Goal: Task Accomplishment & Management: Use online tool/utility

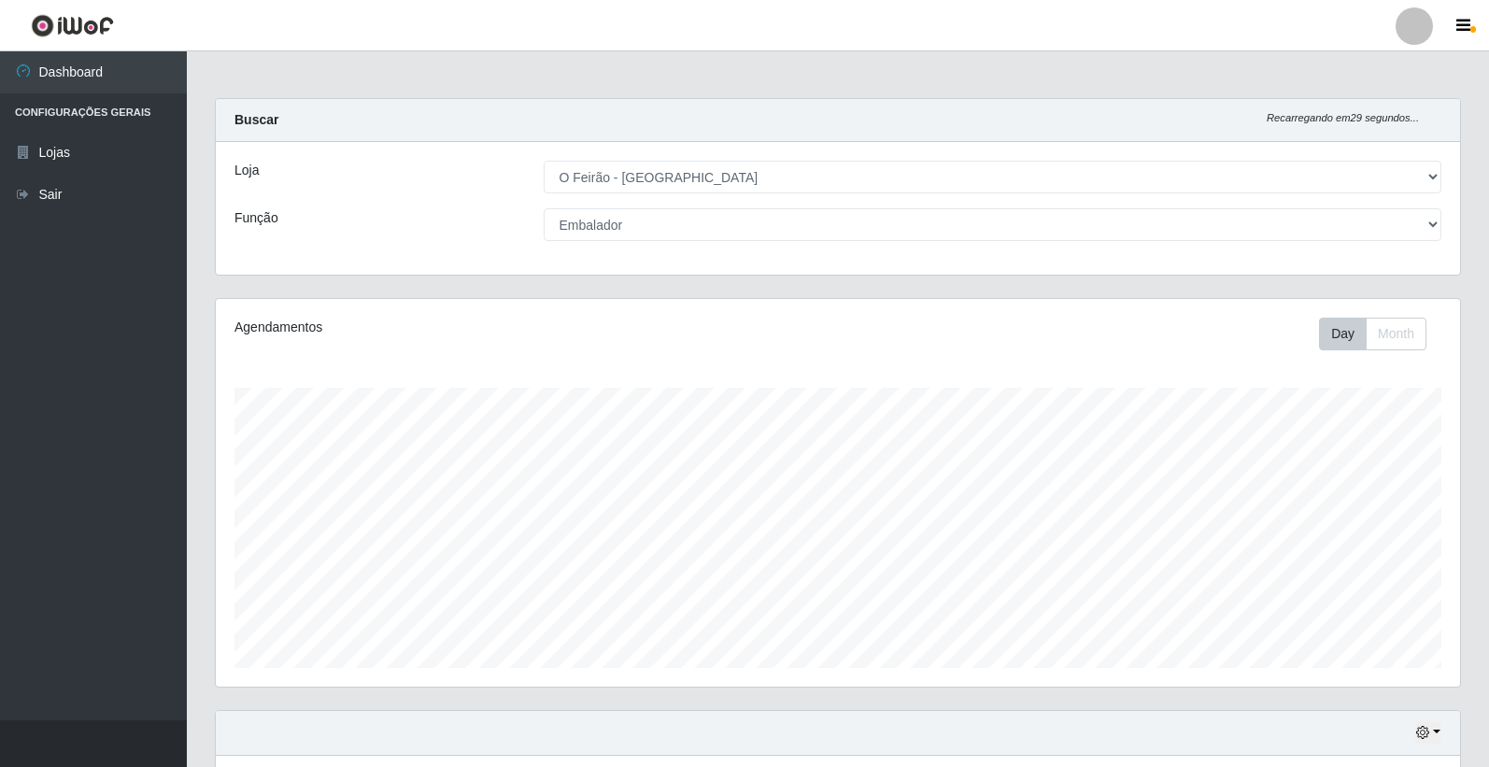
select select "327"
select select "1"
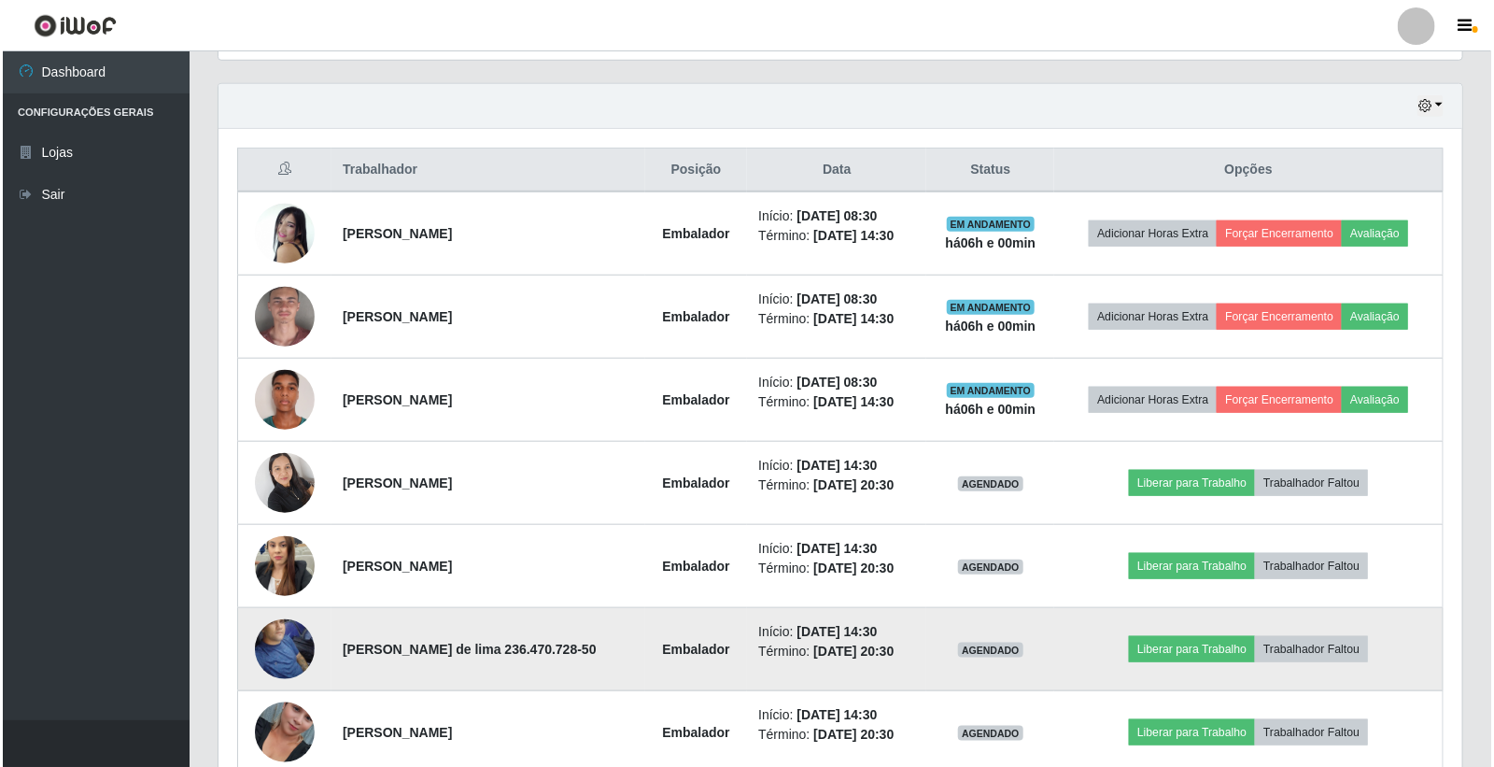
scroll to position [724, 0]
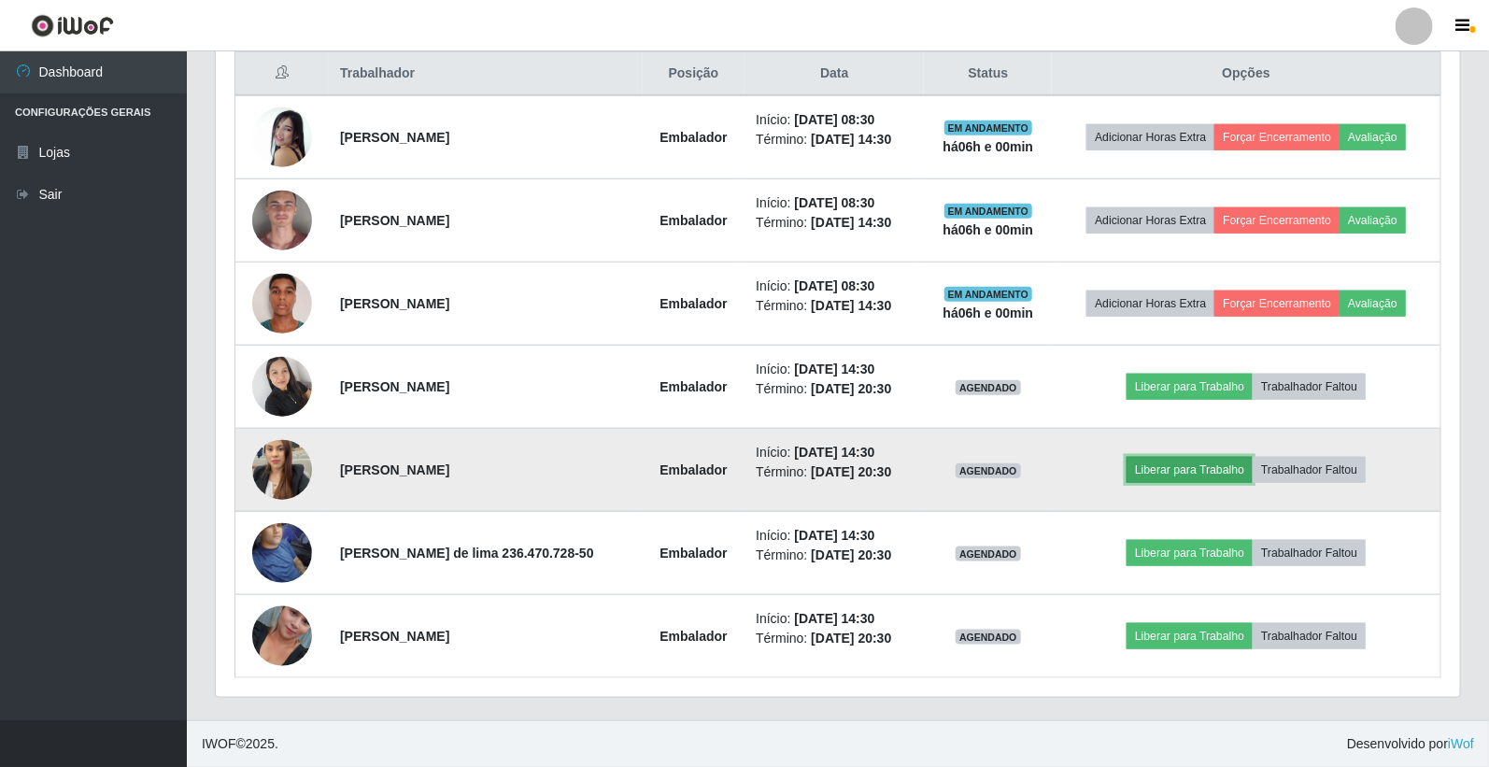
click at [1189, 471] on button "Liberar para Trabalho" at bounding box center [1189, 470] width 126 height 26
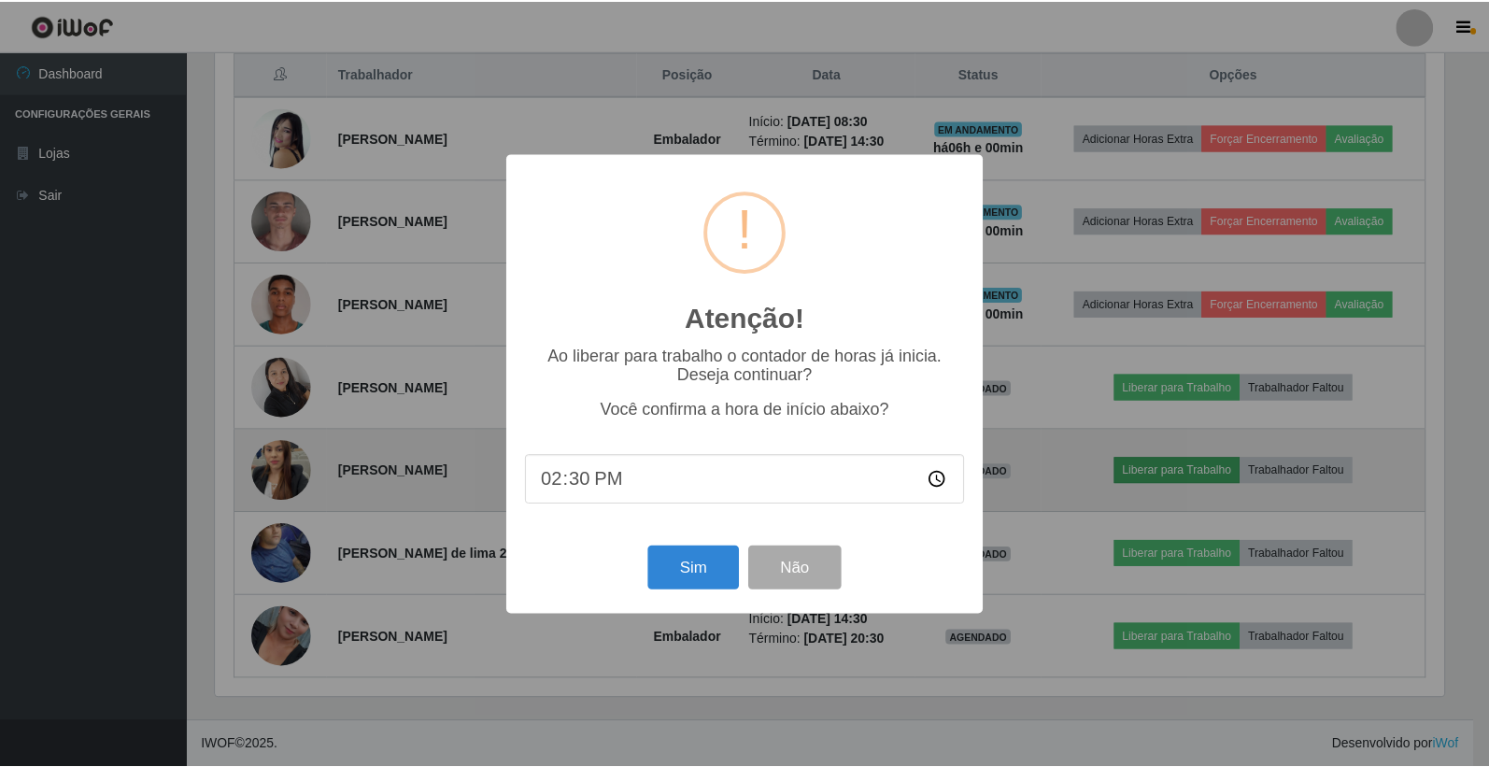
scroll to position [387, 1233]
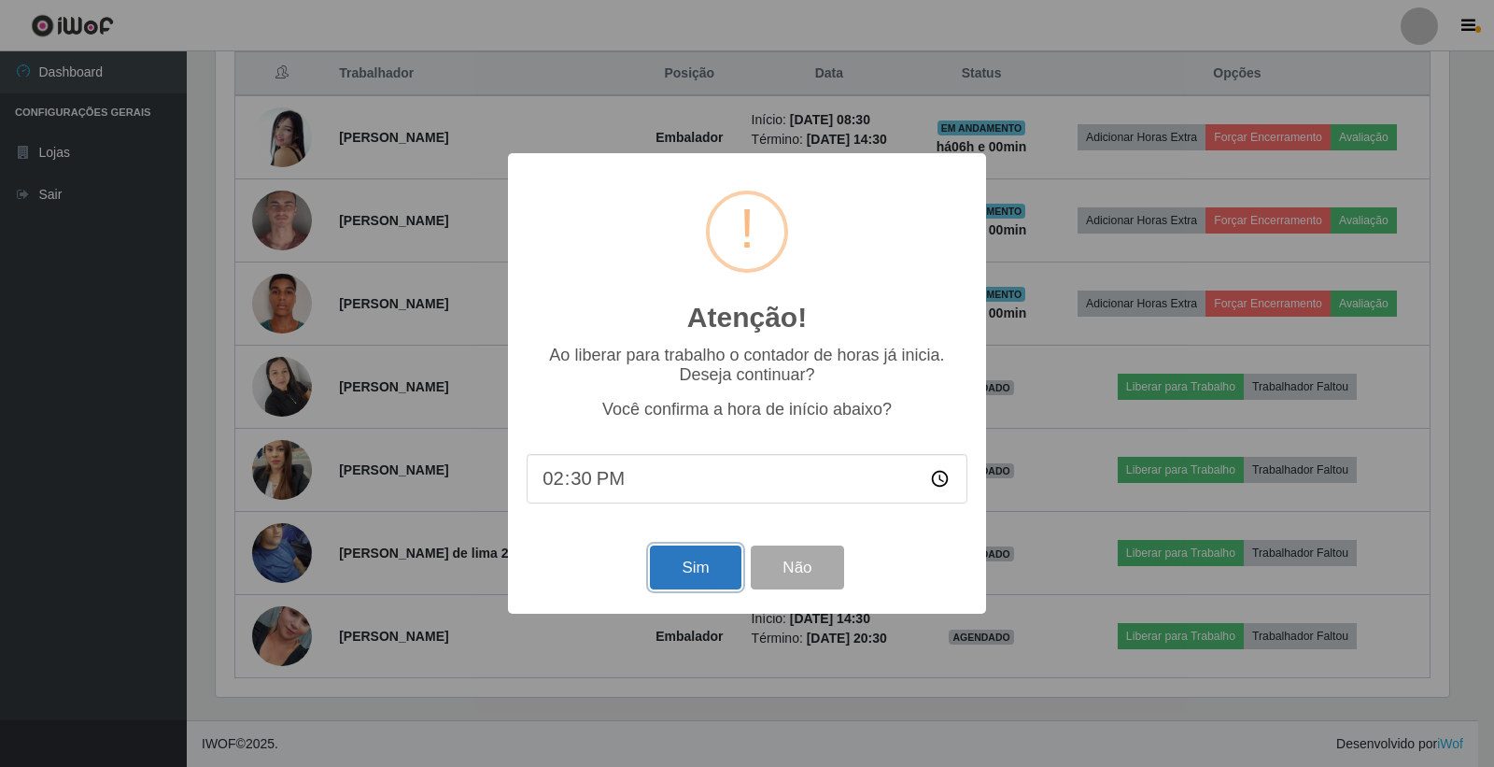
click at [706, 570] on button "Sim" at bounding box center [695, 567] width 91 height 44
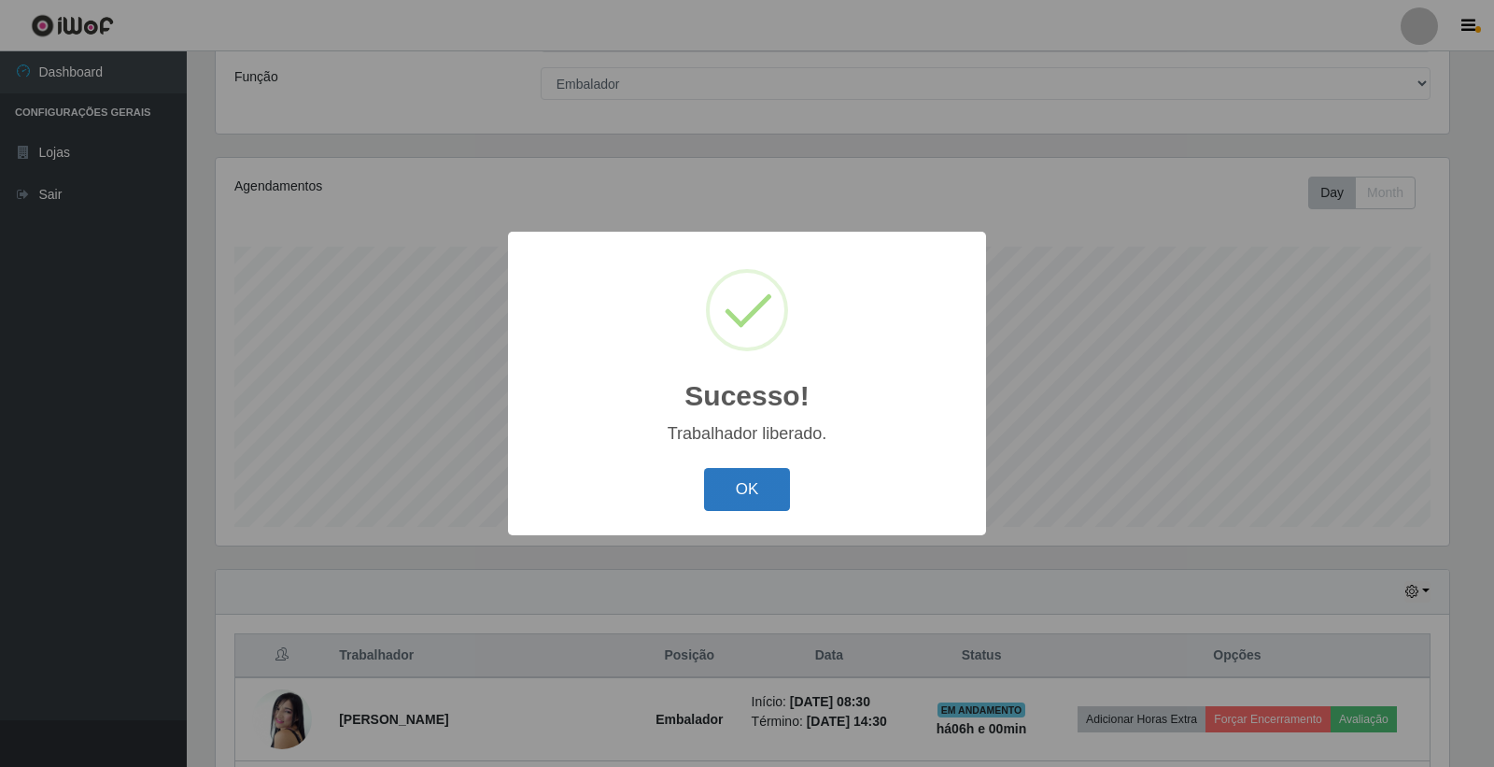
click at [714, 488] on button "OK" at bounding box center [747, 490] width 87 height 44
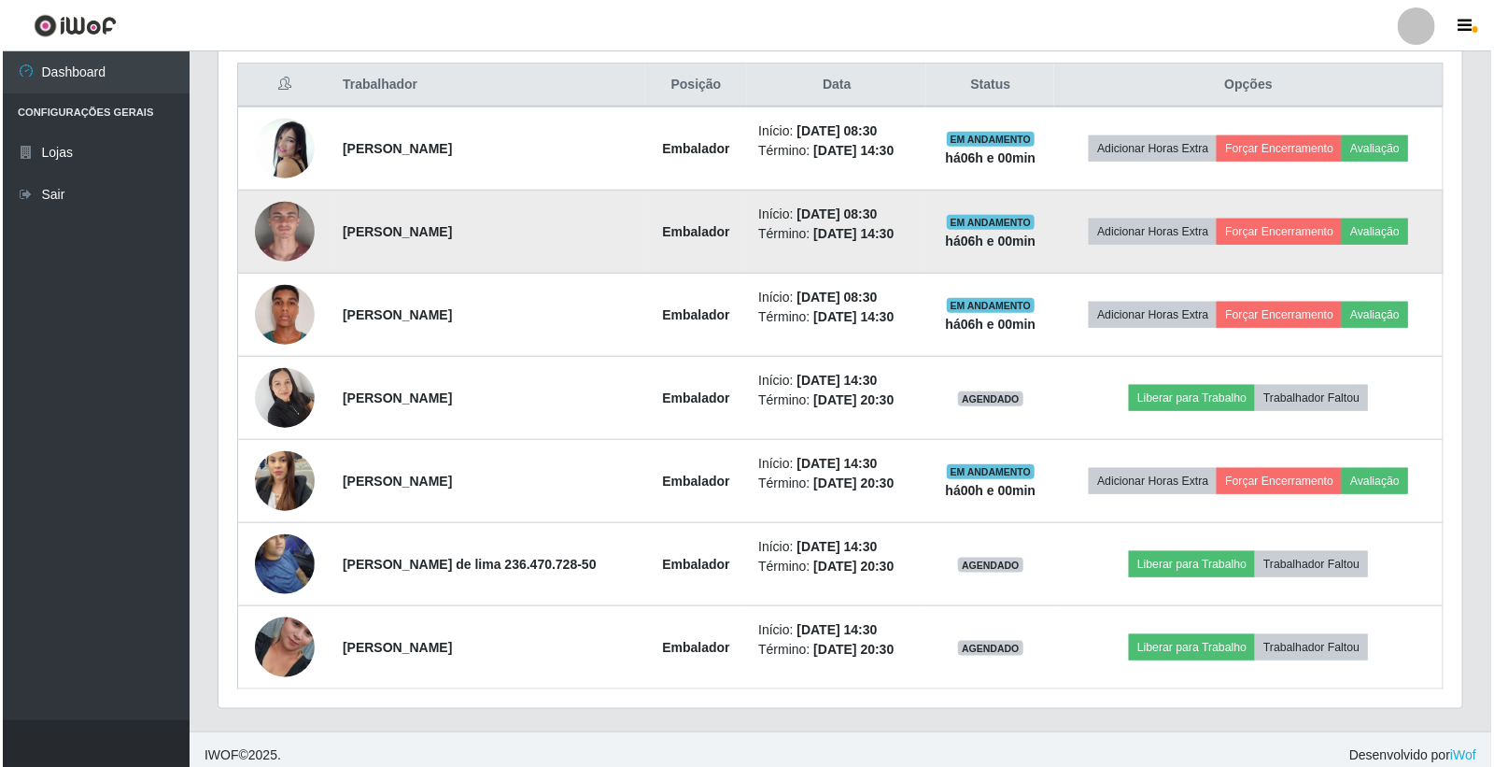
scroll to position [724, 0]
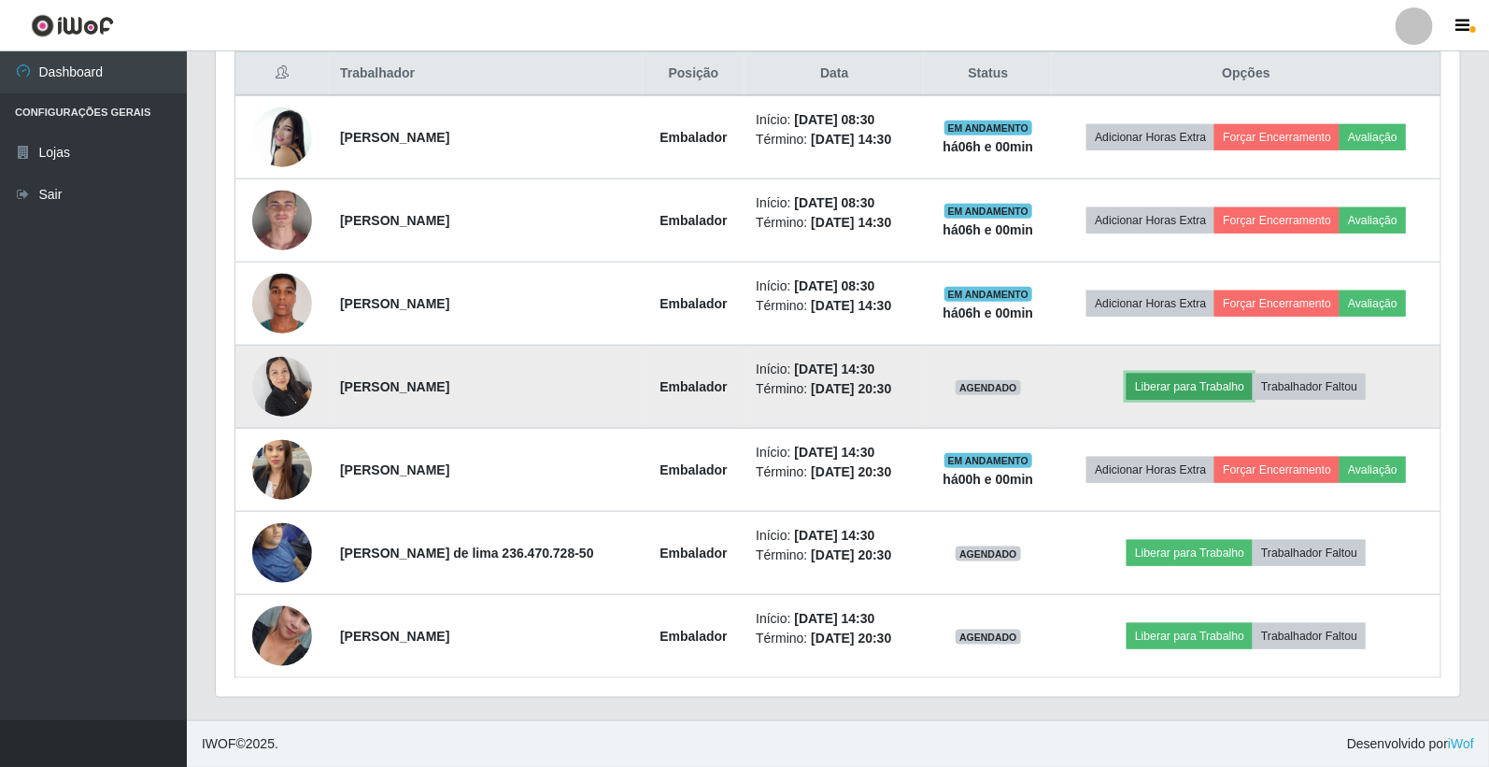
click at [1180, 385] on button "Liberar para Trabalho" at bounding box center [1189, 387] width 126 height 26
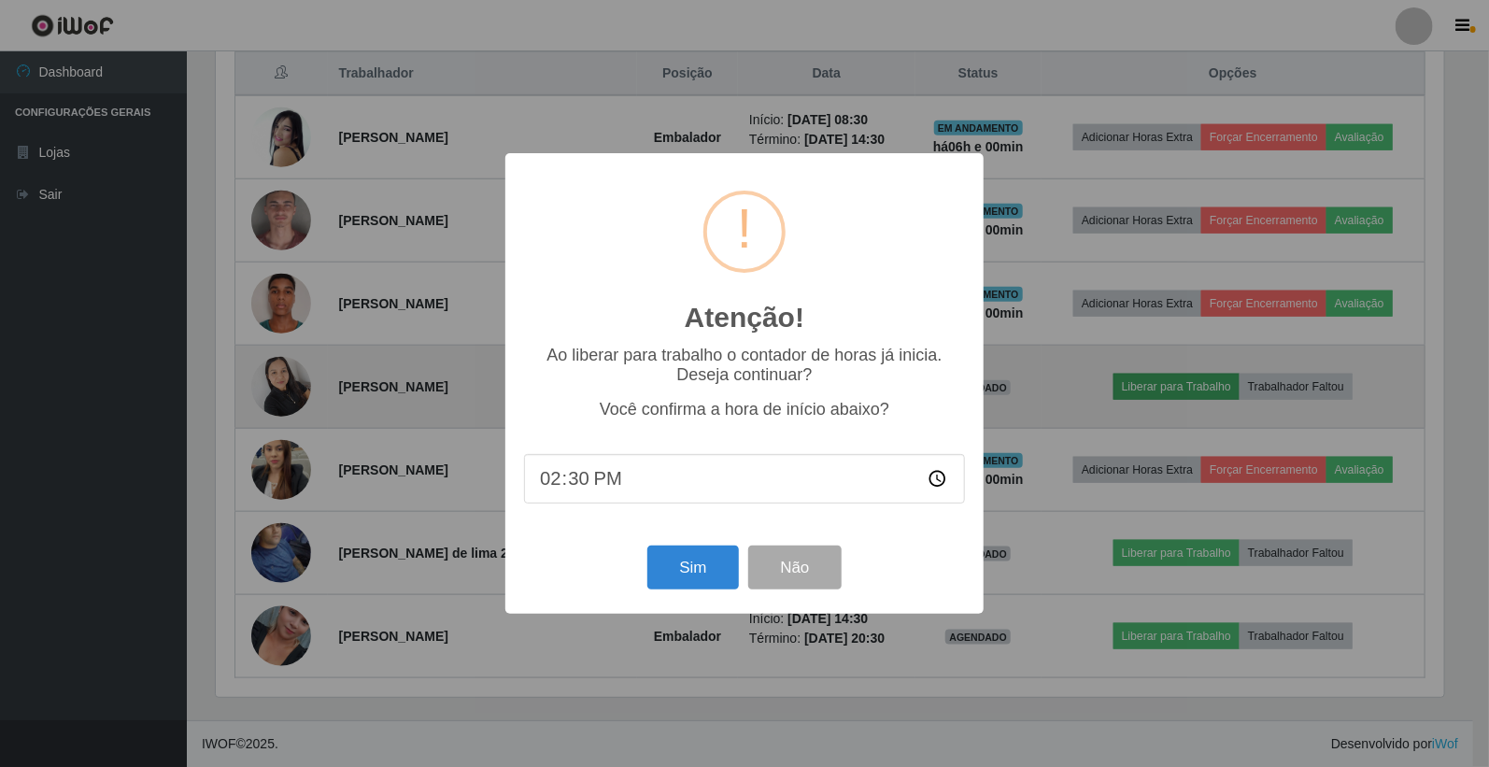
scroll to position [387, 1233]
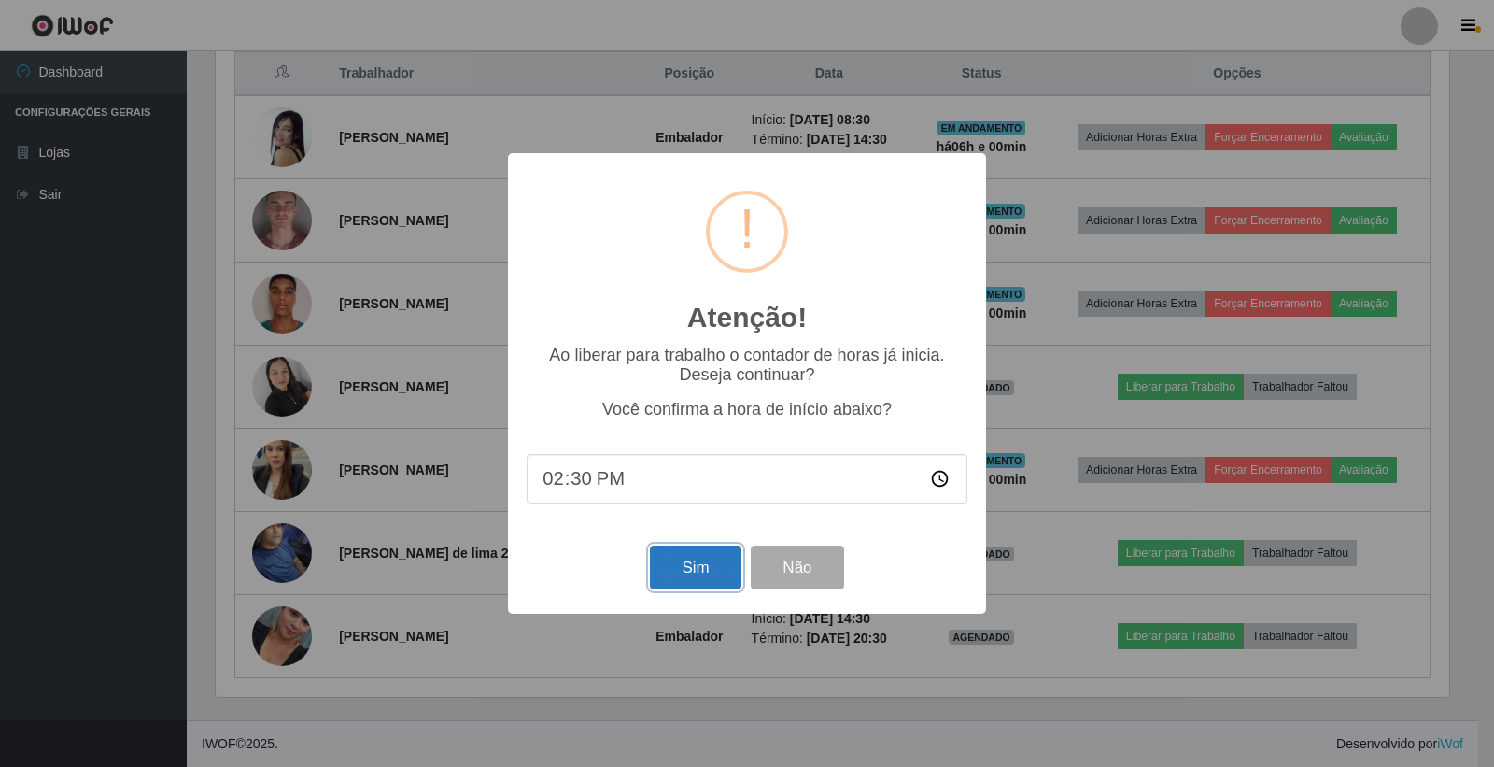
click at [707, 583] on button "Sim" at bounding box center [695, 567] width 91 height 44
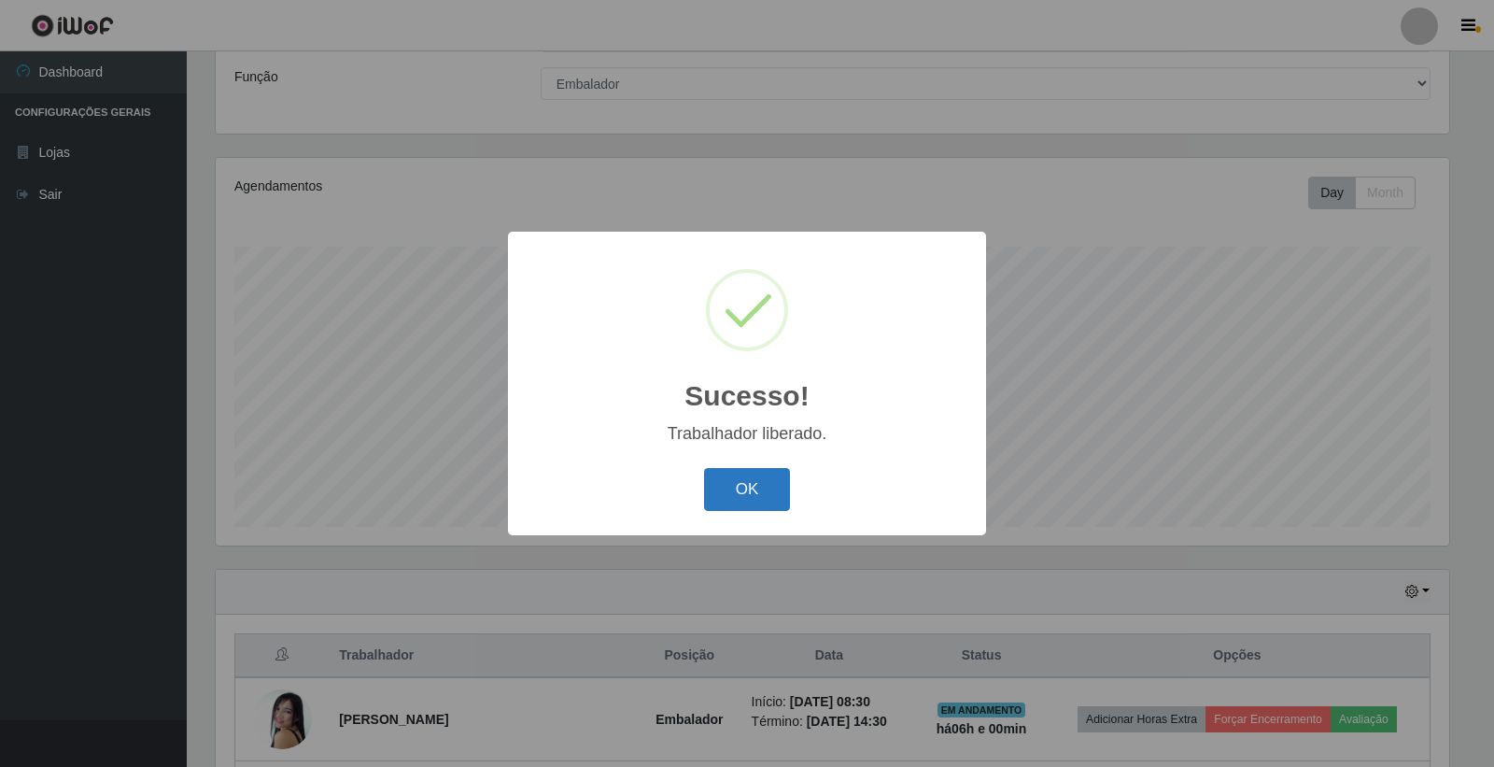
click at [757, 477] on button "OK" at bounding box center [747, 490] width 87 height 44
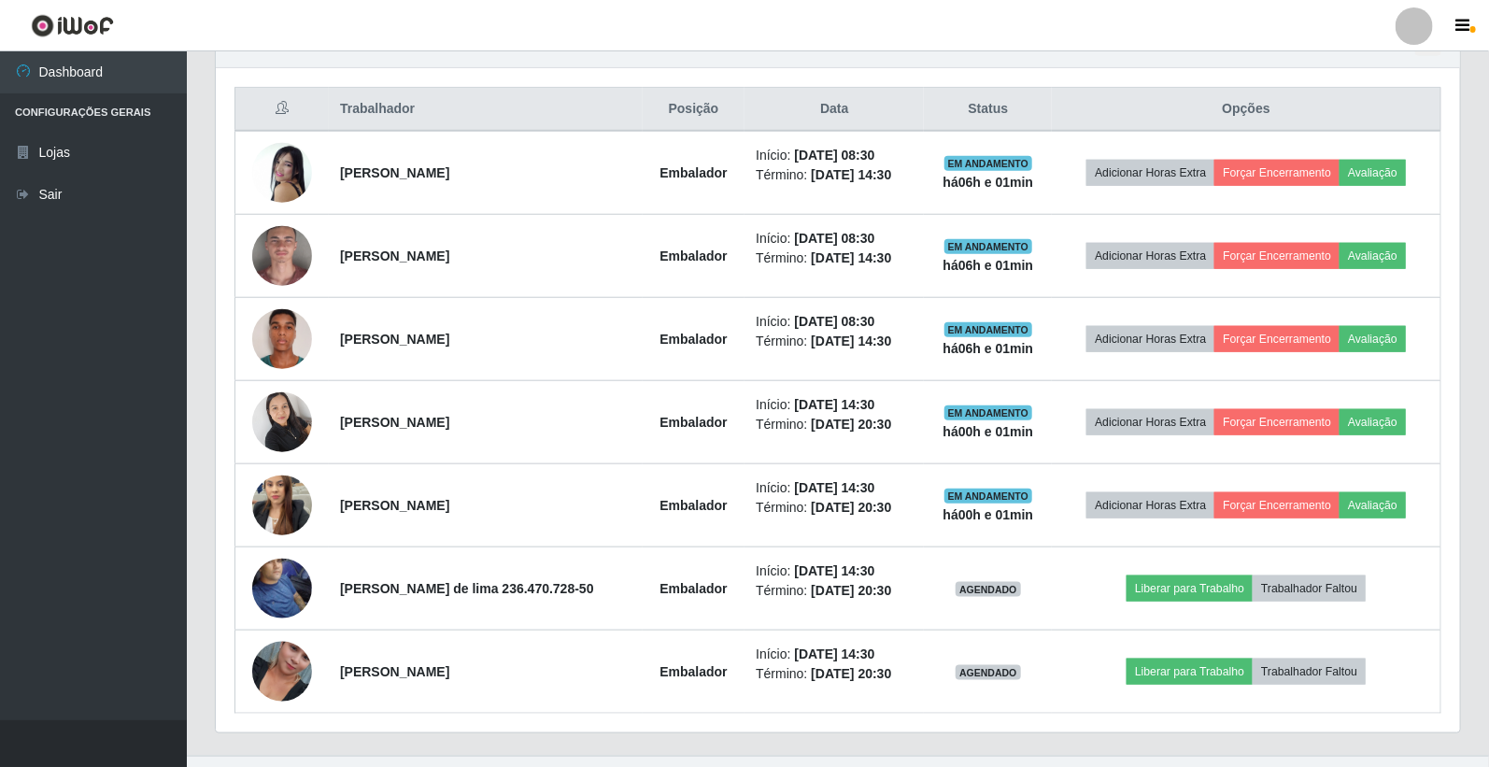
scroll to position [724, 0]
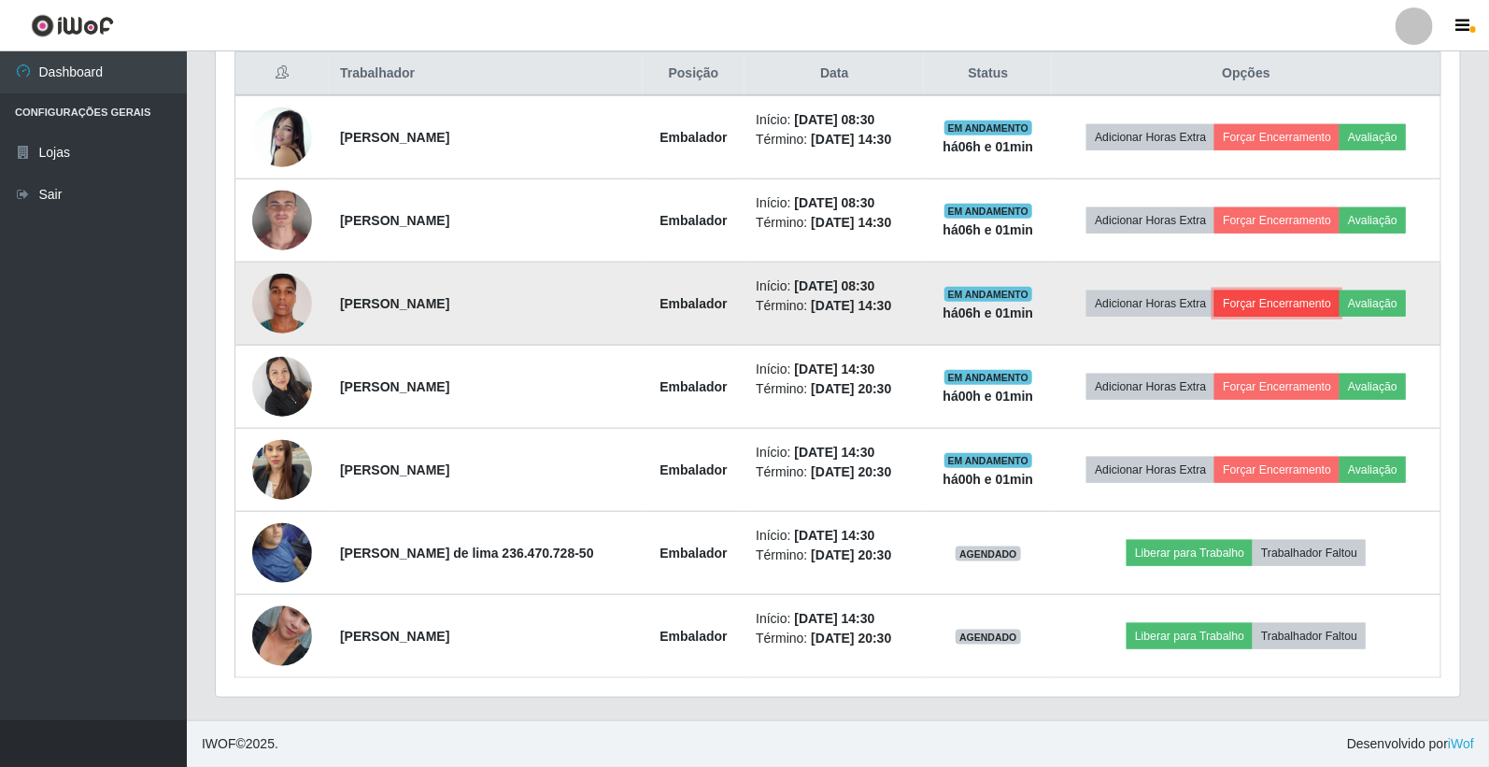
click at [1292, 302] on button "Forçar Encerramento" at bounding box center [1276, 303] width 125 height 26
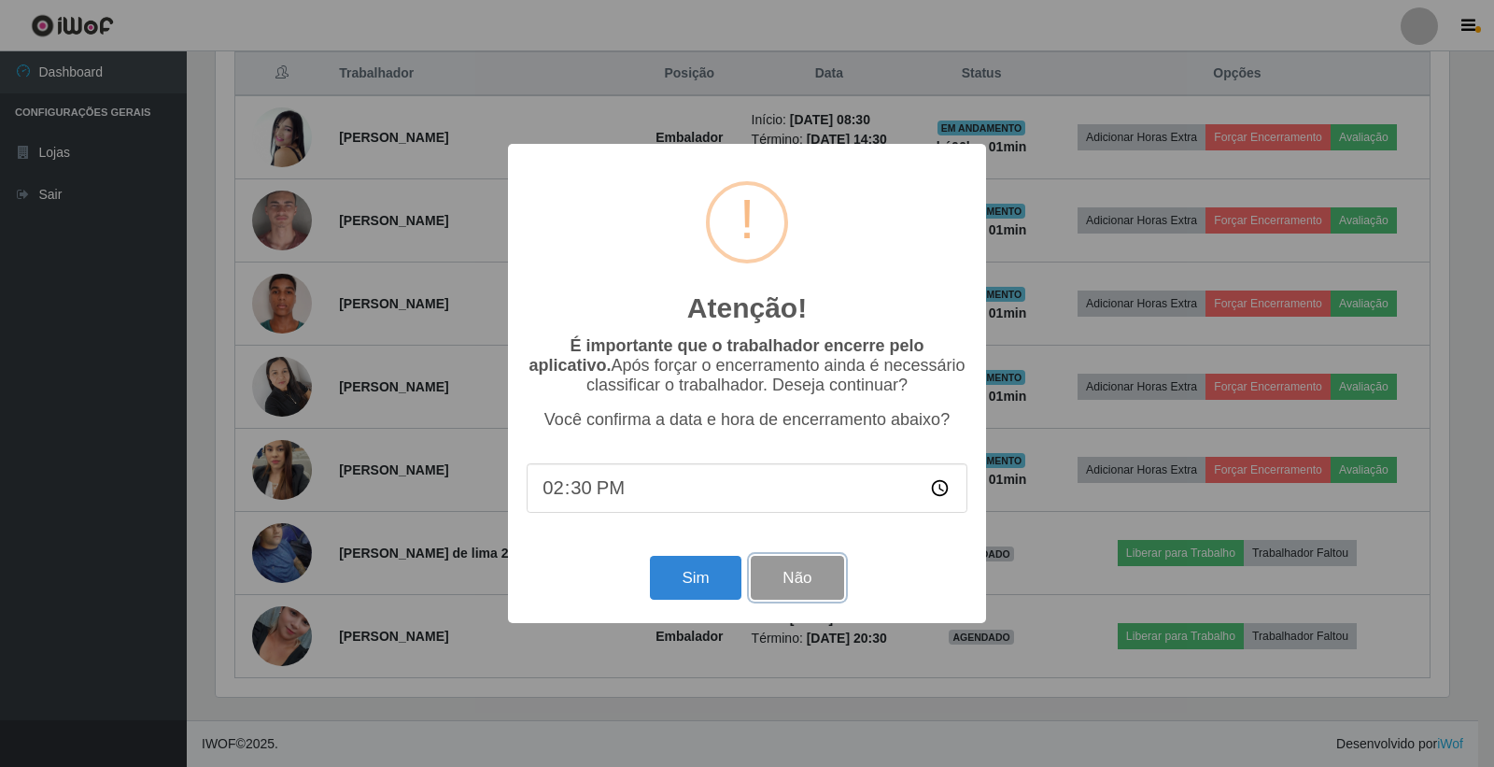
click at [767, 570] on button "Não" at bounding box center [797, 578] width 92 height 44
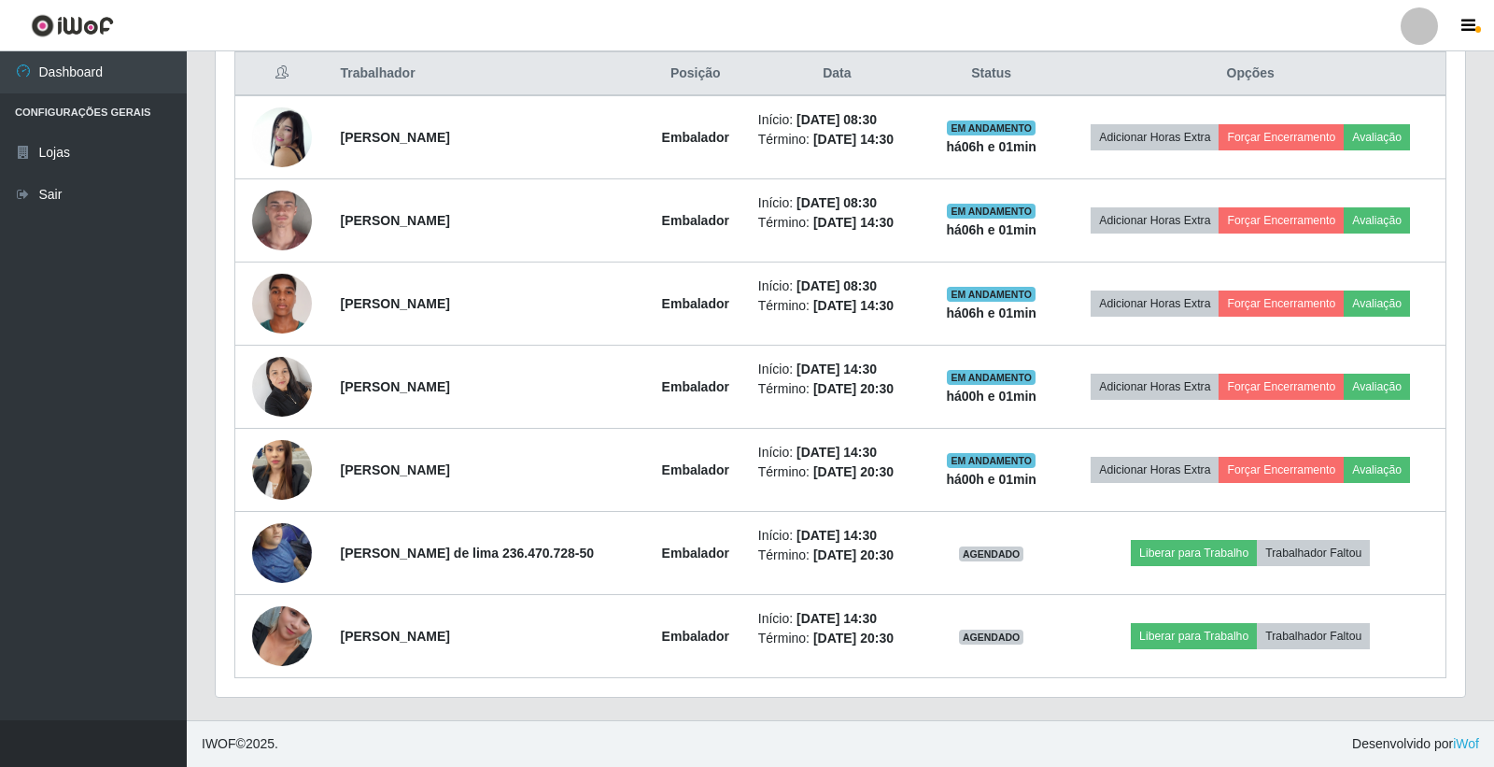
scroll to position [387, 1244]
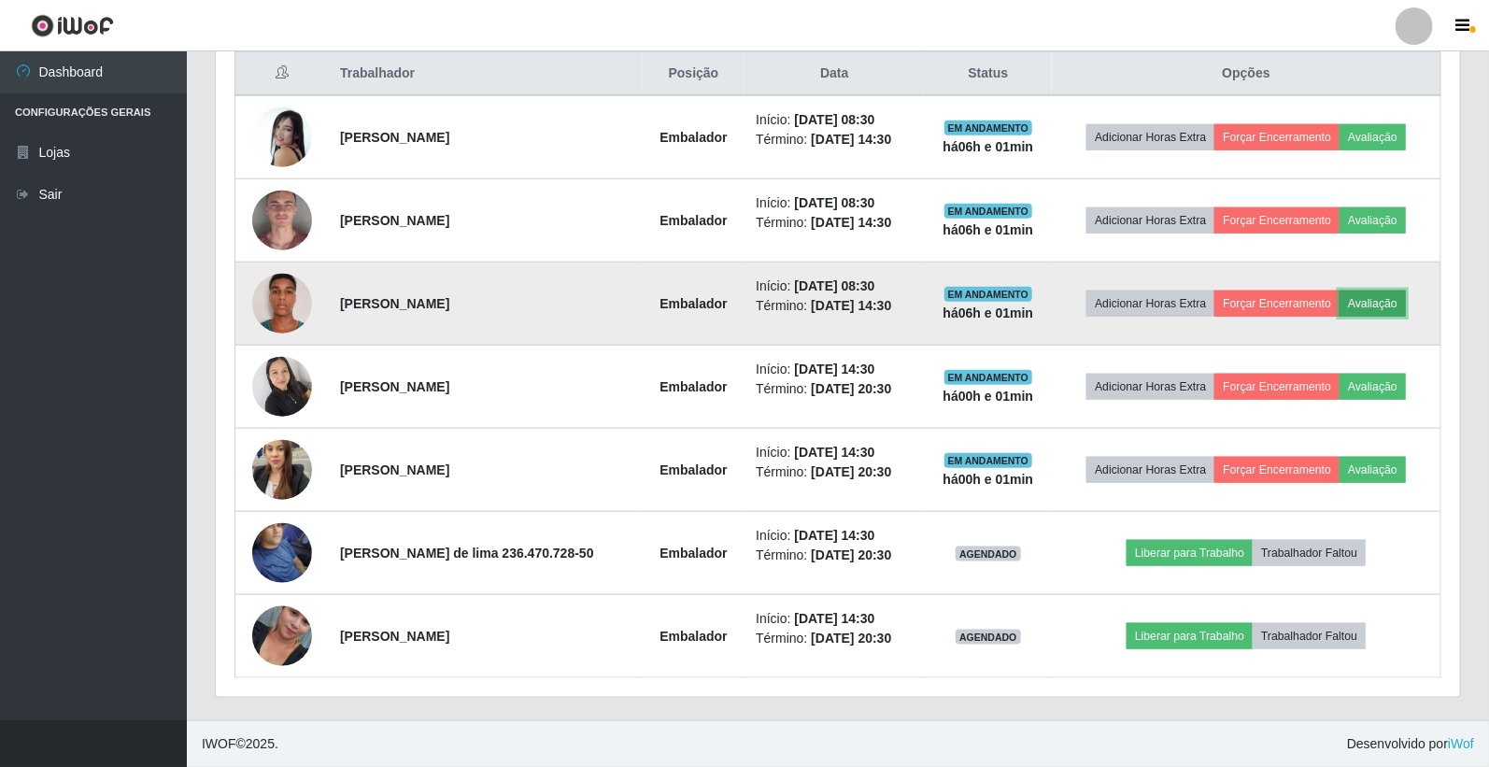
click at [1390, 309] on button "Avaliação" at bounding box center [1372, 303] width 66 height 26
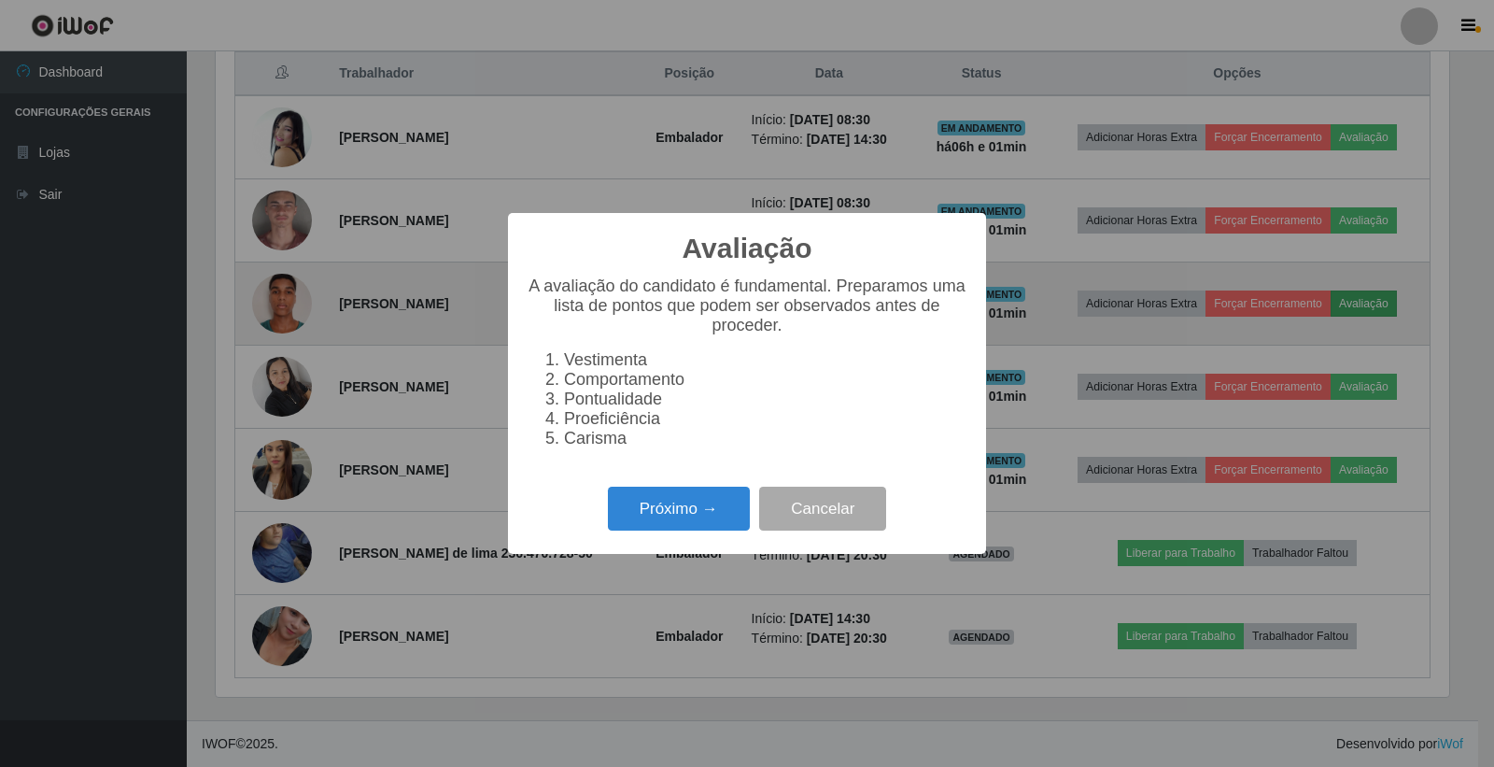
scroll to position [387, 1233]
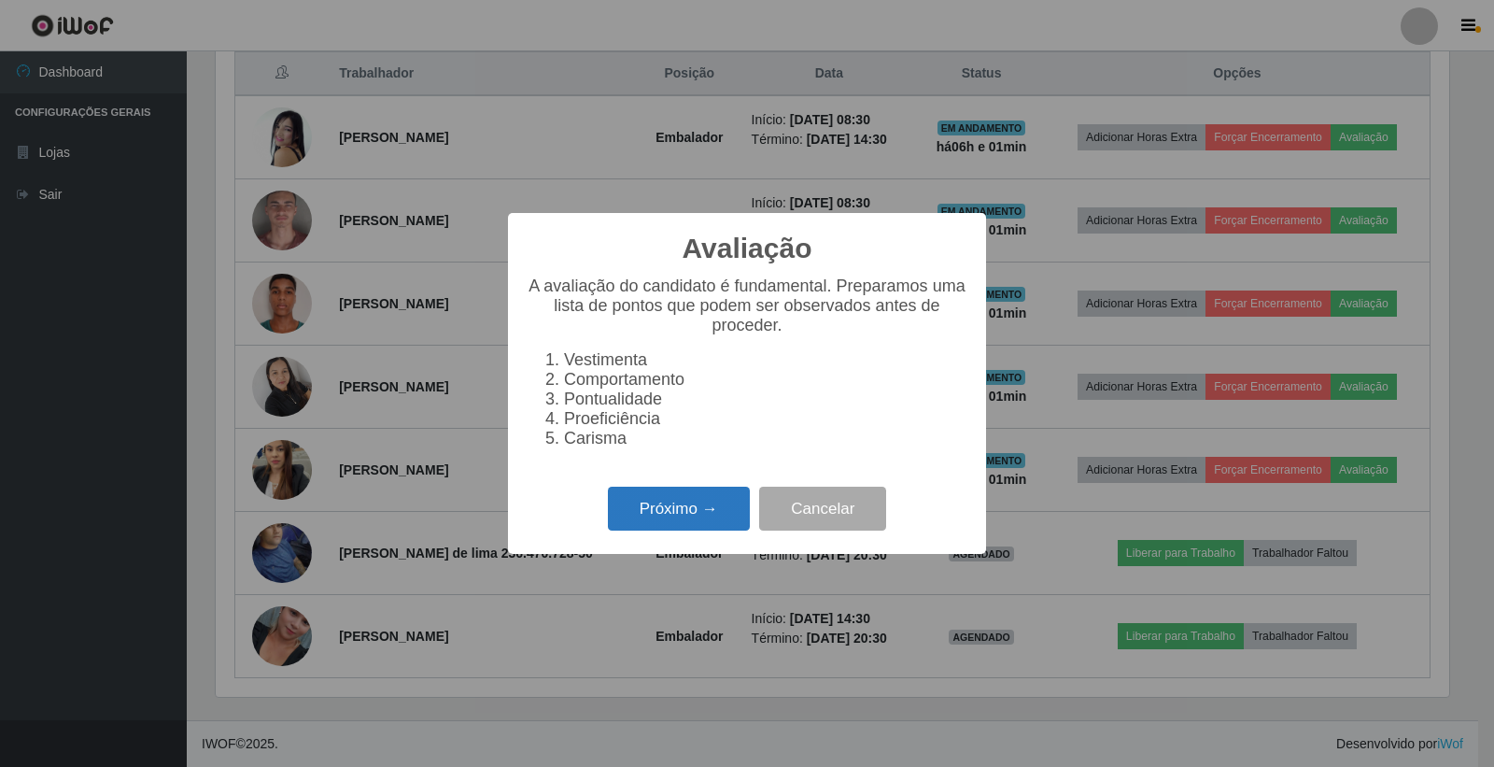
click at [717, 527] on button "Próximo →" at bounding box center [679, 509] width 142 height 44
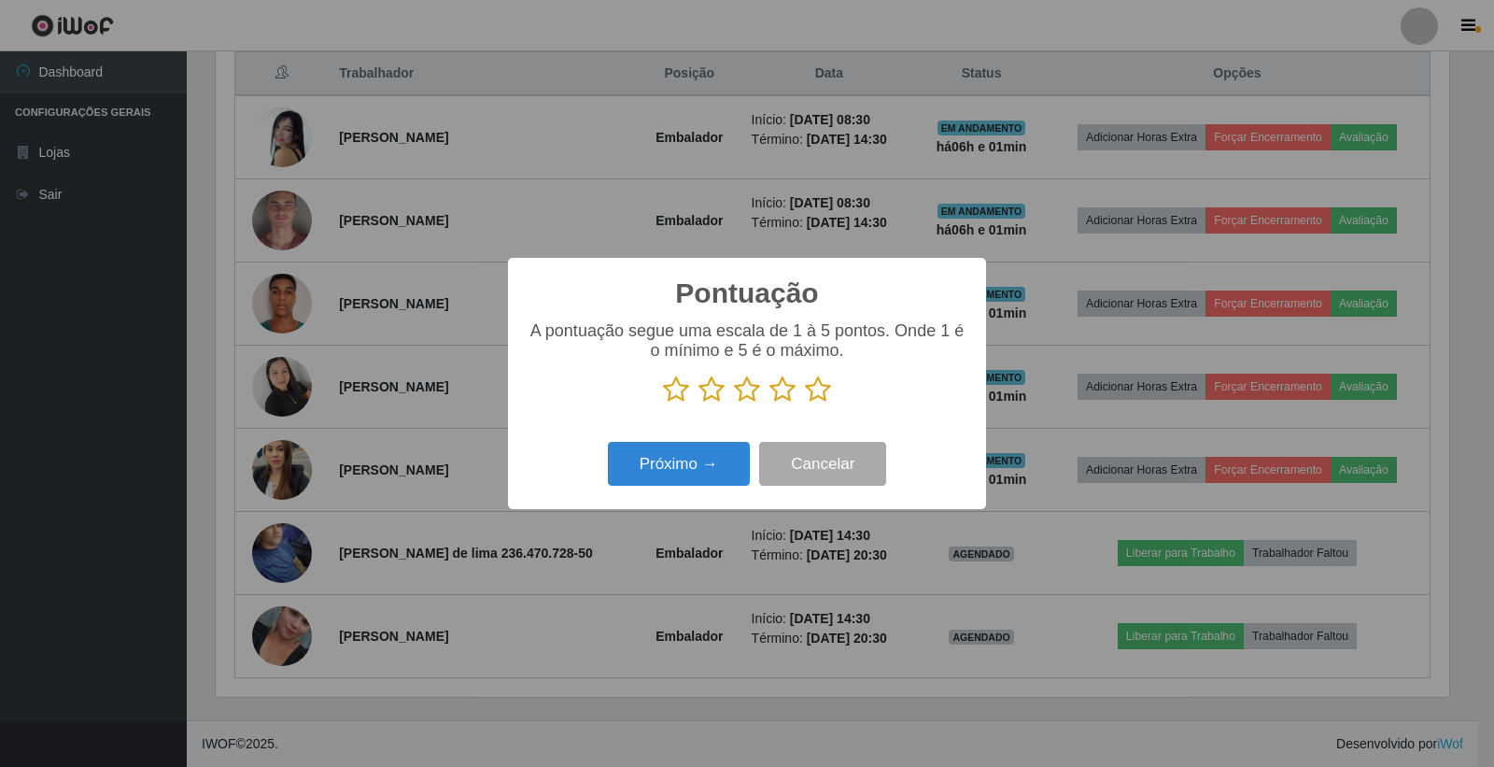
scroll to position [933532, 932686]
click at [820, 389] on icon at bounding box center [818, 389] width 26 height 28
click at [805, 403] on input "radio" at bounding box center [805, 403] width 0 height 0
click at [723, 465] on button "Próximo →" at bounding box center [679, 464] width 142 height 44
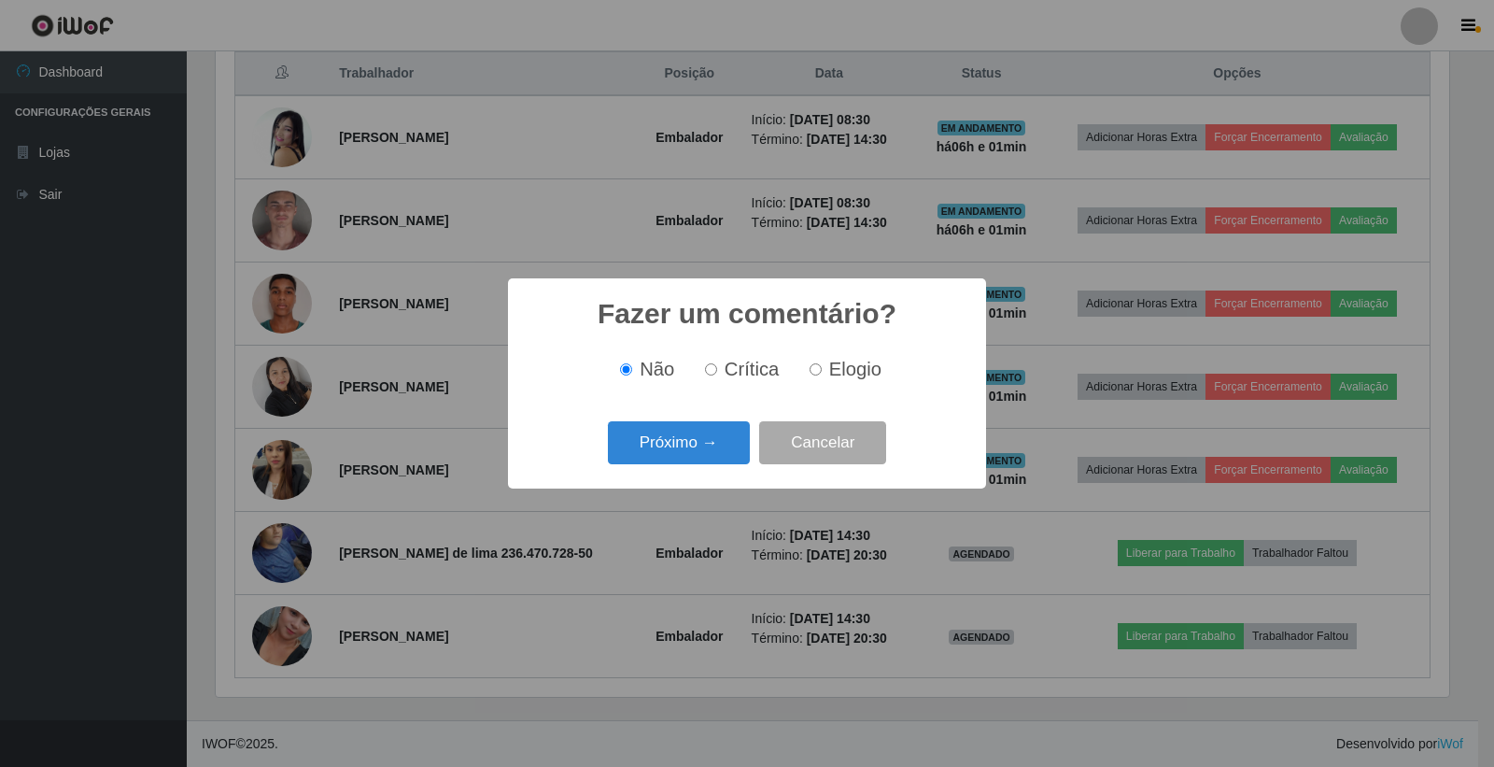
click at [810, 377] on label "Elogio" at bounding box center [841, 369] width 79 height 21
click at [810, 375] on input "Elogio" at bounding box center [816, 369] width 12 height 12
radio input "true"
click at [729, 443] on button "Próximo →" at bounding box center [679, 443] width 142 height 44
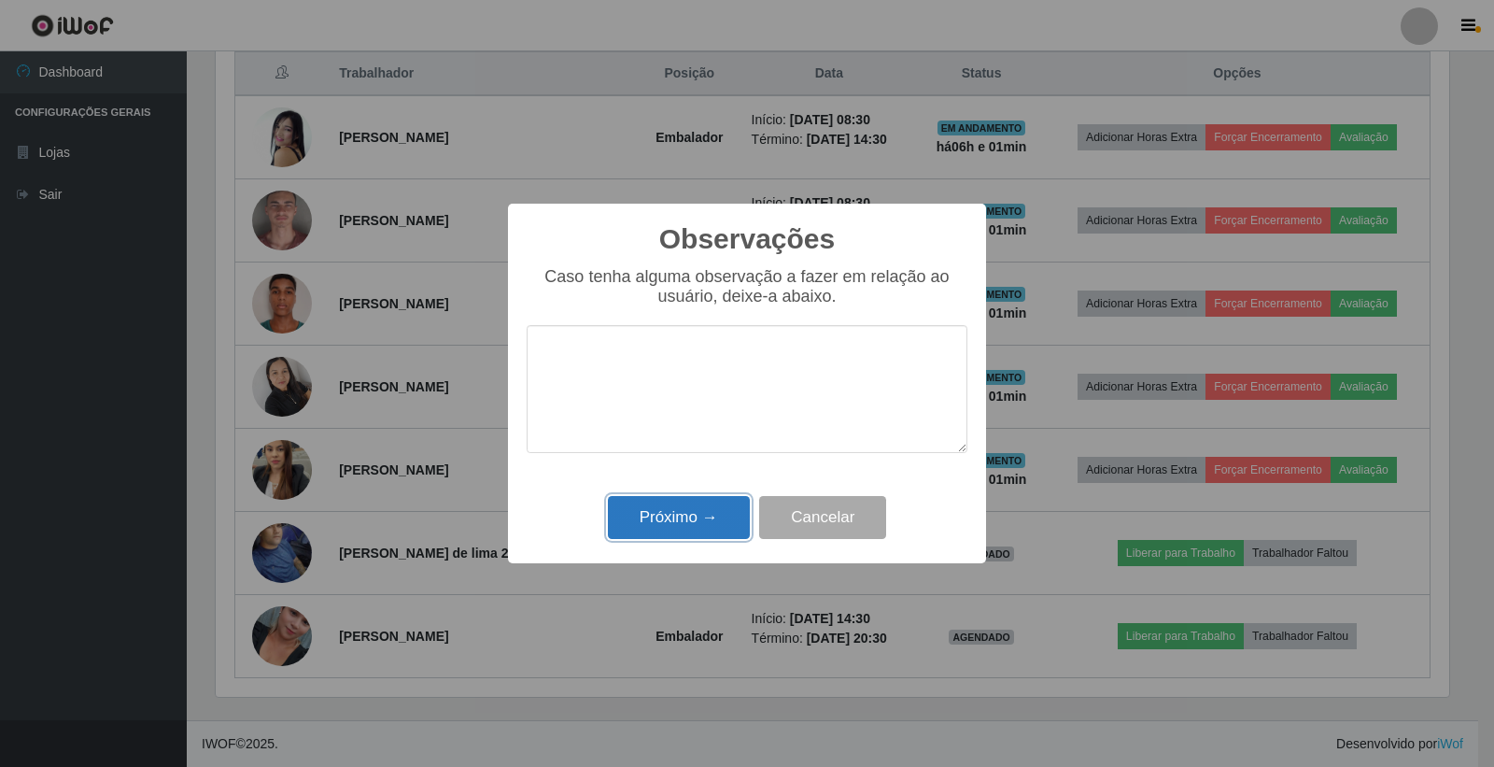
click at [738, 512] on button "Próximo →" at bounding box center [679, 518] width 142 height 44
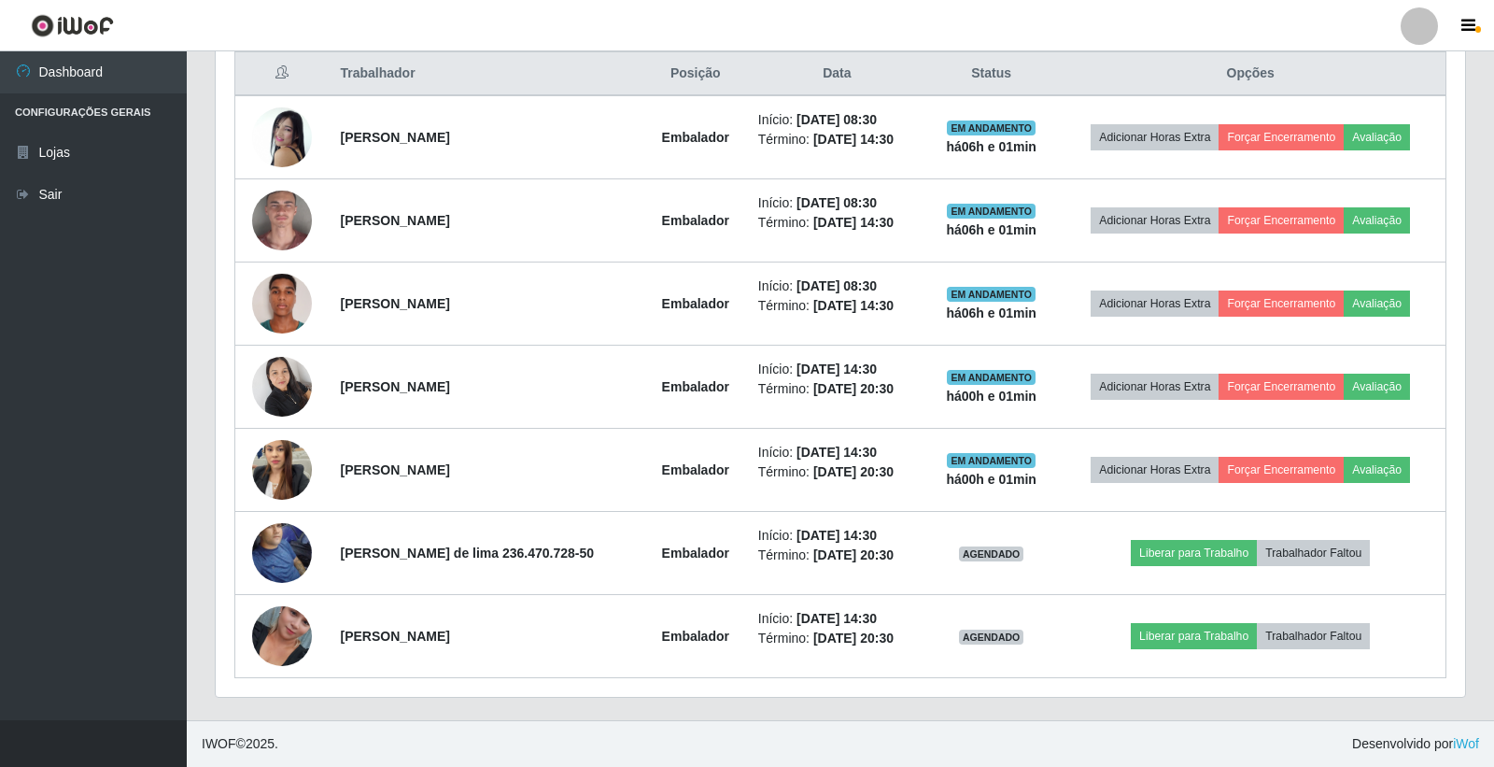
scroll to position [387, 1244]
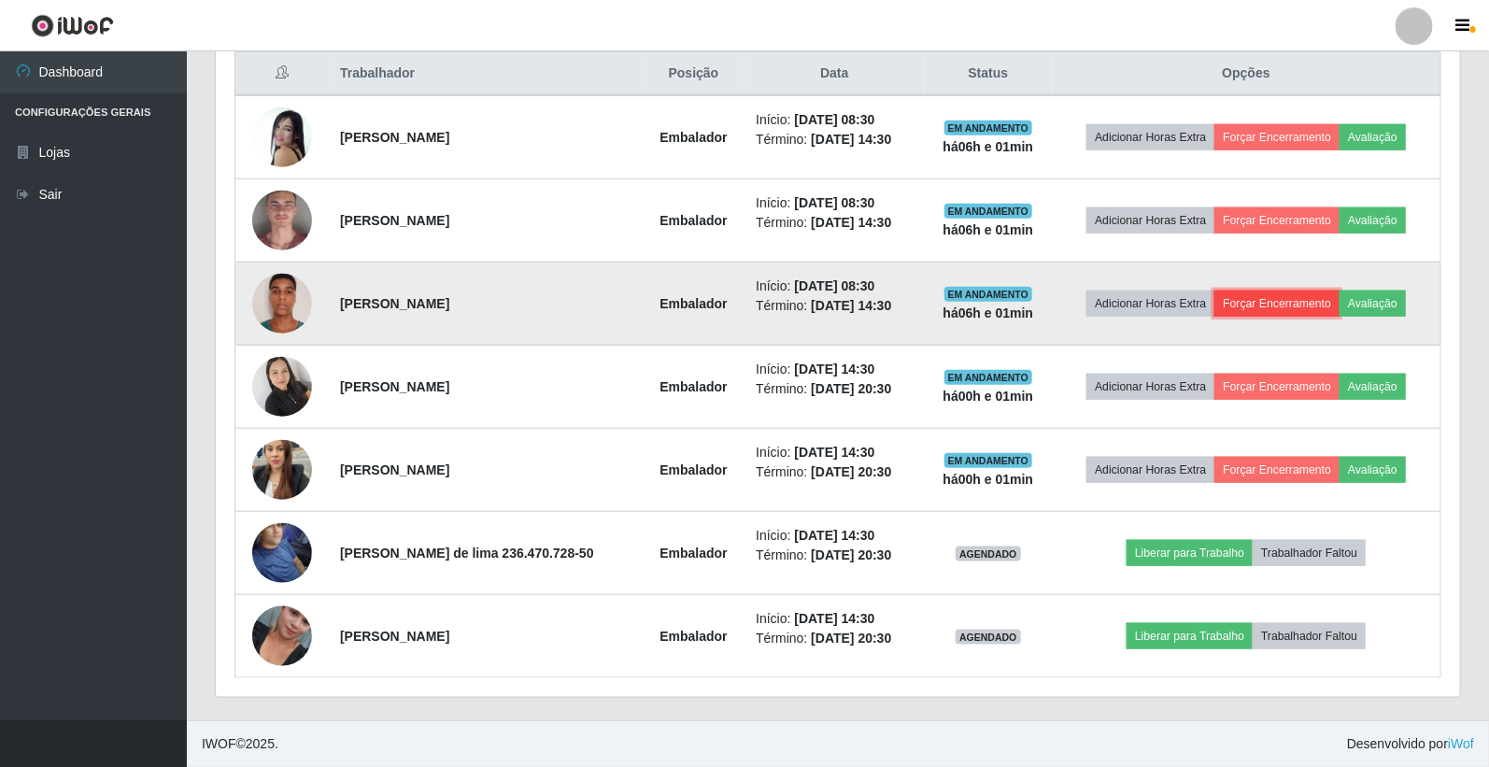
click at [1255, 303] on button "Forçar Encerramento" at bounding box center [1276, 303] width 125 height 26
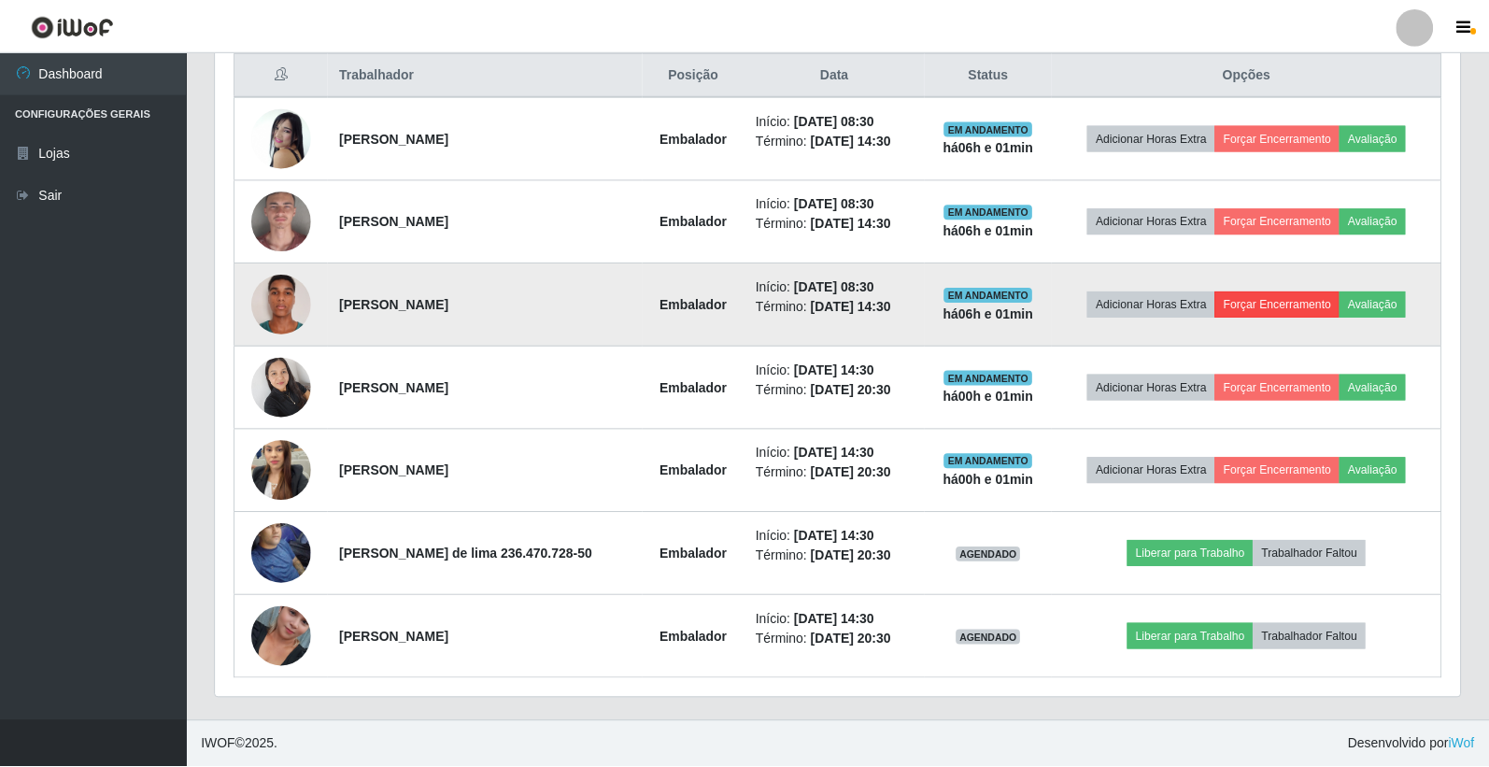
scroll to position [387, 1233]
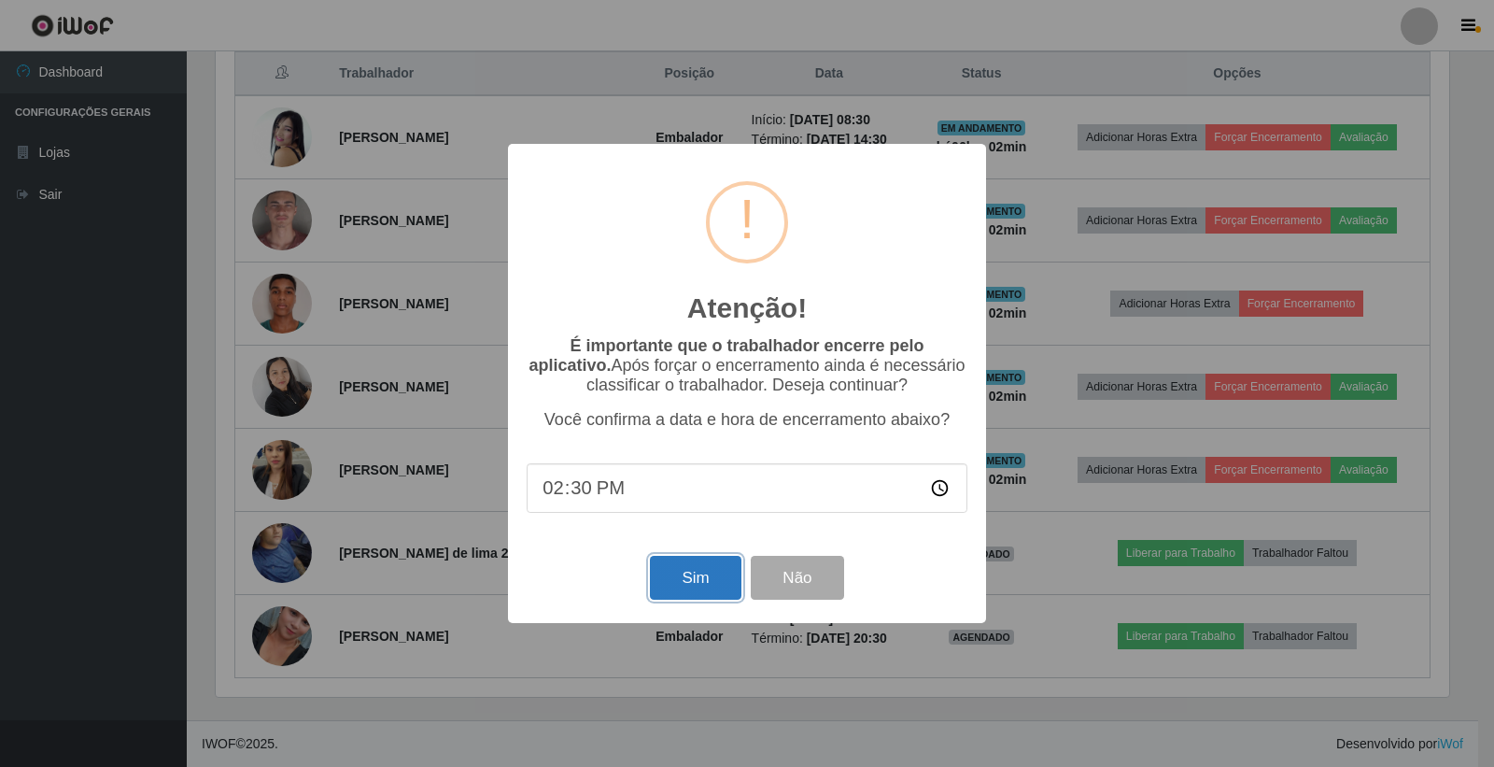
click at [668, 577] on button "Sim" at bounding box center [695, 578] width 91 height 44
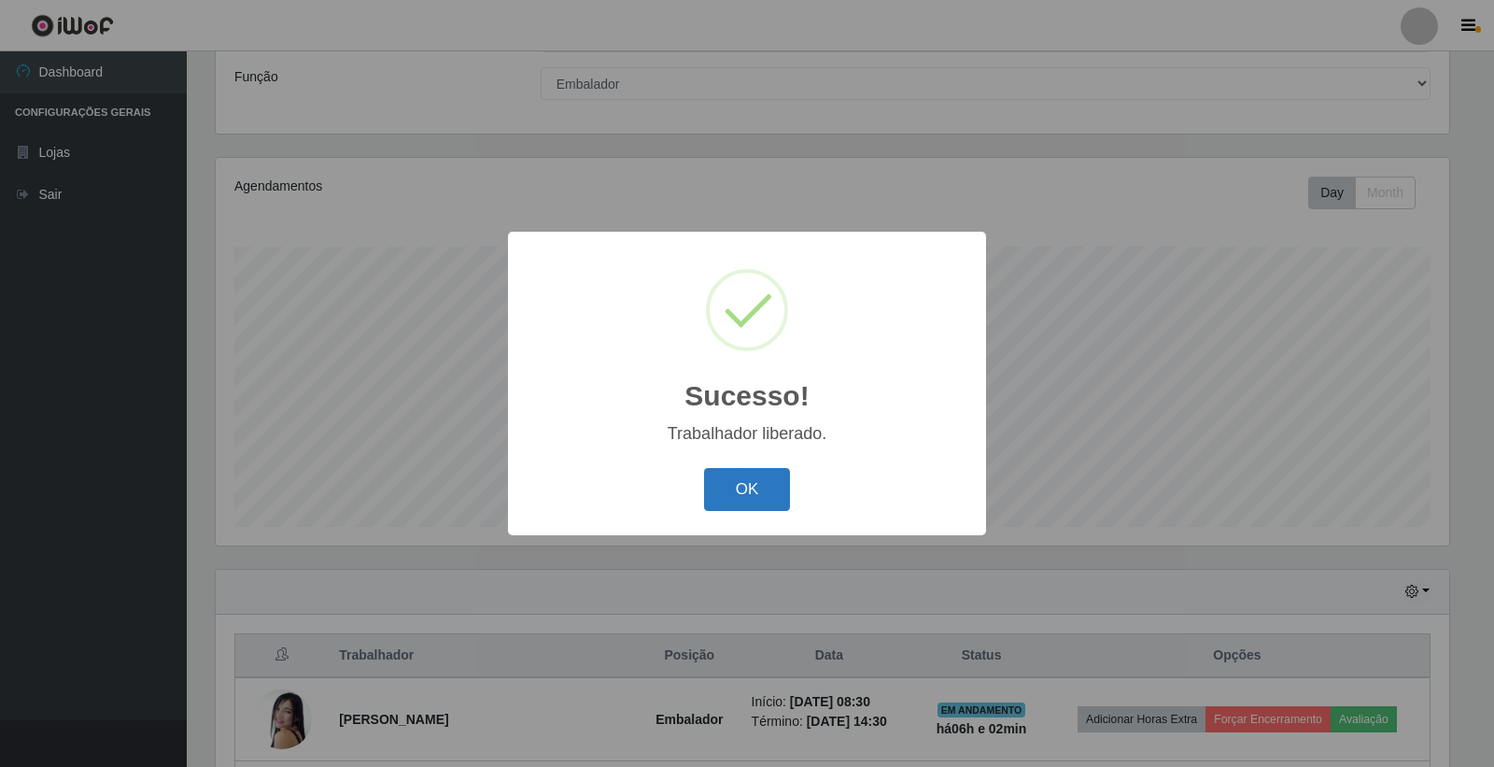
click at [751, 497] on button "OK" at bounding box center [747, 490] width 87 height 44
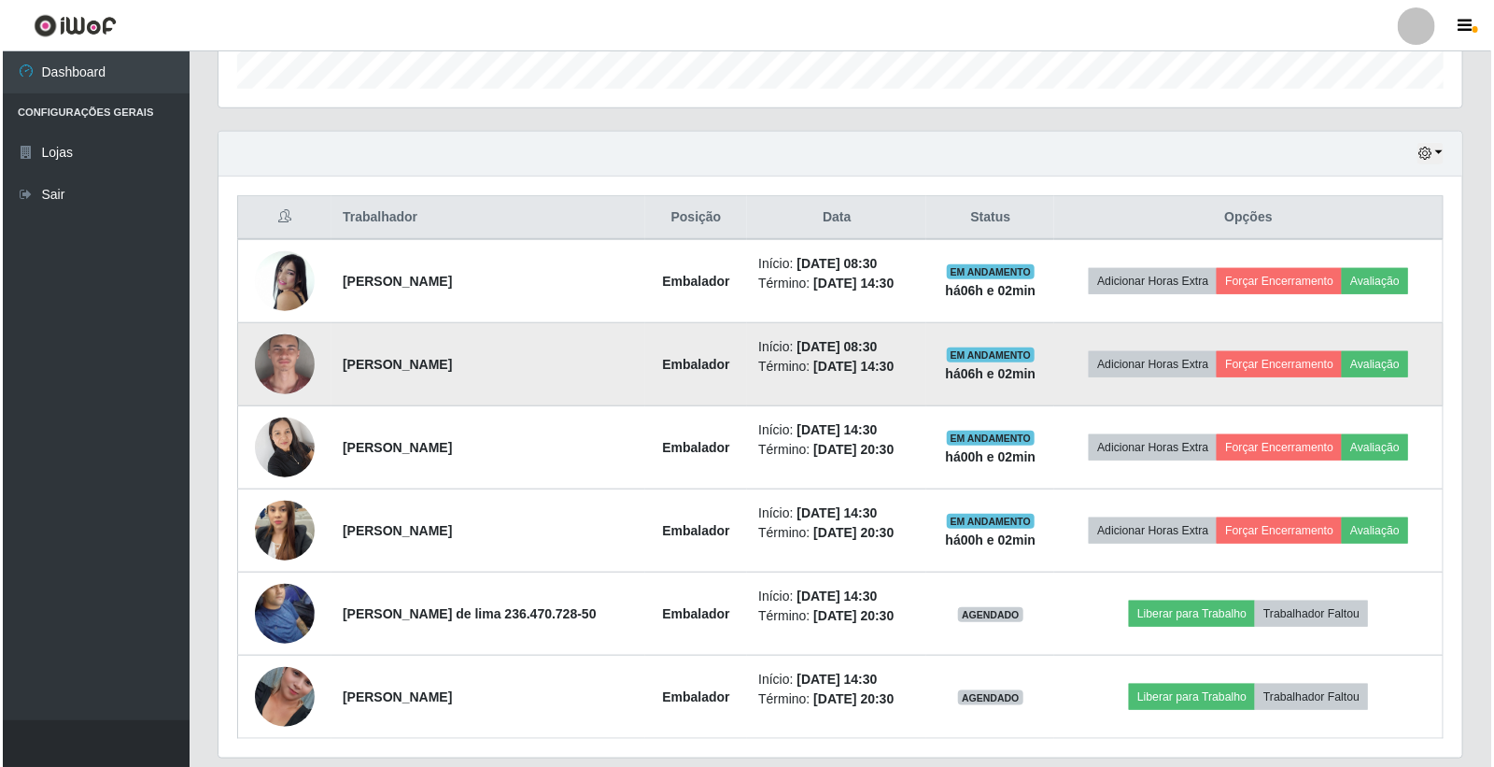
scroll to position [640, 0]
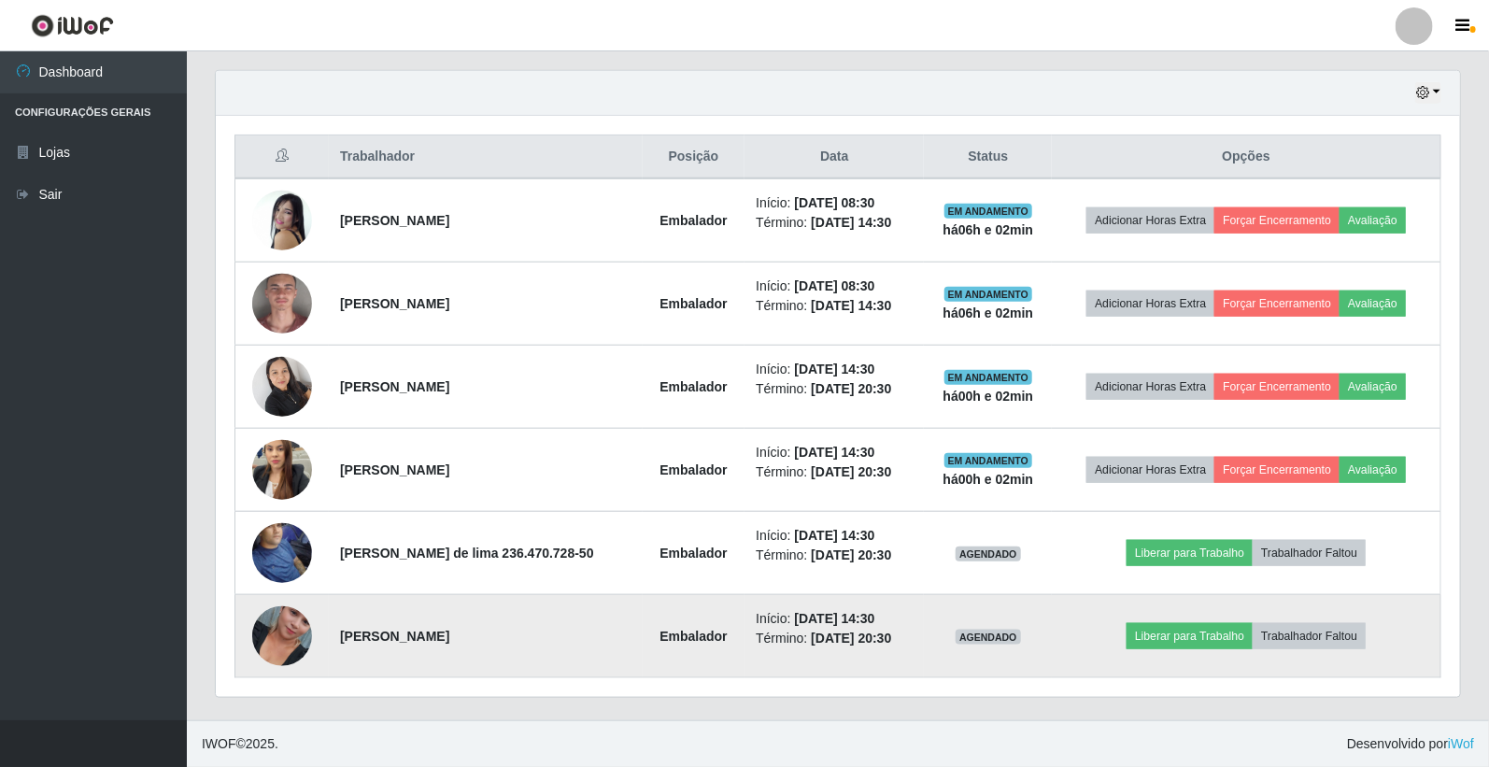
click at [285, 644] on img at bounding box center [282, 636] width 60 height 106
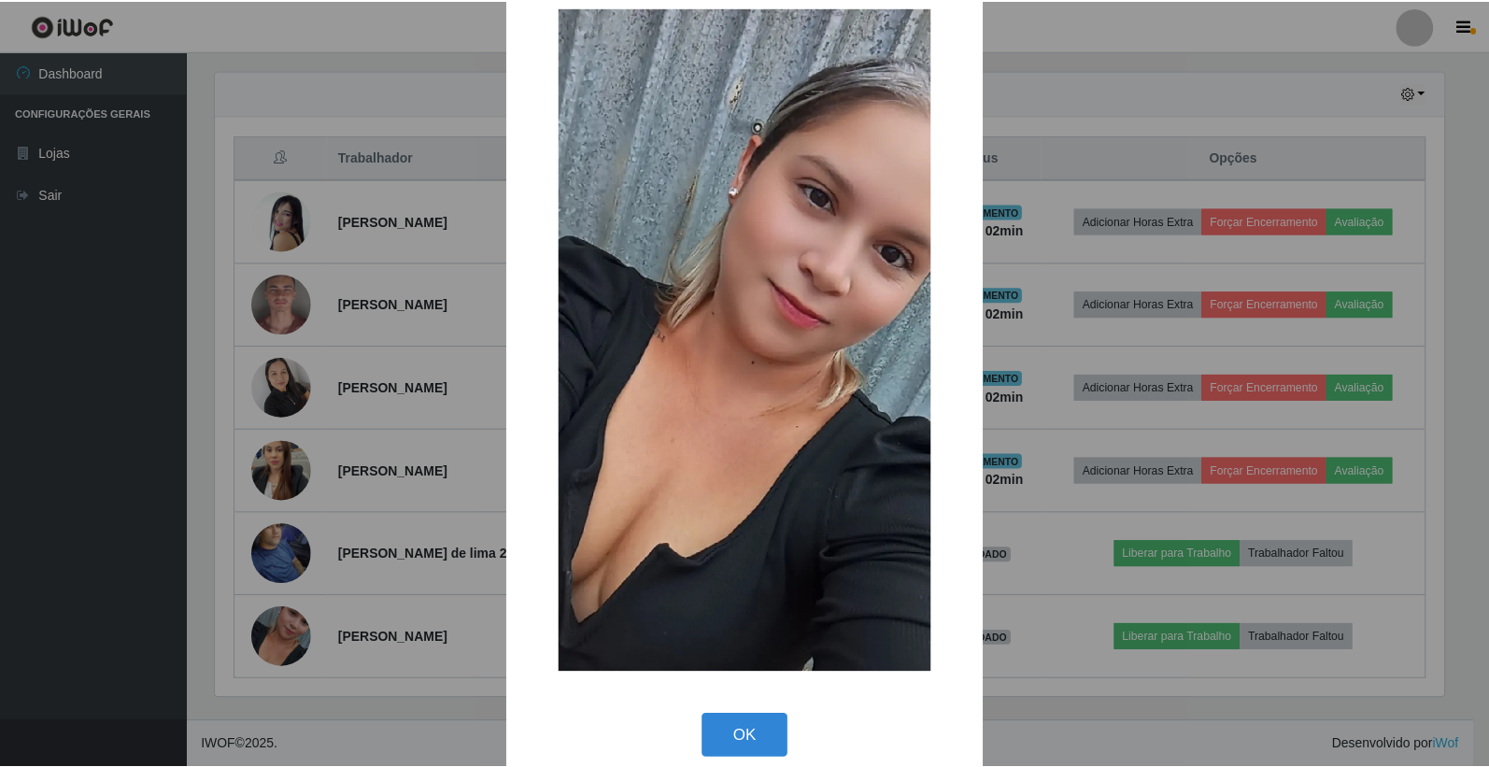
scroll to position [60, 0]
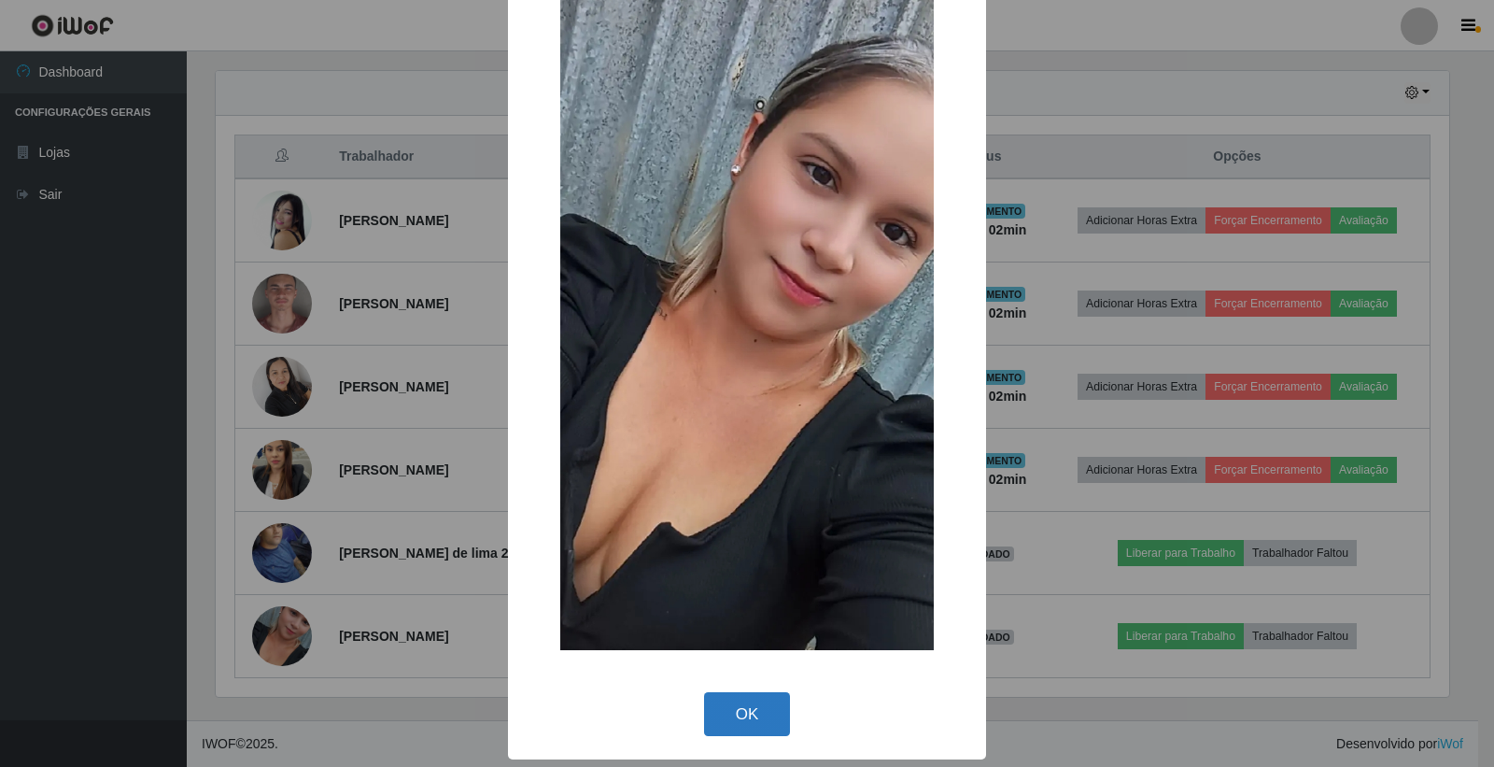
click at [735, 701] on button "OK" at bounding box center [747, 714] width 87 height 44
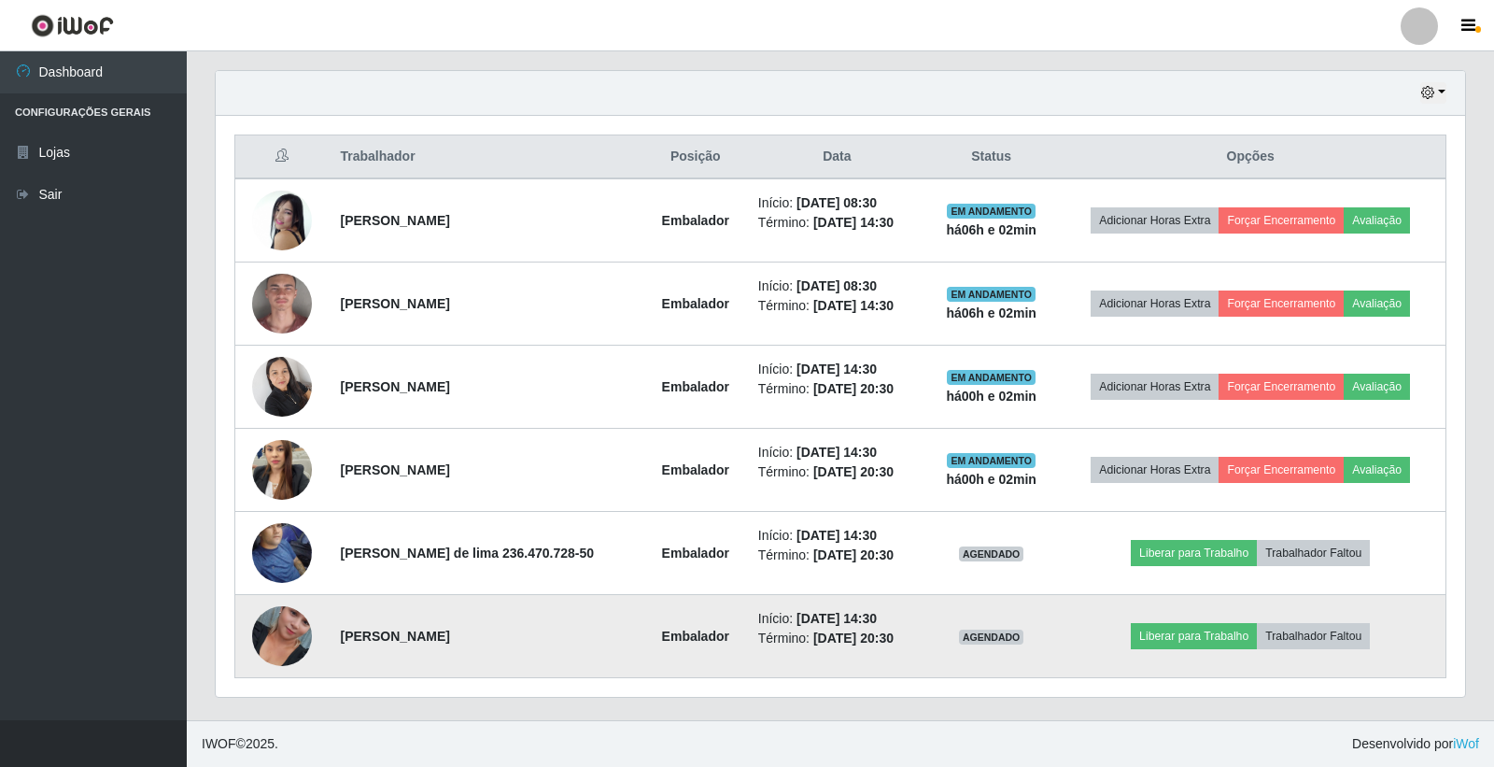
scroll to position [387, 1244]
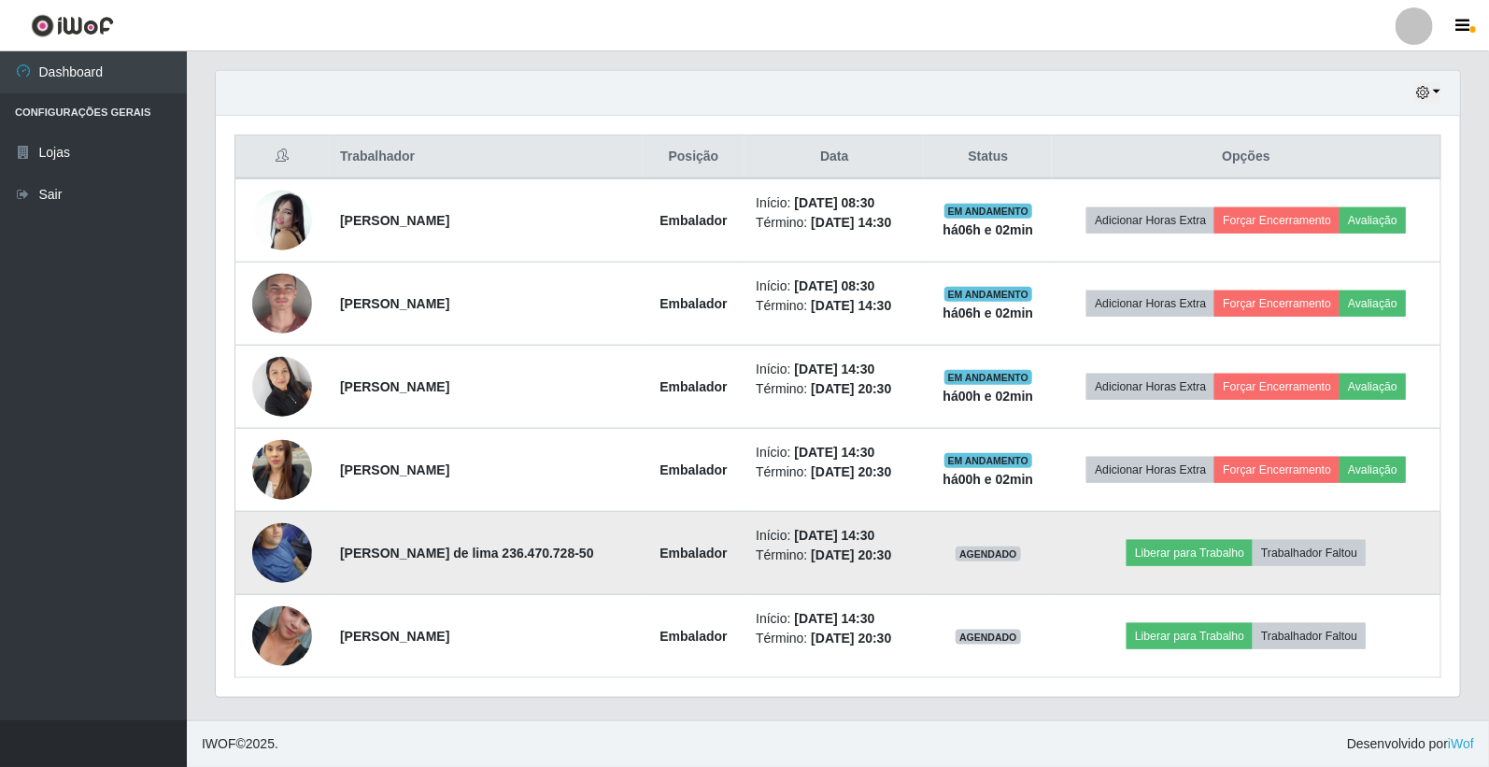
click at [303, 554] on img at bounding box center [282, 553] width 60 height 106
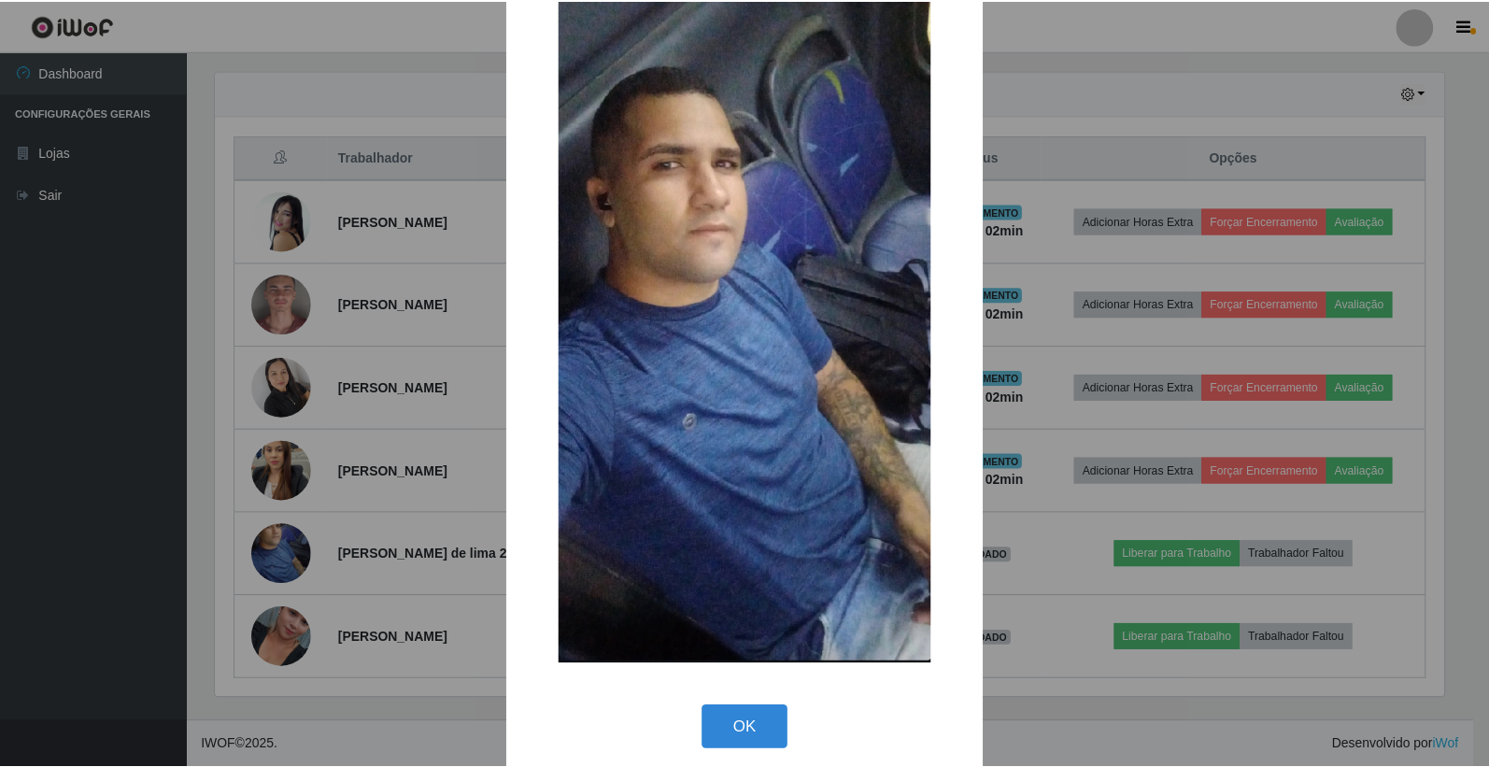
scroll to position [61, 0]
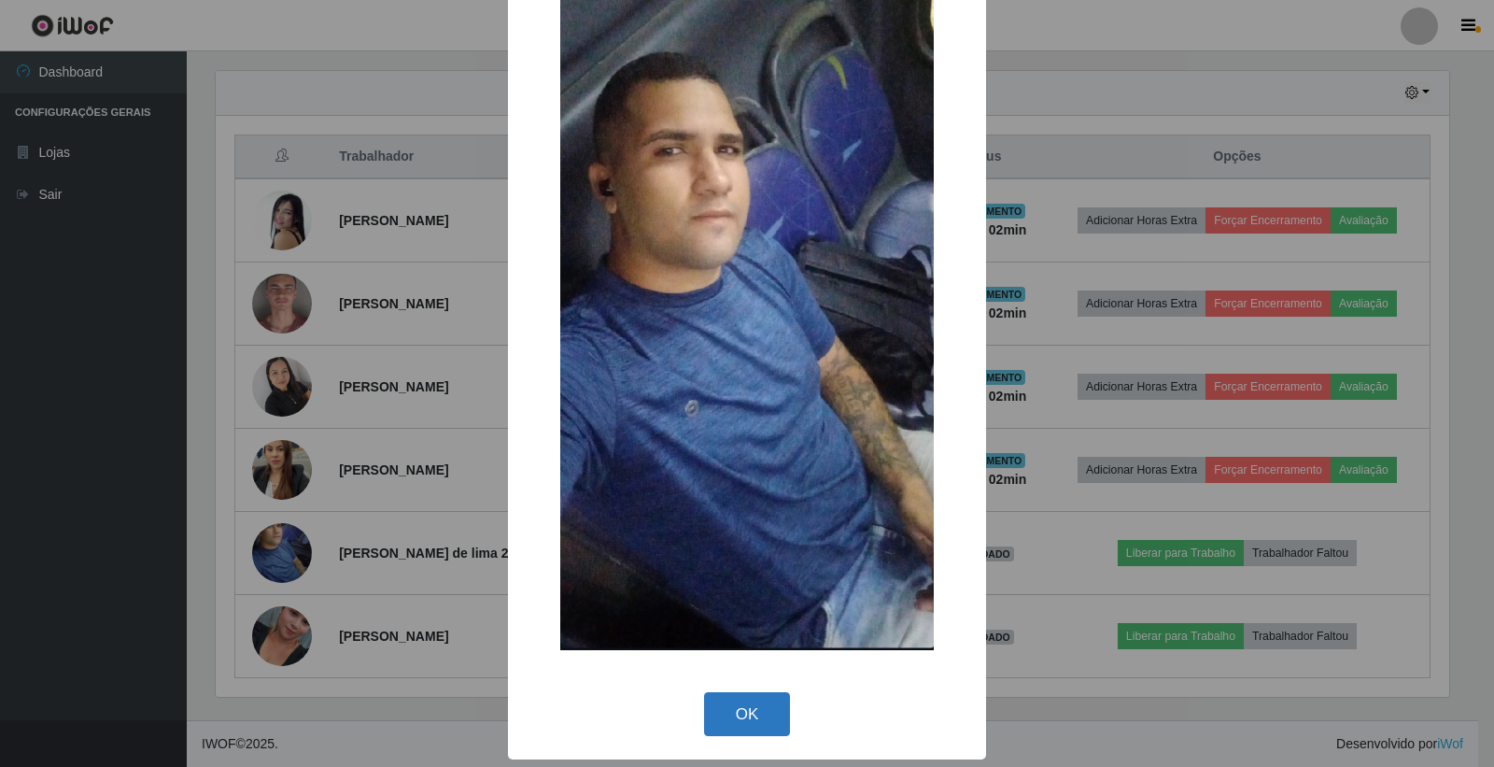
click at [708, 704] on button "OK" at bounding box center [747, 714] width 87 height 44
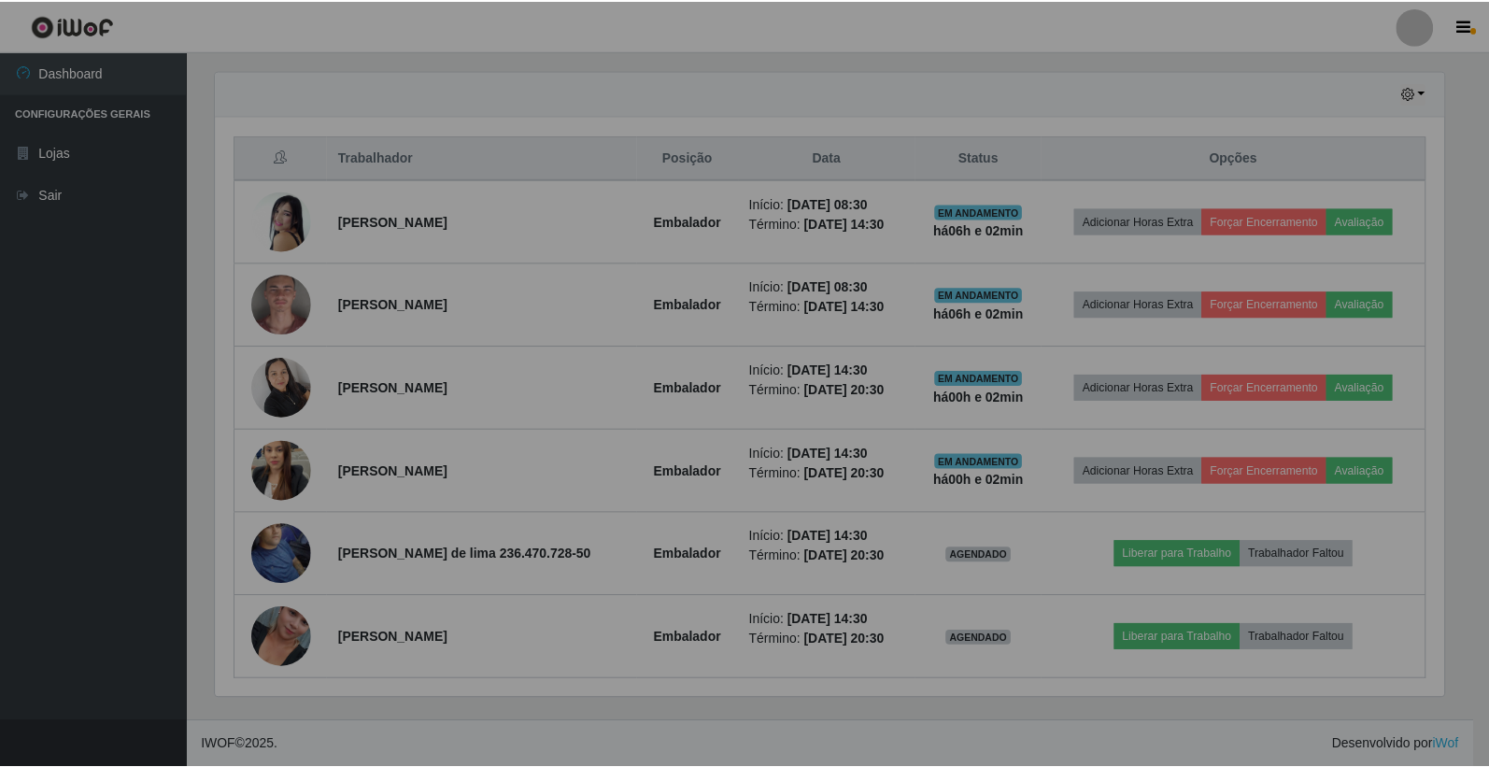
scroll to position [0, 0]
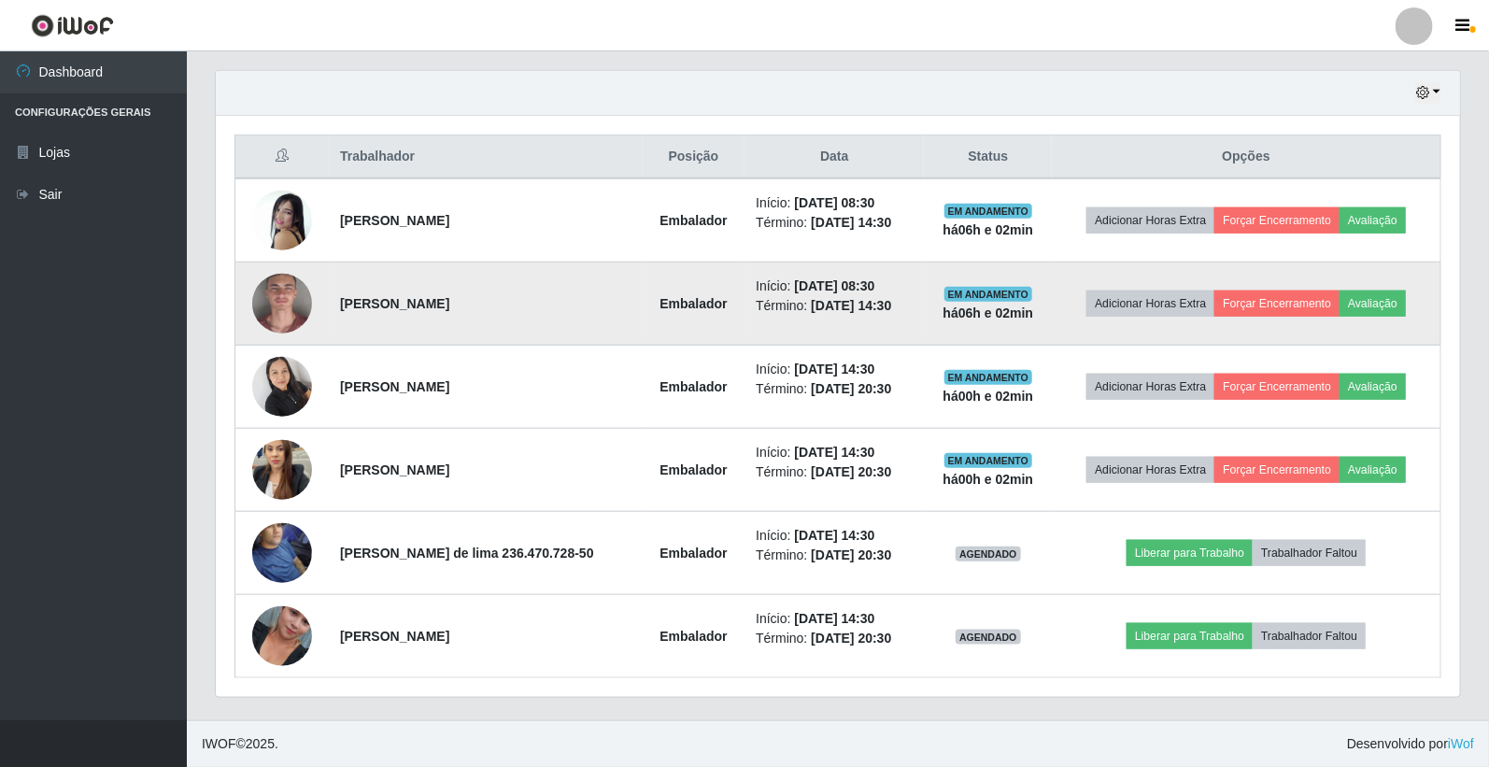
click at [295, 290] on img at bounding box center [282, 303] width 60 height 123
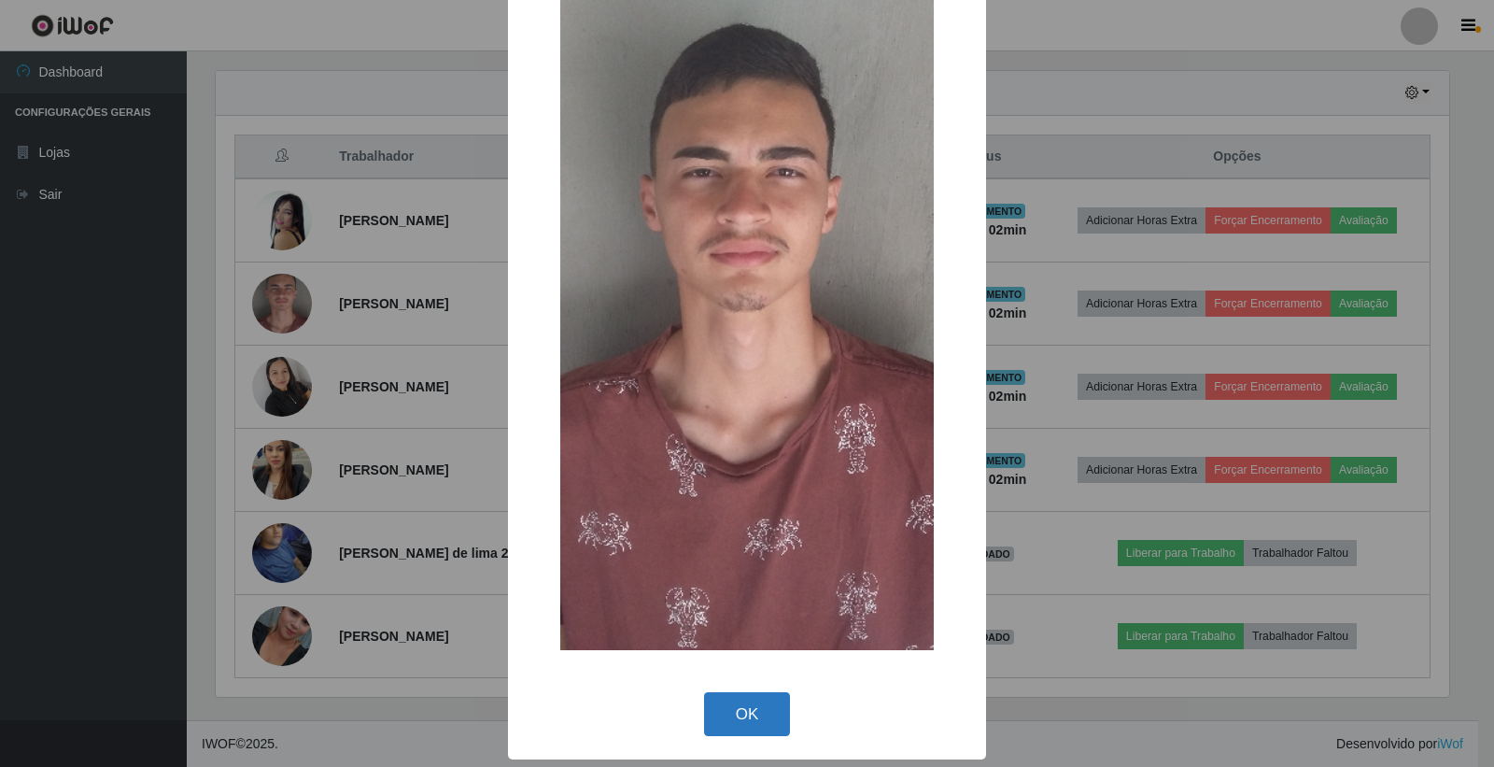
click at [759, 699] on button "OK" at bounding box center [747, 714] width 87 height 44
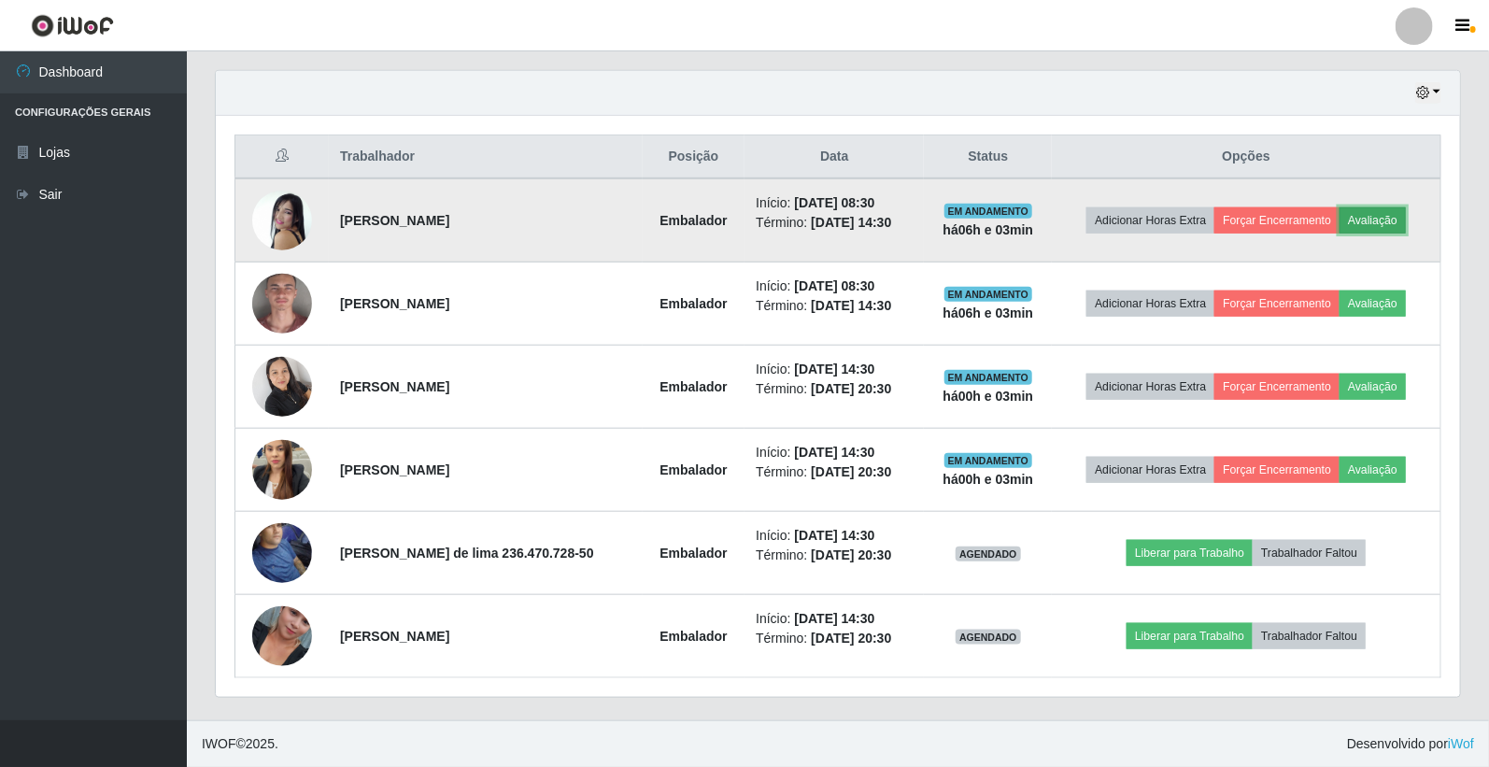
click at [1362, 219] on button "Avaliação" at bounding box center [1372, 220] width 66 height 26
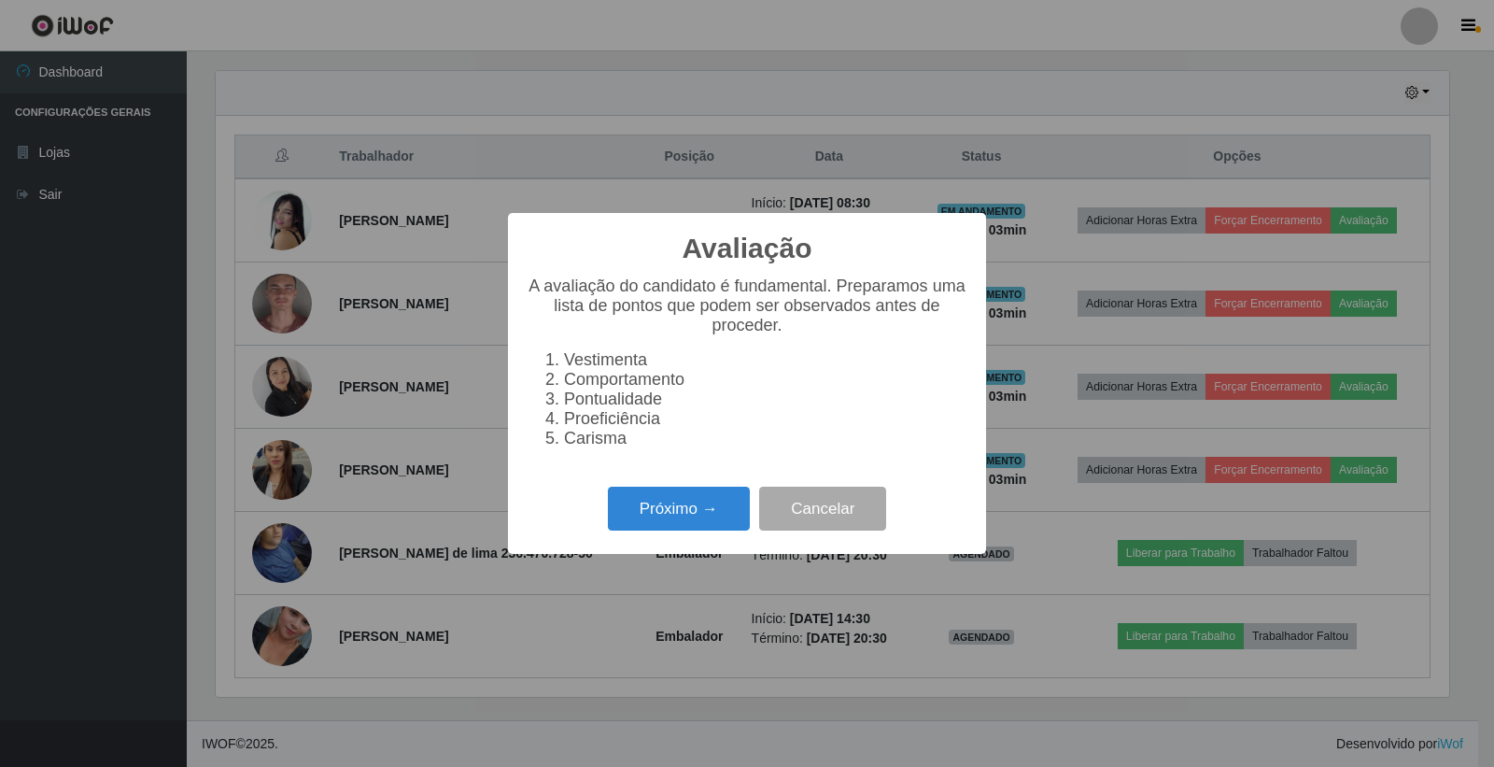
scroll to position [387, 1233]
click at [722, 501] on button "Próximo →" at bounding box center [679, 509] width 142 height 44
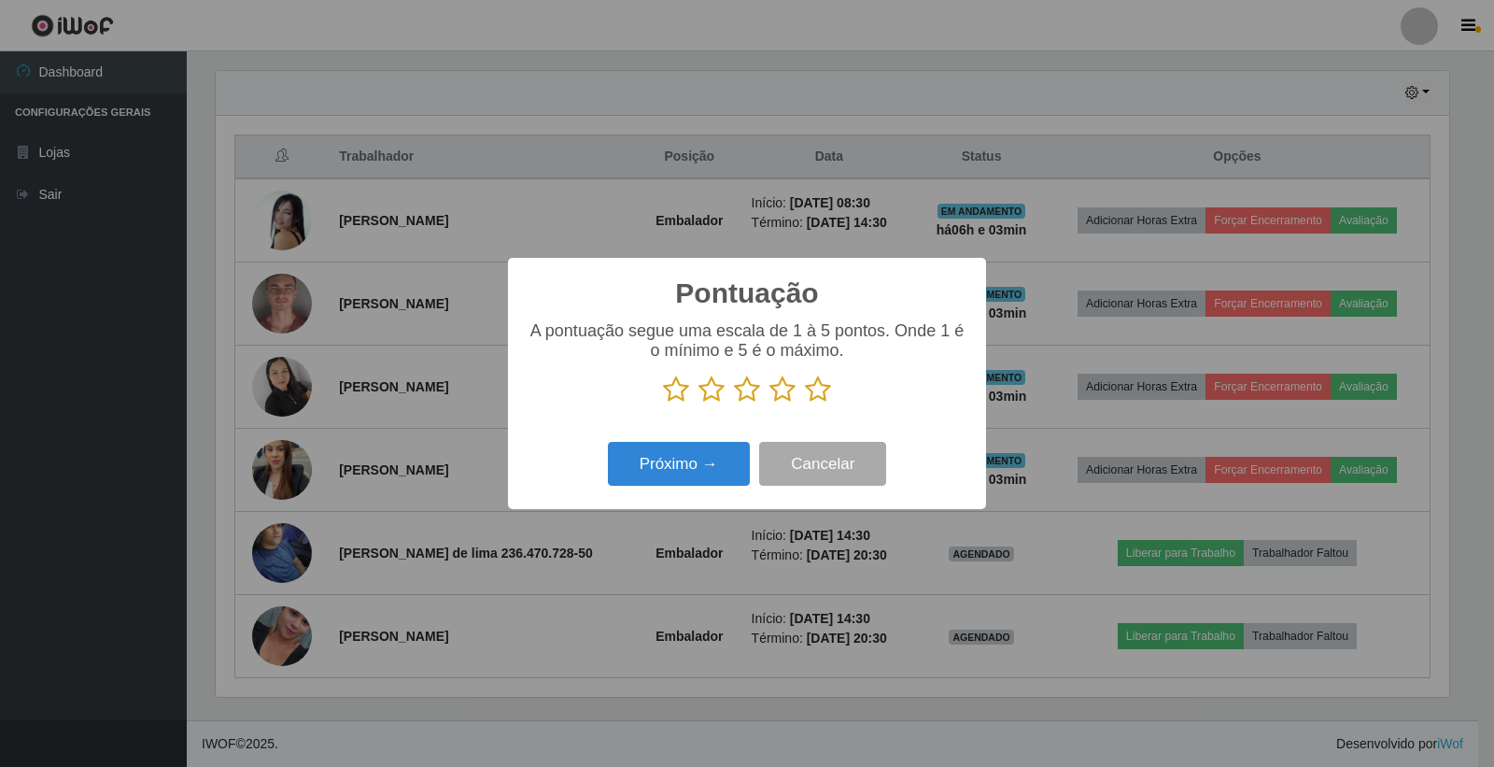
click at [811, 385] on icon at bounding box center [818, 389] width 26 height 28
click at [805, 403] on input "radio" at bounding box center [805, 403] width 0 height 0
click at [708, 474] on button "Próximo →" at bounding box center [679, 464] width 142 height 44
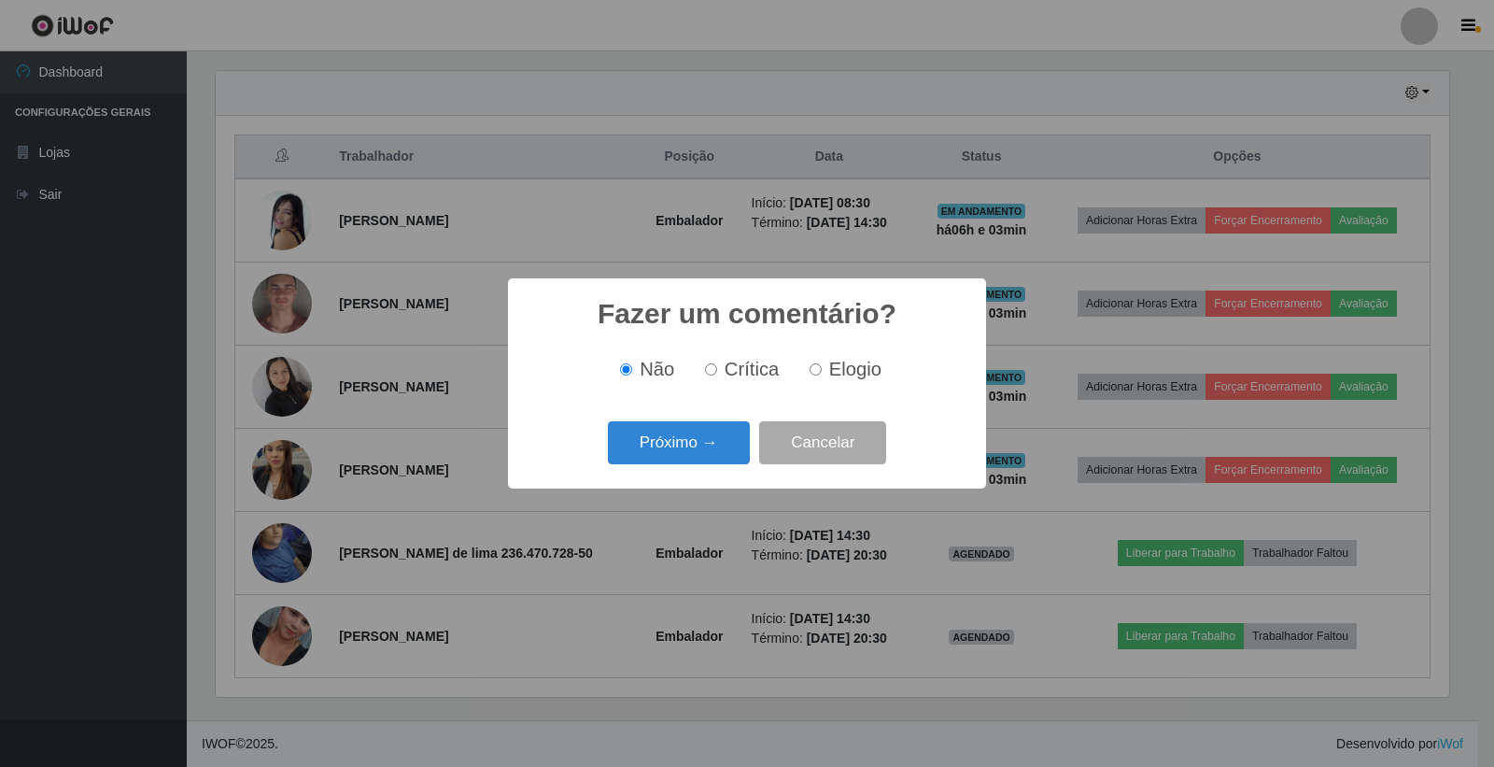
click at [805, 371] on label "Elogio" at bounding box center [841, 369] width 79 height 21
click at [810, 371] on input "Elogio" at bounding box center [816, 369] width 12 height 12
radio input "true"
click at [674, 482] on div "Fazer um comentário? × Não Crítica Elogio Próximo → Cancelar" at bounding box center [747, 382] width 478 height 209
click at [668, 448] on button "Próximo →" at bounding box center [679, 443] width 142 height 44
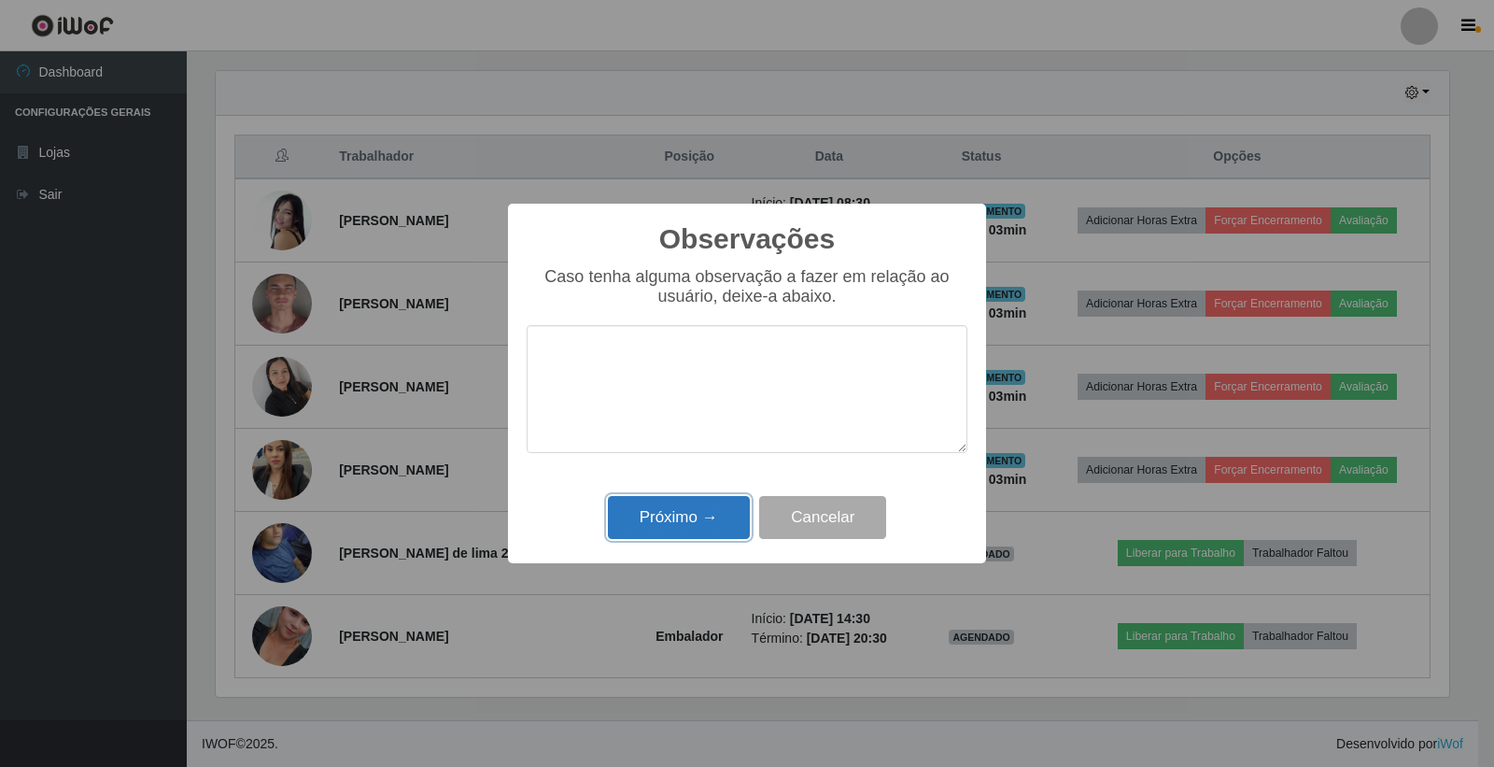
click at [726, 516] on button "Próximo →" at bounding box center [679, 518] width 142 height 44
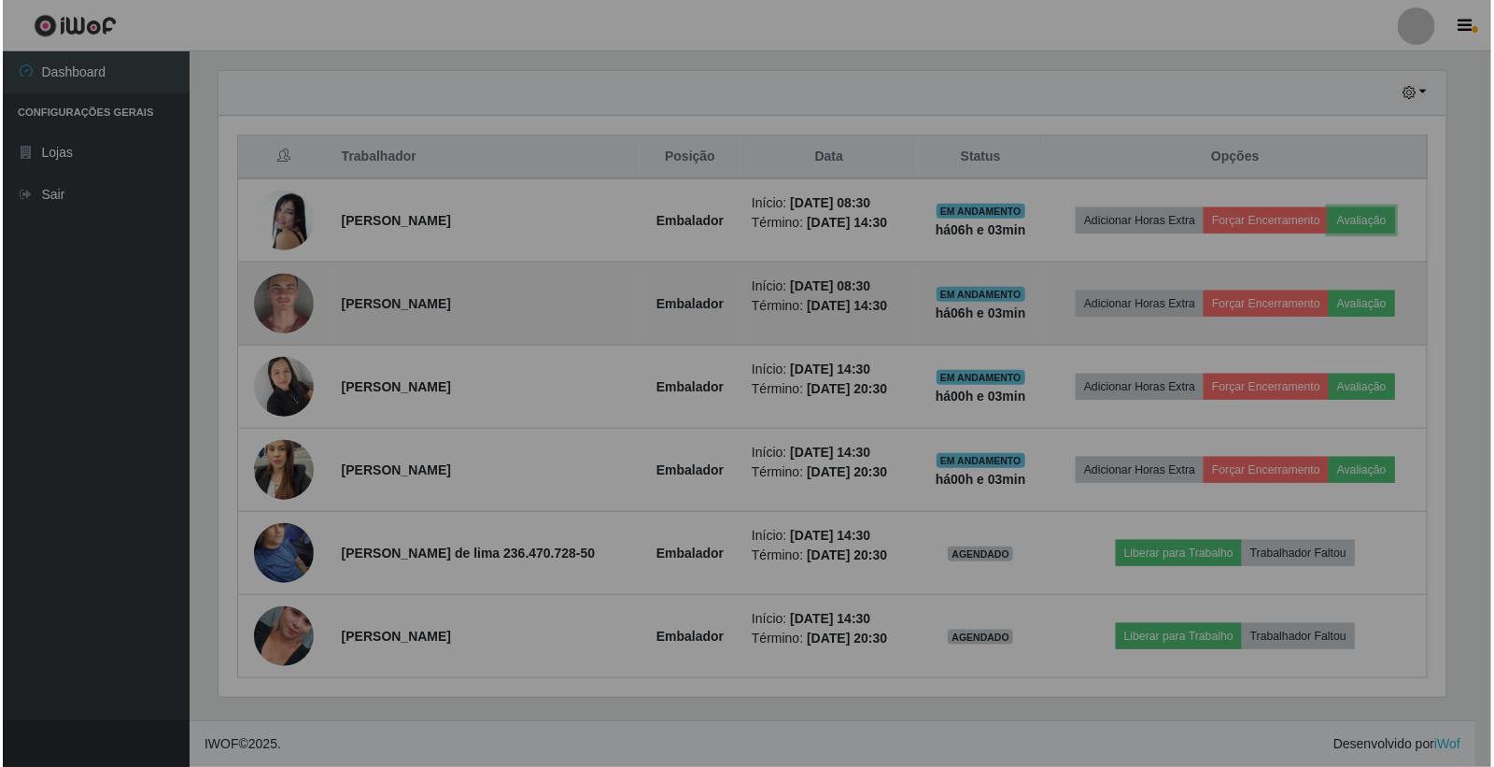
scroll to position [387, 1244]
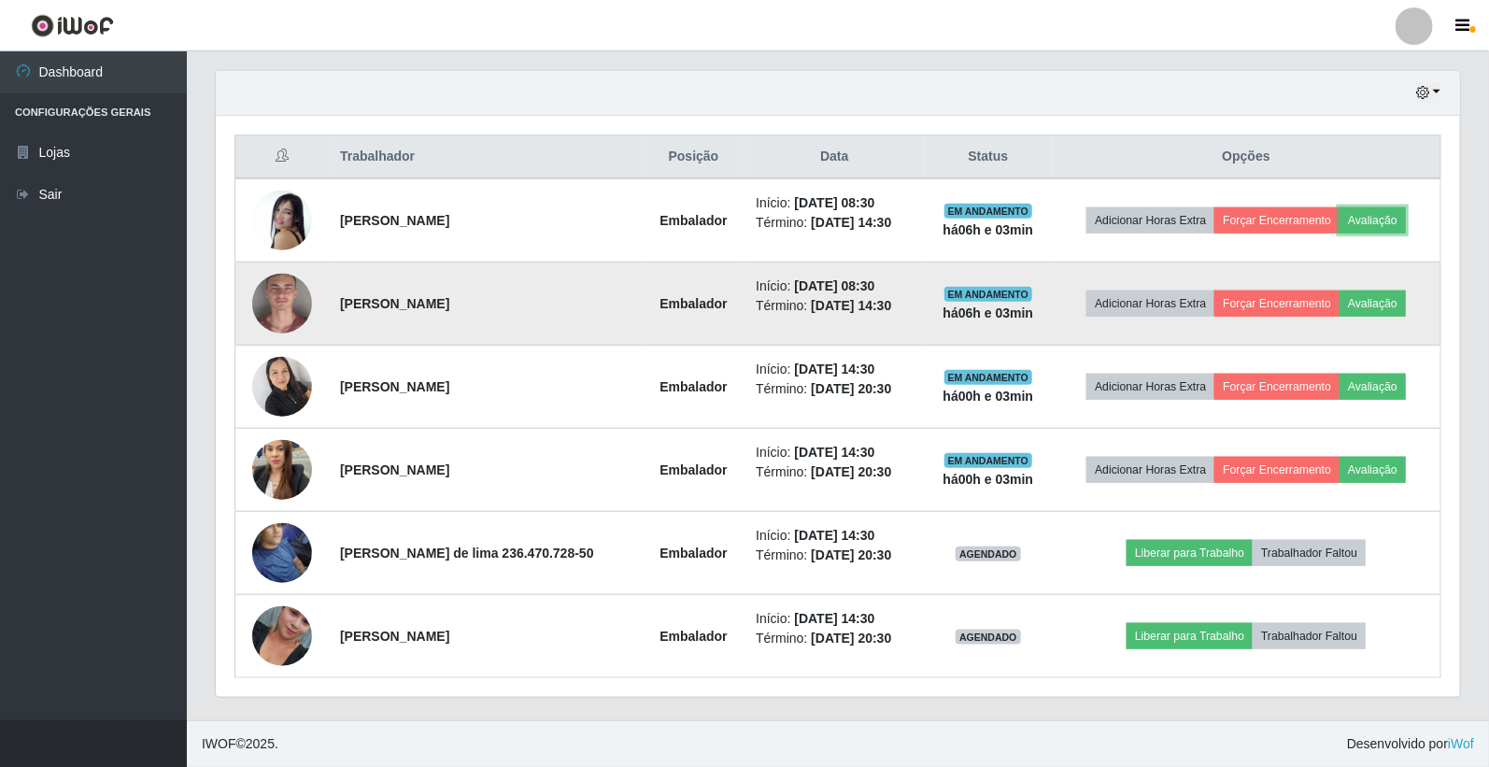
drag, startPoint x: 1396, startPoint y: 213, endPoint x: 1410, endPoint y: 268, distance: 56.9
click at [1410, 268] on tbody "[PERSON_NAME] Embalador Início: [DATE] 08:30 Término: [DATE] 14:30 EM ANDAMENTO…" at bounding box center [838, 428] width 1206 height 500
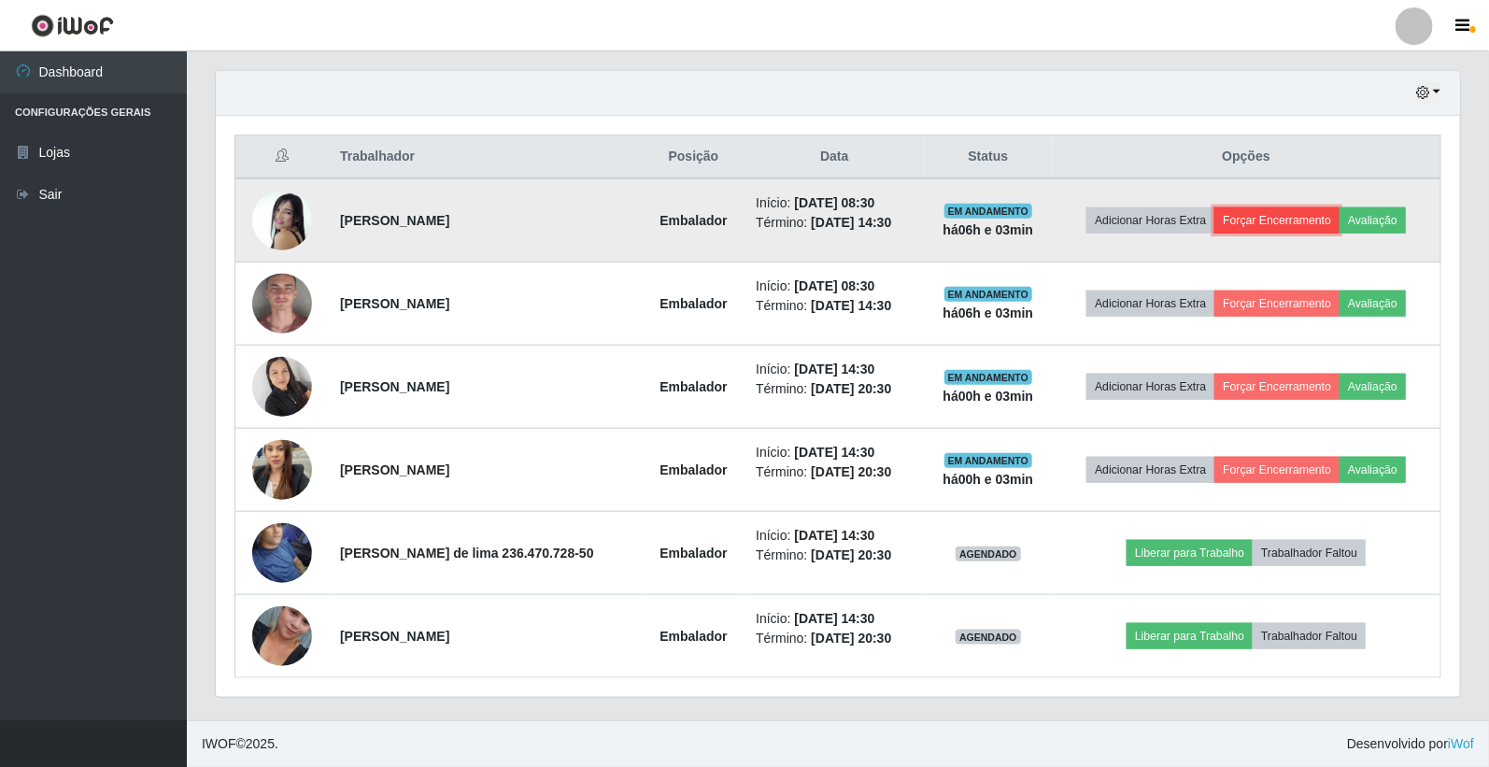
click at [1330, 216] on button "Forçar Encerramento" at bounding box center [1276, 220] width 125 height 26
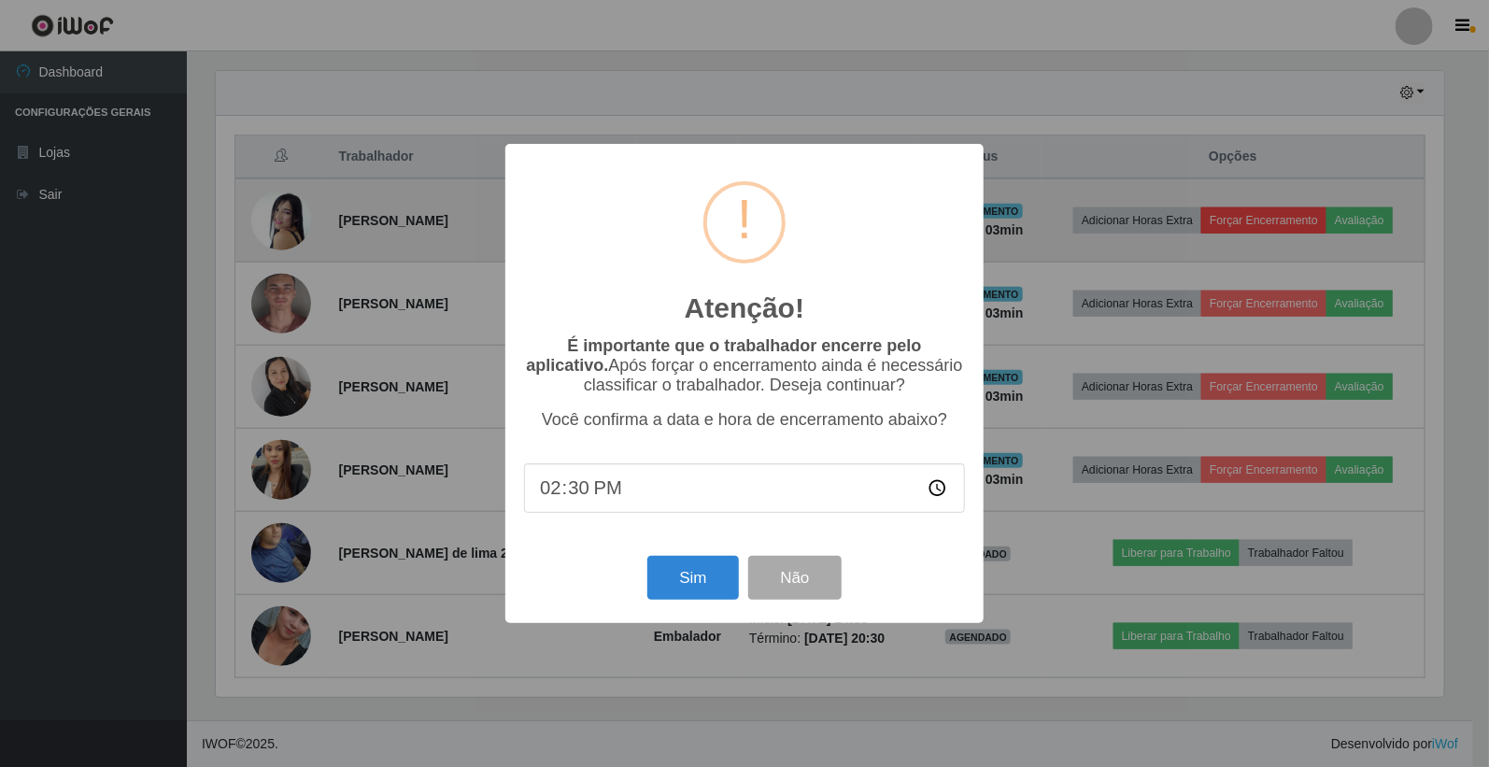
scroll to position [387, 1233]
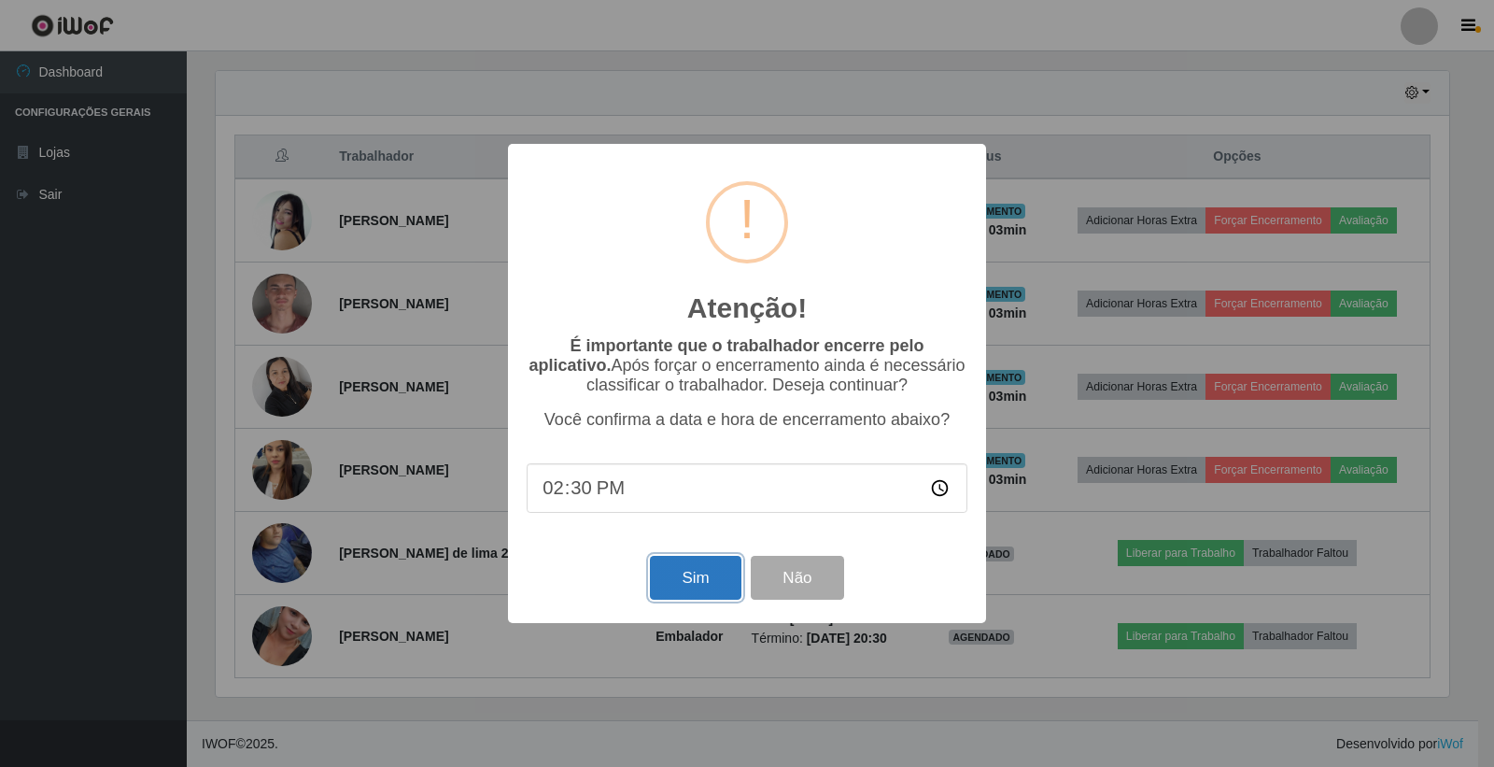
click at [716, 575] on button "Sim" at bounding box center [695, 578] width 91 height 44
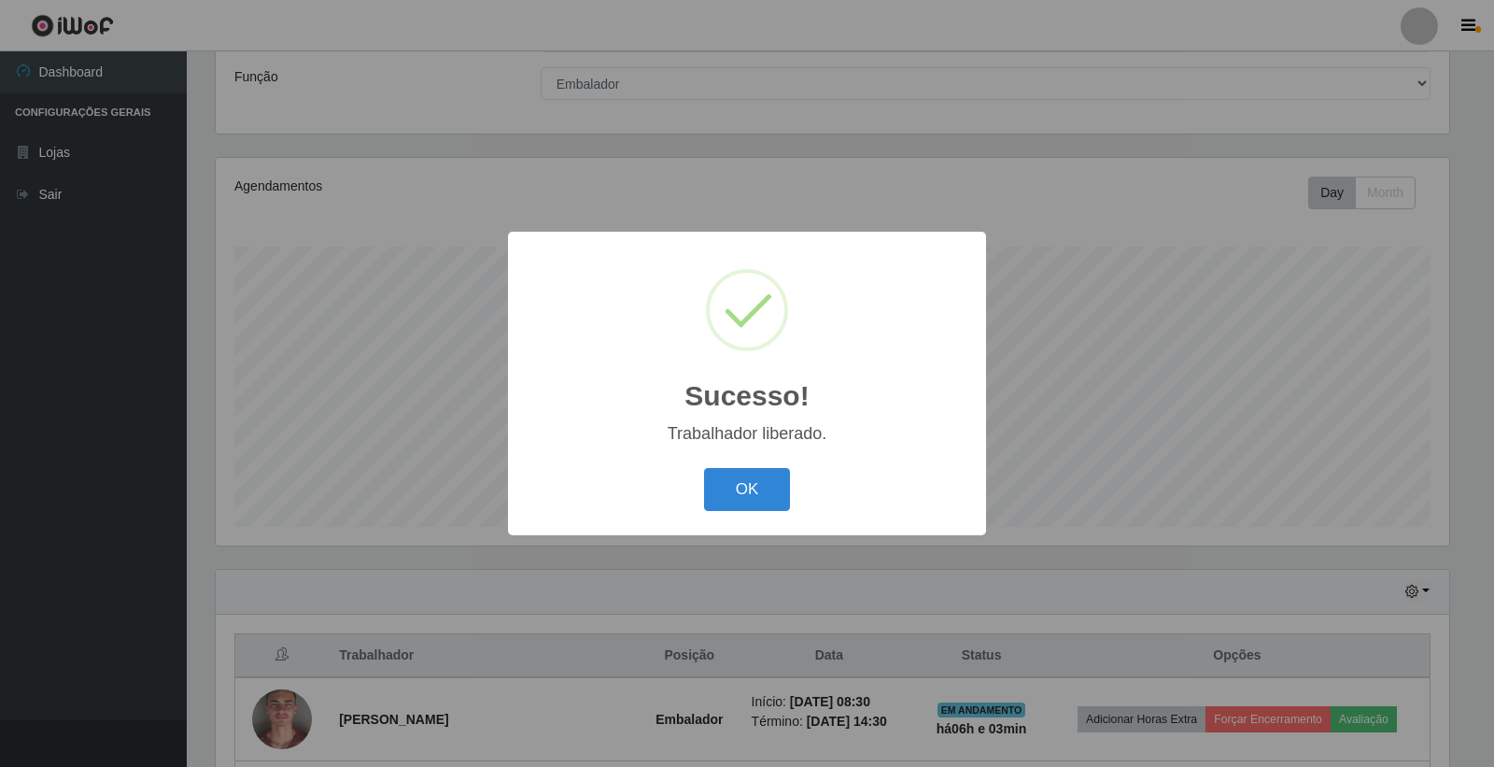
click at [755, 518] on div "Sucesso! × Trabalhador liberado. OK Cancel" at bounding box center [747, 383] width 478 height 303
click at [761, 508] on button "OK" at bounding box center [747, 490] width 87 height 44
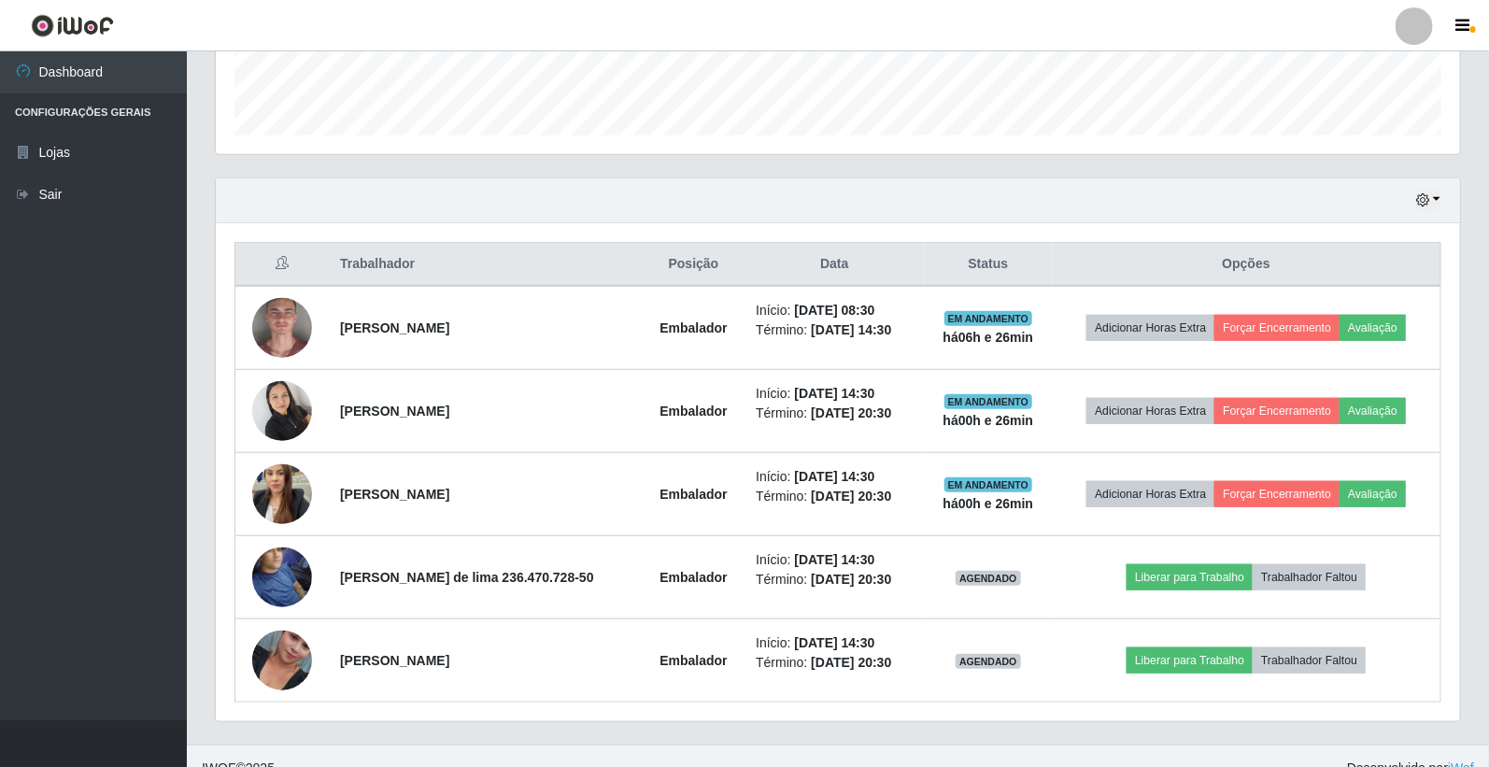
scroll to position [556, 0]
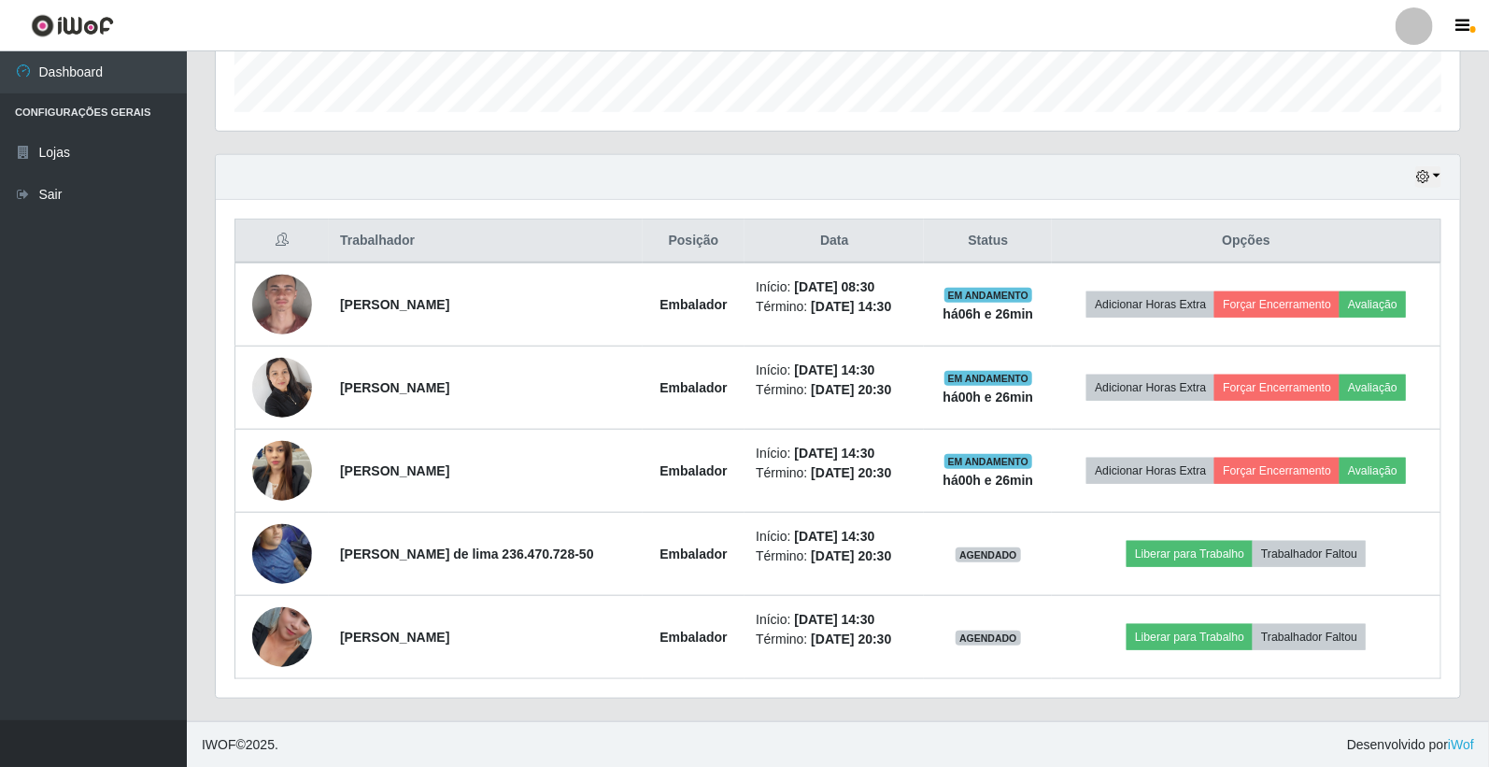
click at [1441, 173] on div "Hoje 1 dia 3 dias 1 Semana Não encerrados" at bounding box center [838, 177] width 1244 height 45
click at [1423, 174] on icon "button" at bounding box center [1422, 176] width 13 height 13
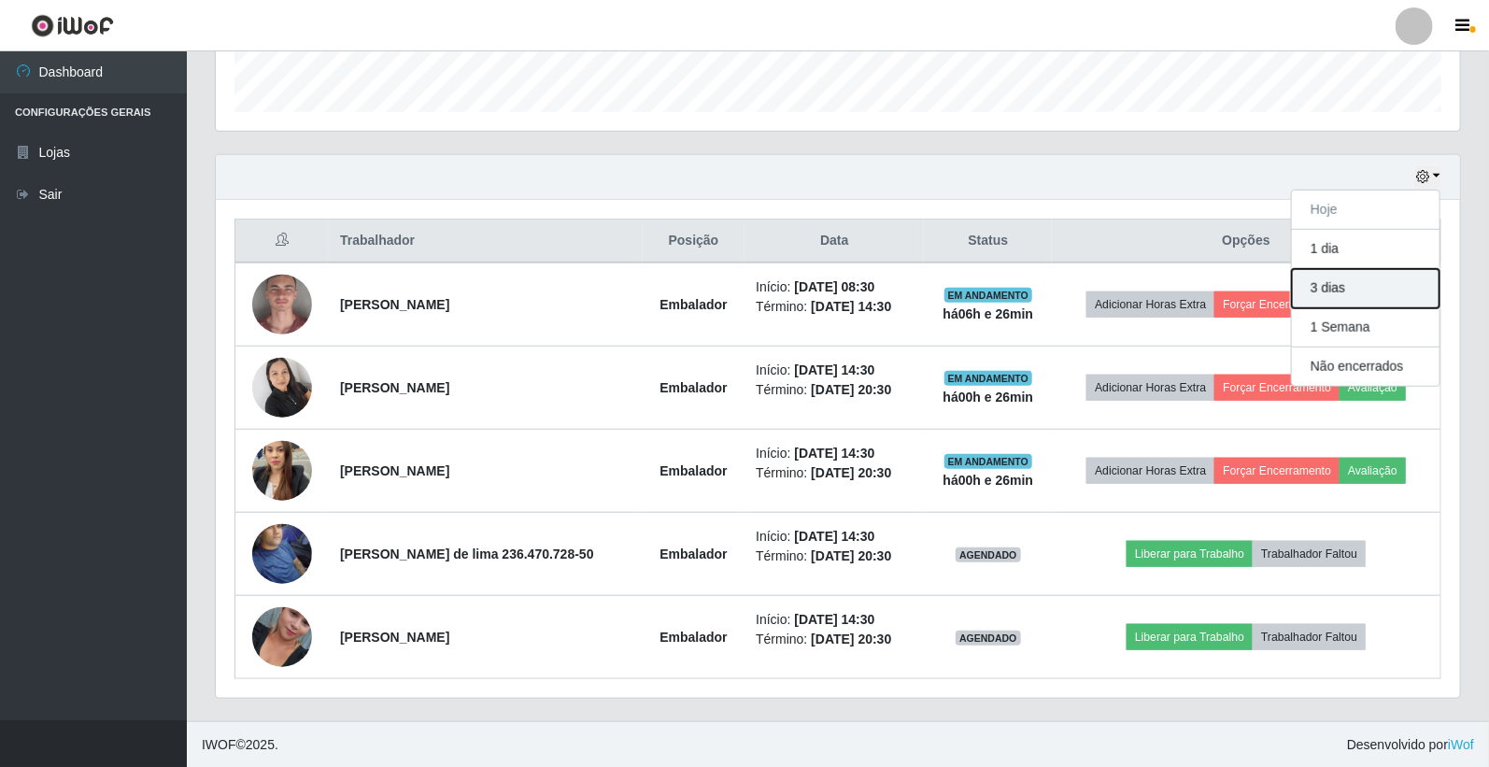
click at [1373, 288] on button "3 dias" at bounding box center [1366, 288] width 148 height 39
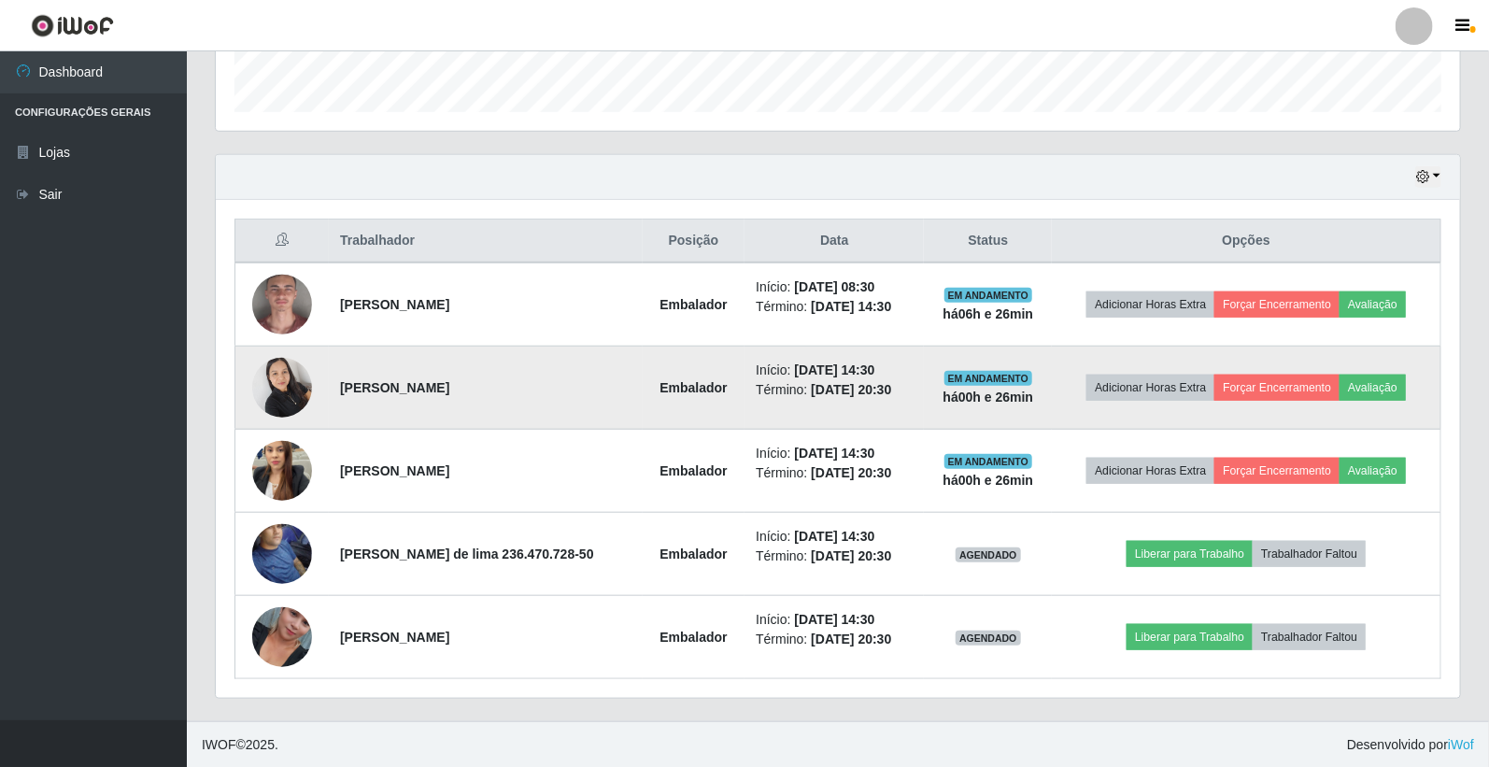
scroll to position [557, 0]
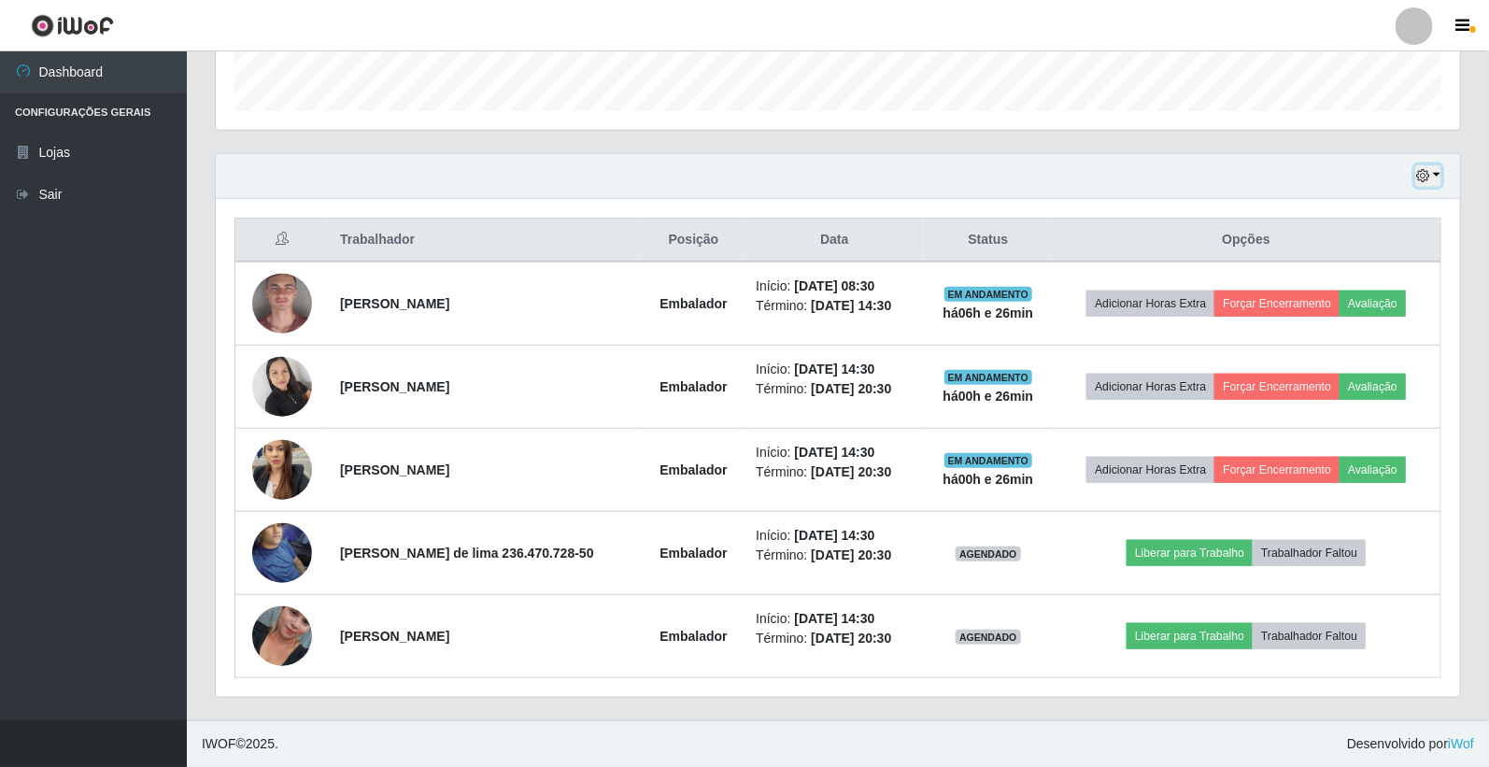
click at [1435, 181] on button "button" at bounding box center [1428, 175] width 26 height 21
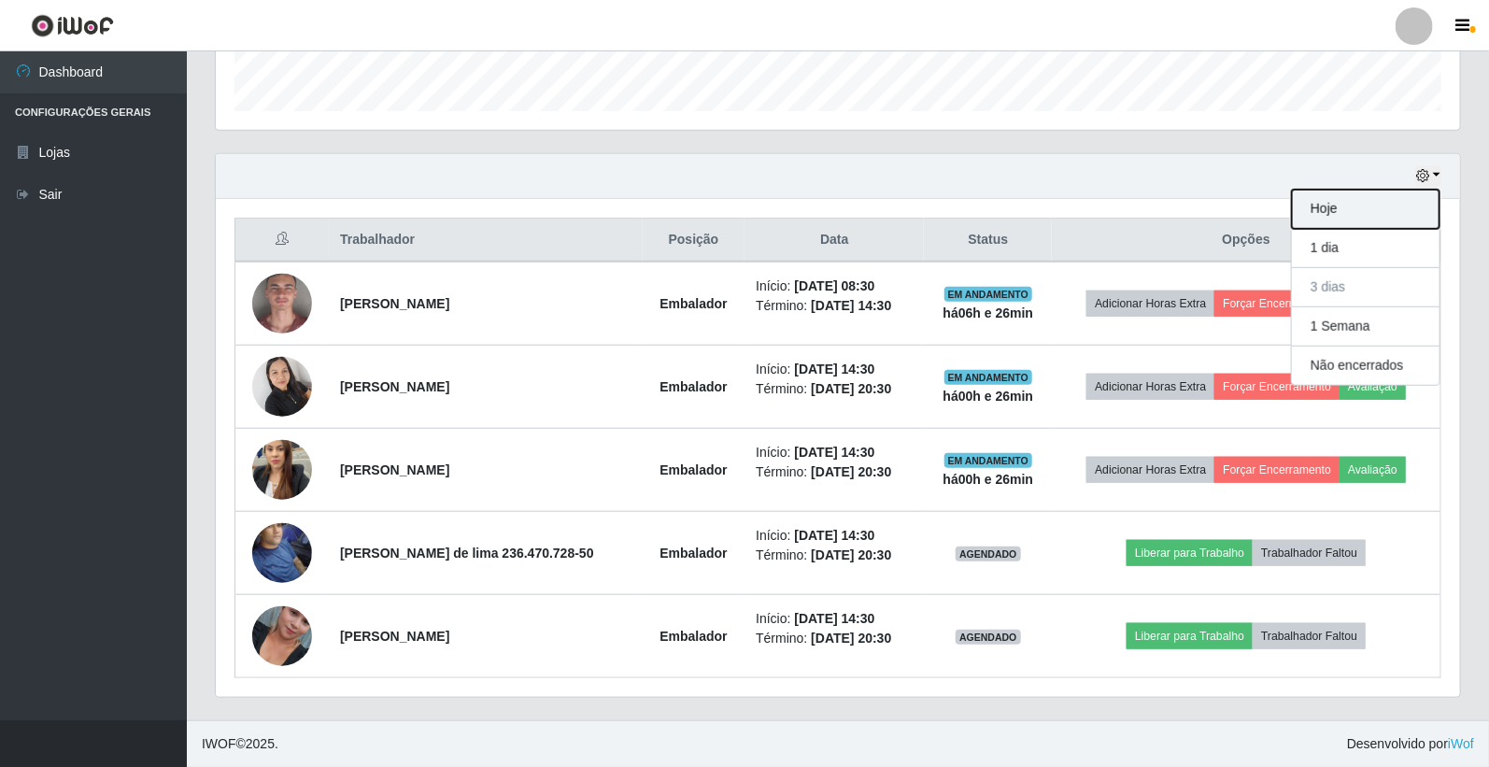
click at [1338, 222] on button "Hoje" at bounding box center [1366, 209] width 148 height 39
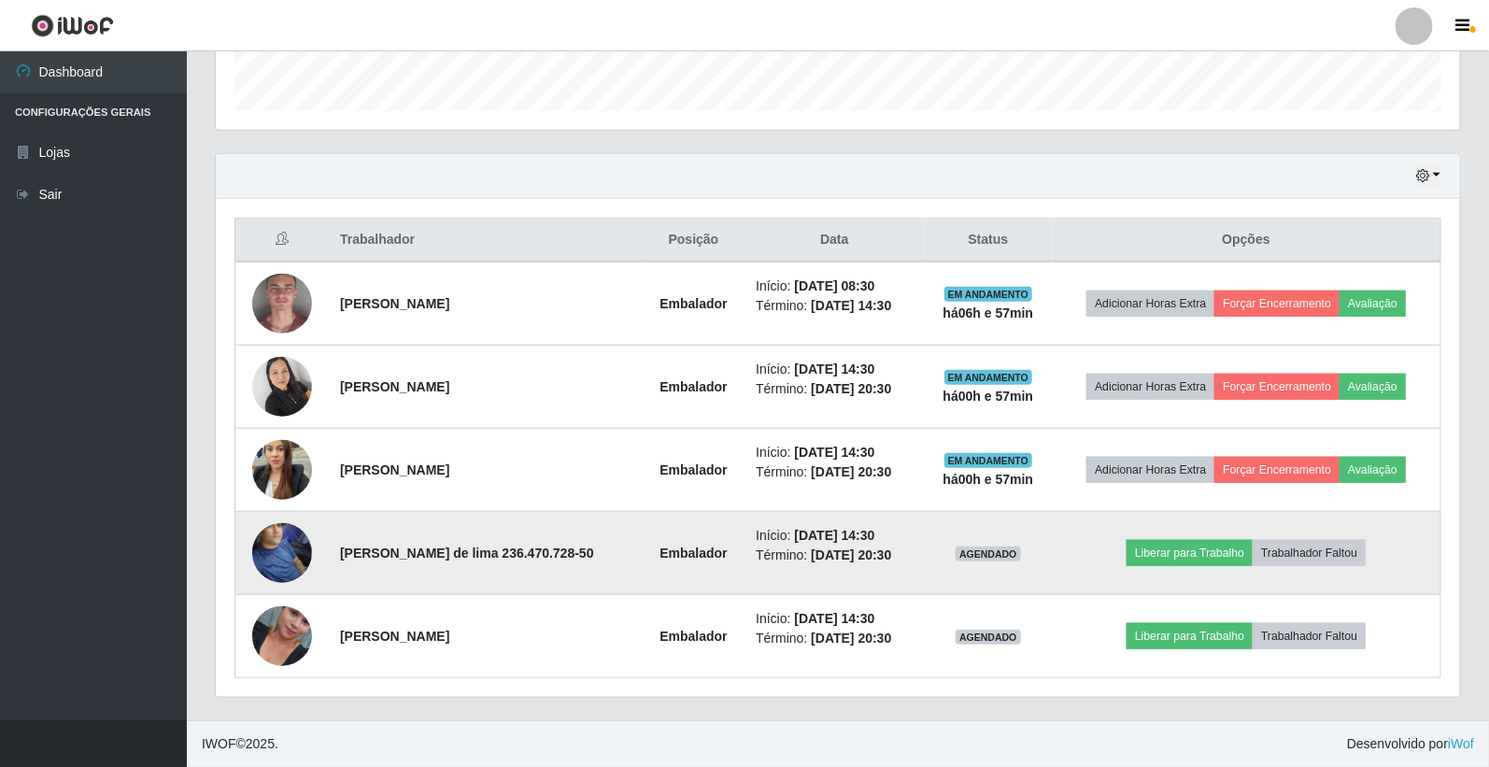
click at [290, 544] on img at bounding box center [282, 553] width 60 height 106
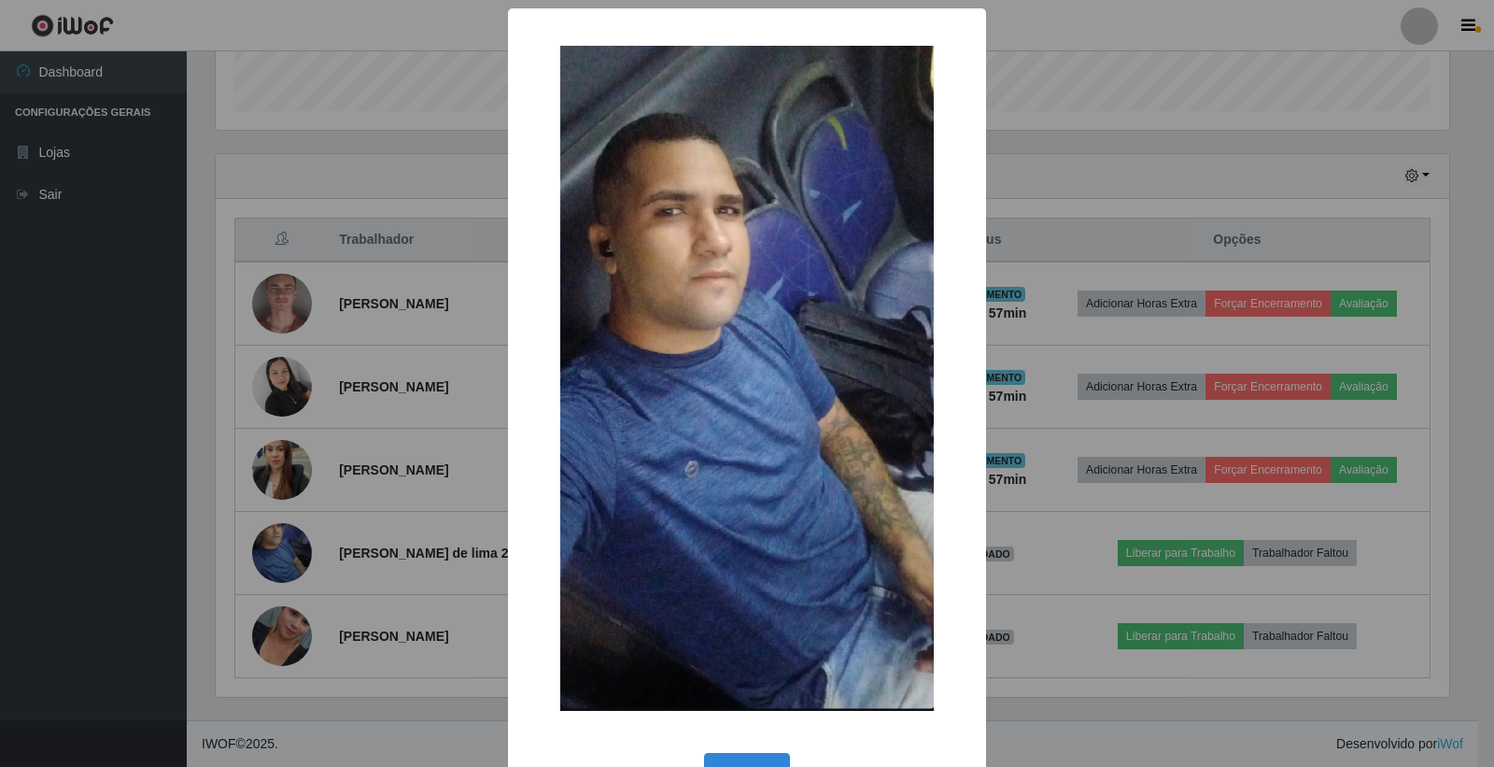
click at [300, 620] on div "× OK Cancel" at bounding box center [747, 383] width 1494 height 767
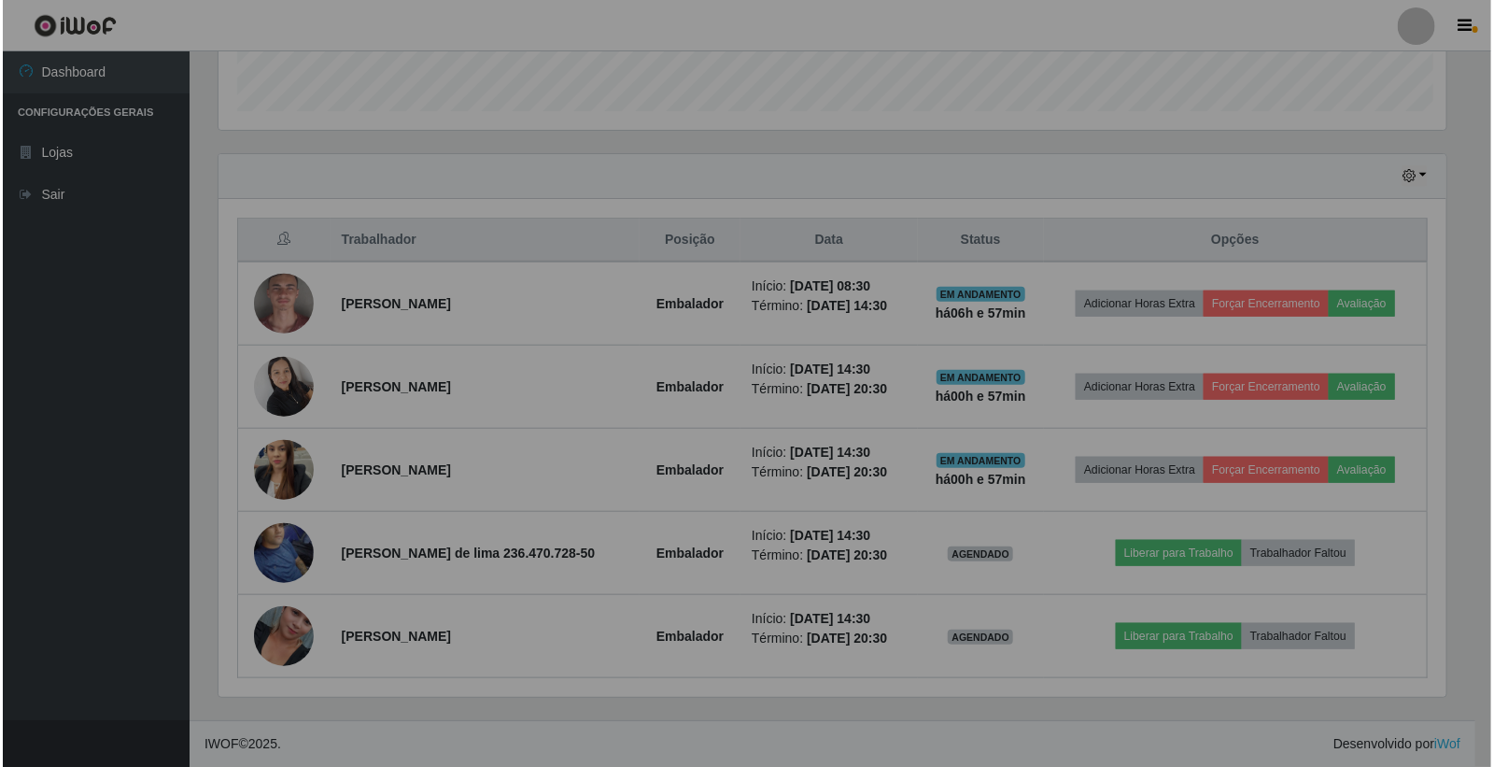
scroll to position [387, 1244]
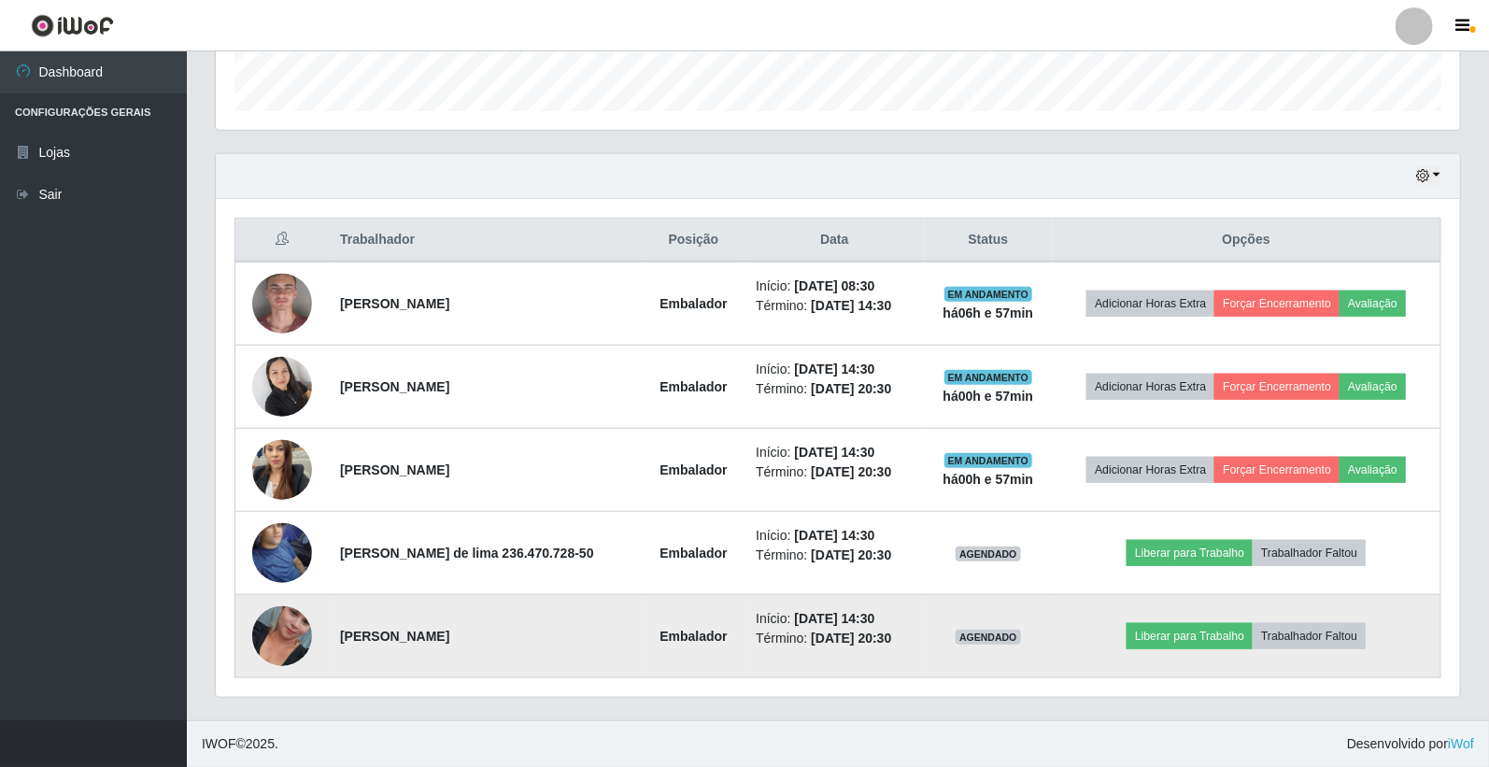
click at [284, 629] on img at bounding box center [282, 636] width 60 height 106
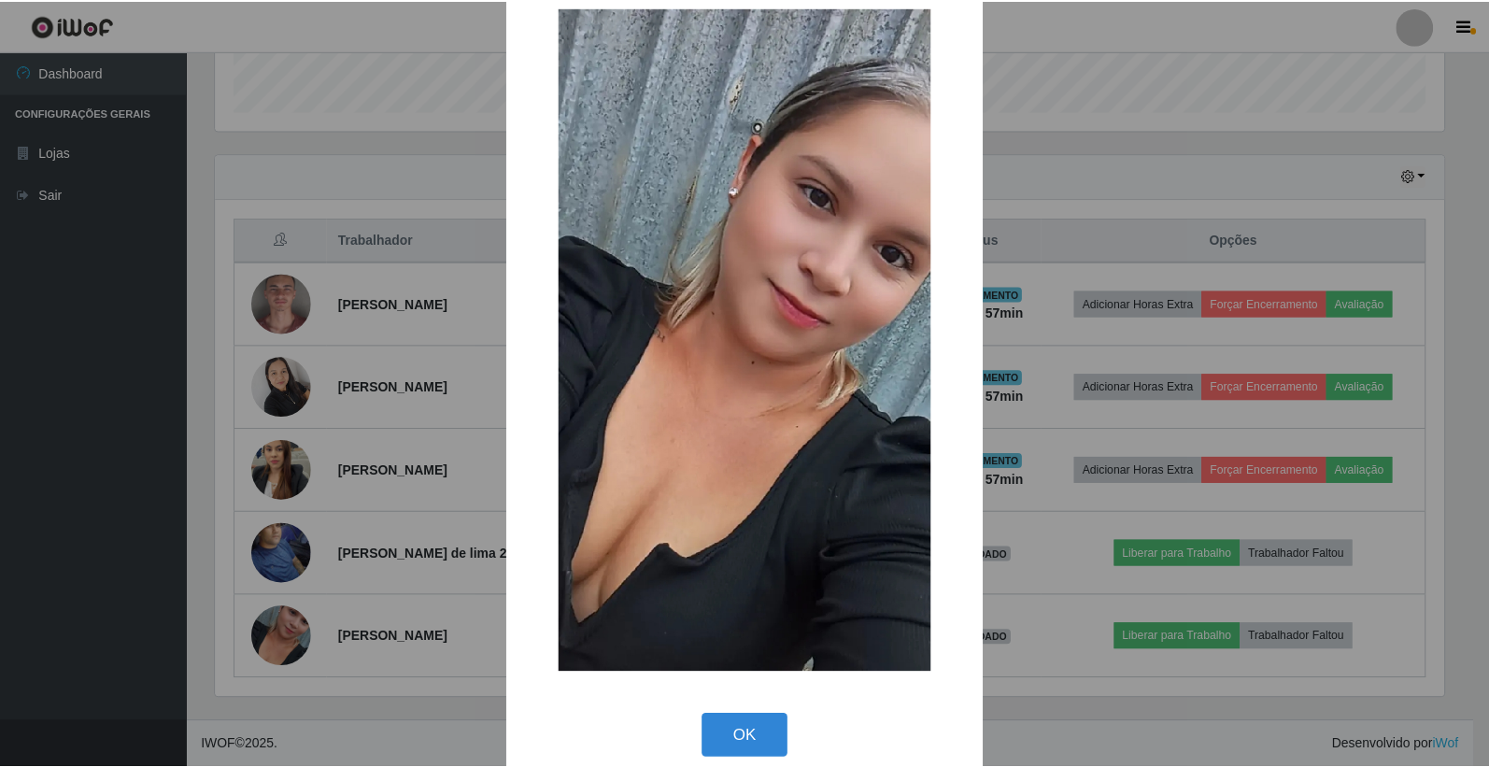
scroll to position [60, 0]
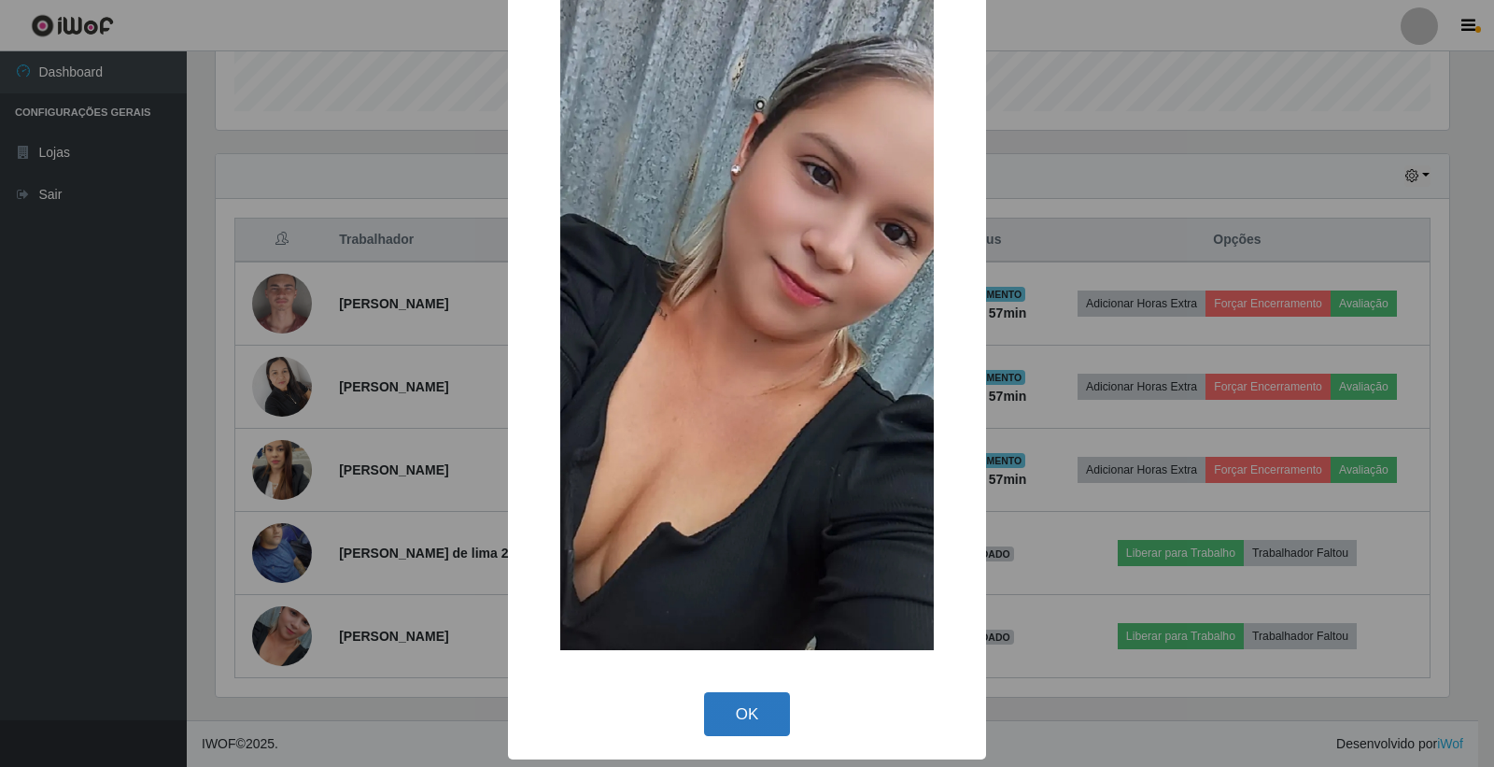
click at [727, 714] on button "OK" at bounding box center [747, 714] width 87 height 44
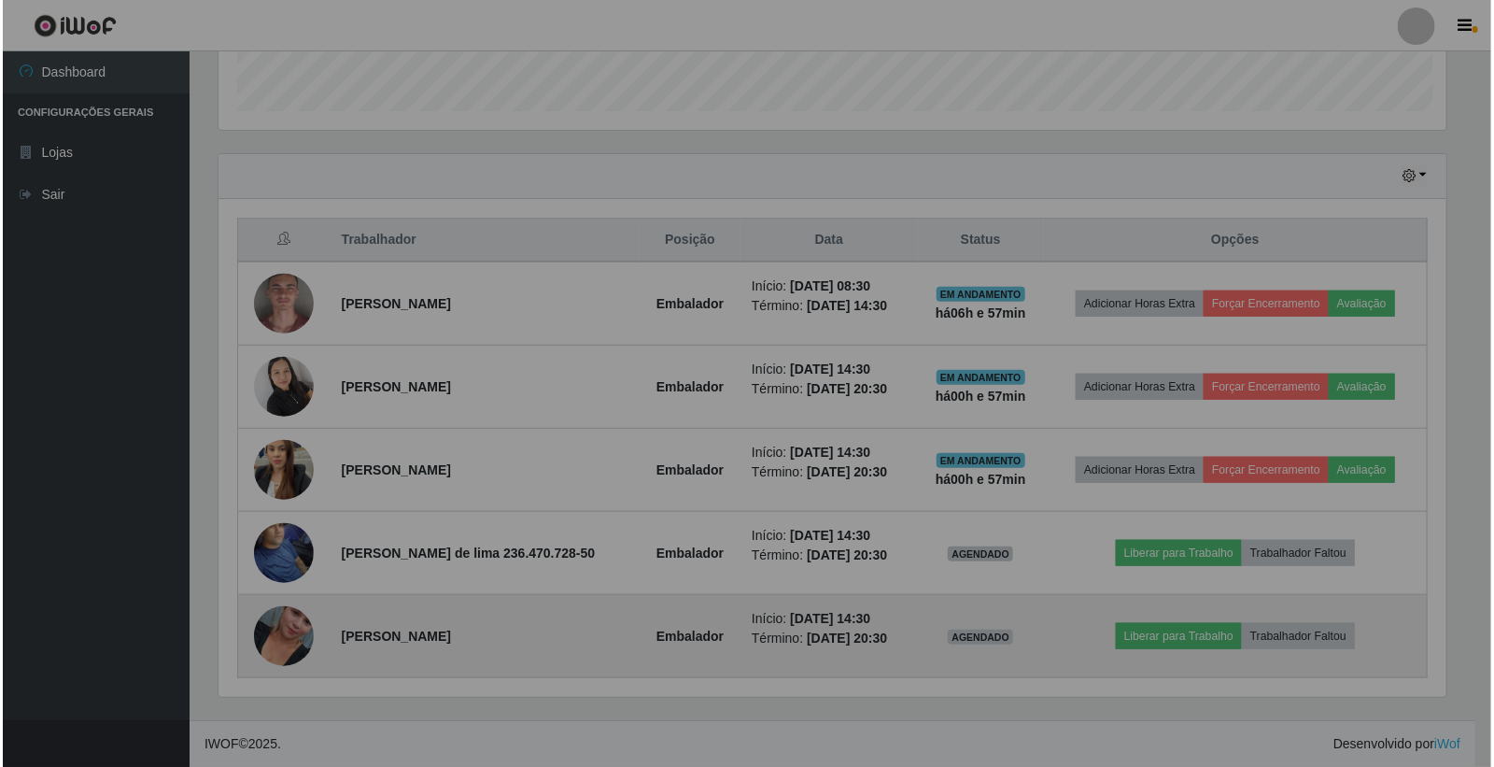
scroll to position [387, 1244]
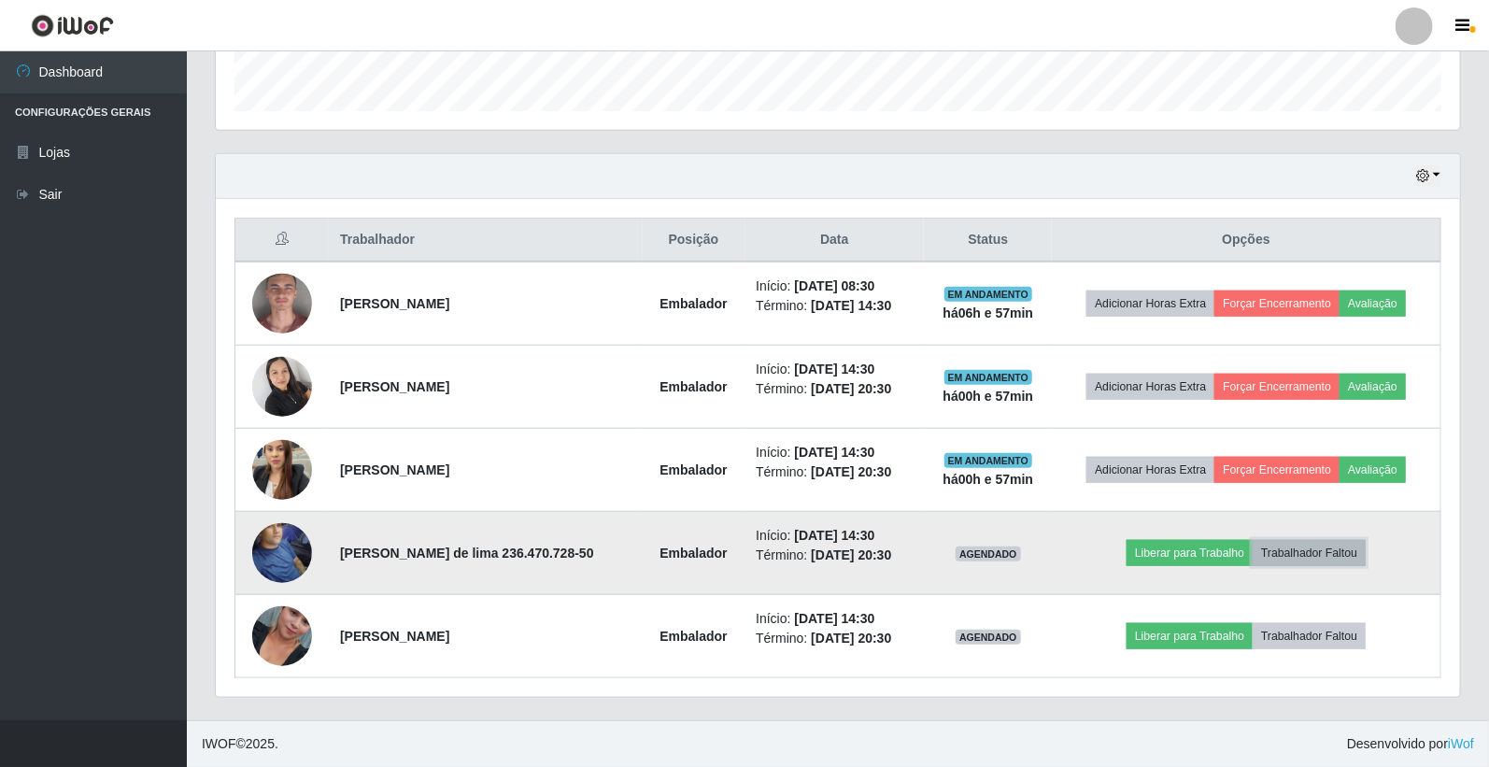
click at [1340, 549] on button "Trabalhador Faltou" at bounding box center [1308, 553] width 113 height 26
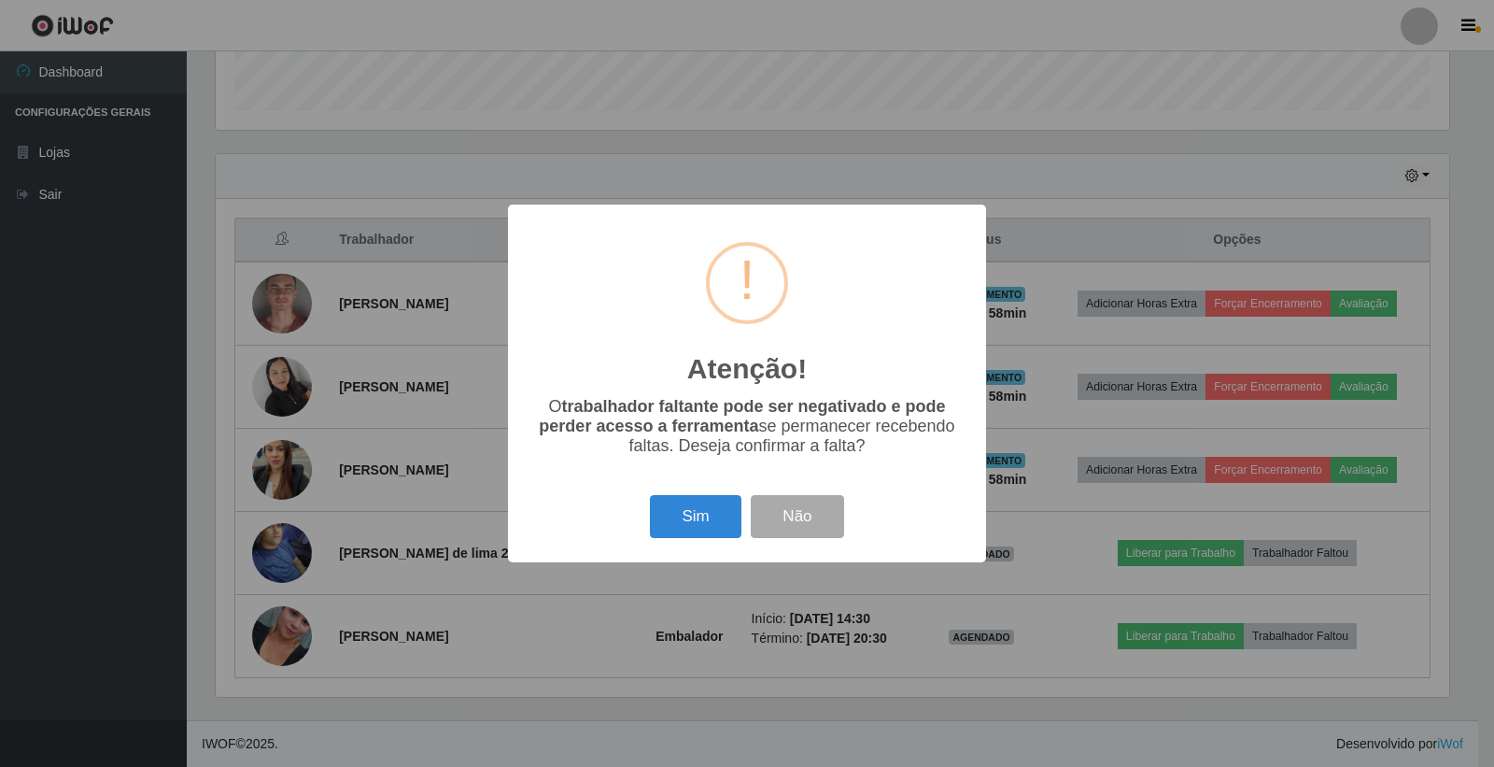
click at [907, 672] on div "Atenção! × O trabalhador faltante pode ser negativado e pode perder acesso a fe…" at bounding box center [747, 383] width 1494 height 767
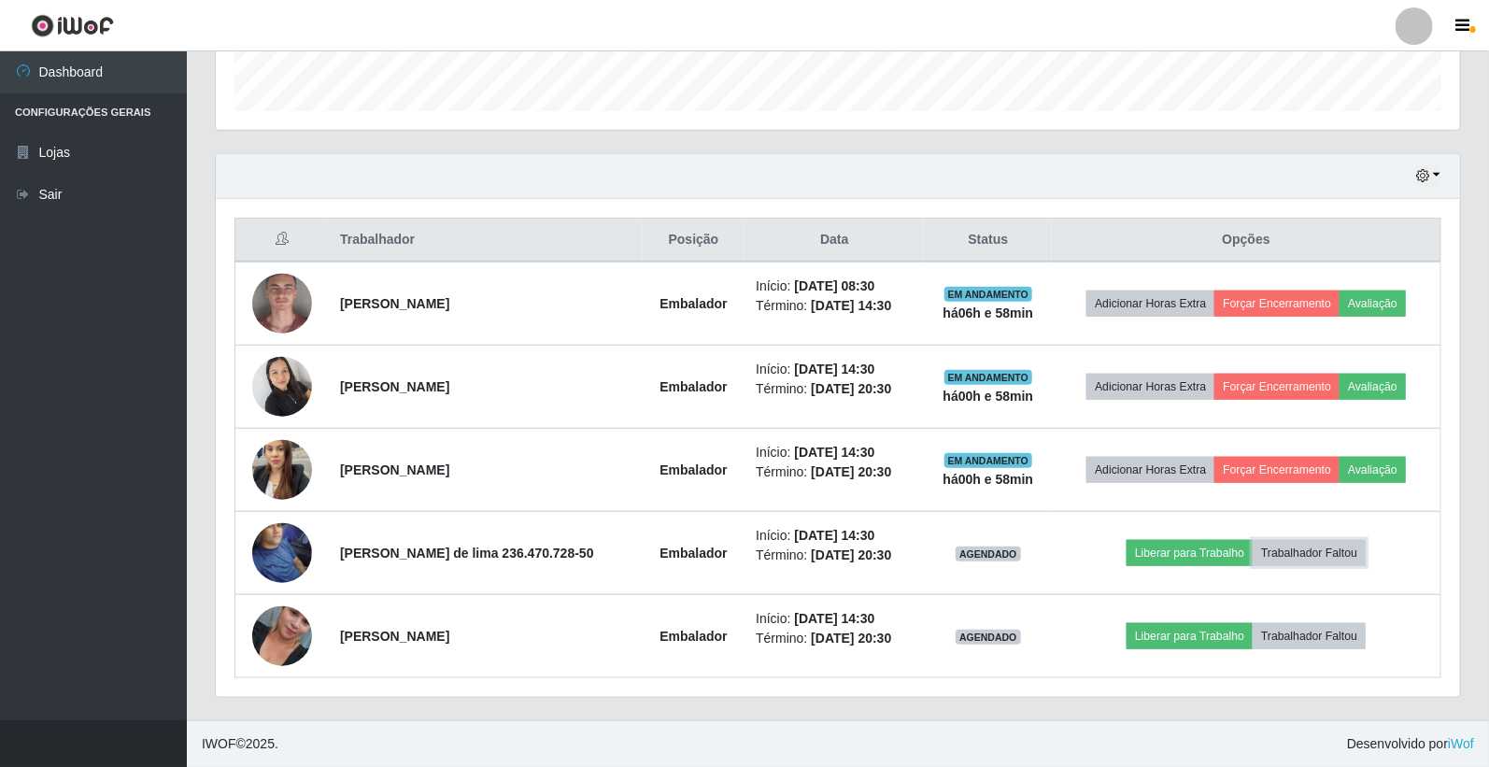
scroll to position [246, 0]
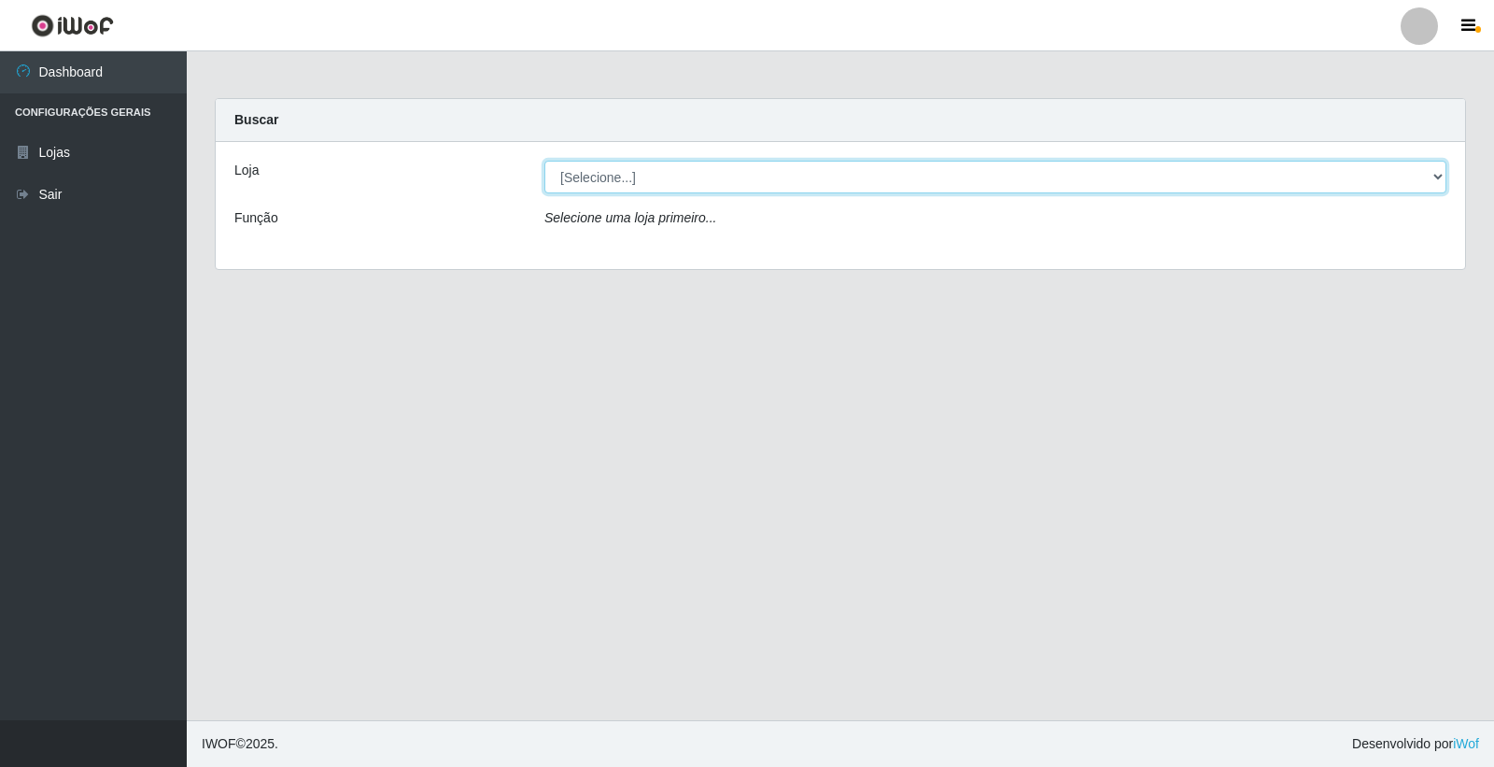
click at [639, 179] on select "[Selecione...] O Feirão - Lagoa Seca" at bounding box center [995, 177] width 902 height 33
select select "327"
click at [544, 161] on select "[Selecione...] O Feirão - Lagoa Seca" at bounding box center [995, 177] width 902 height 33
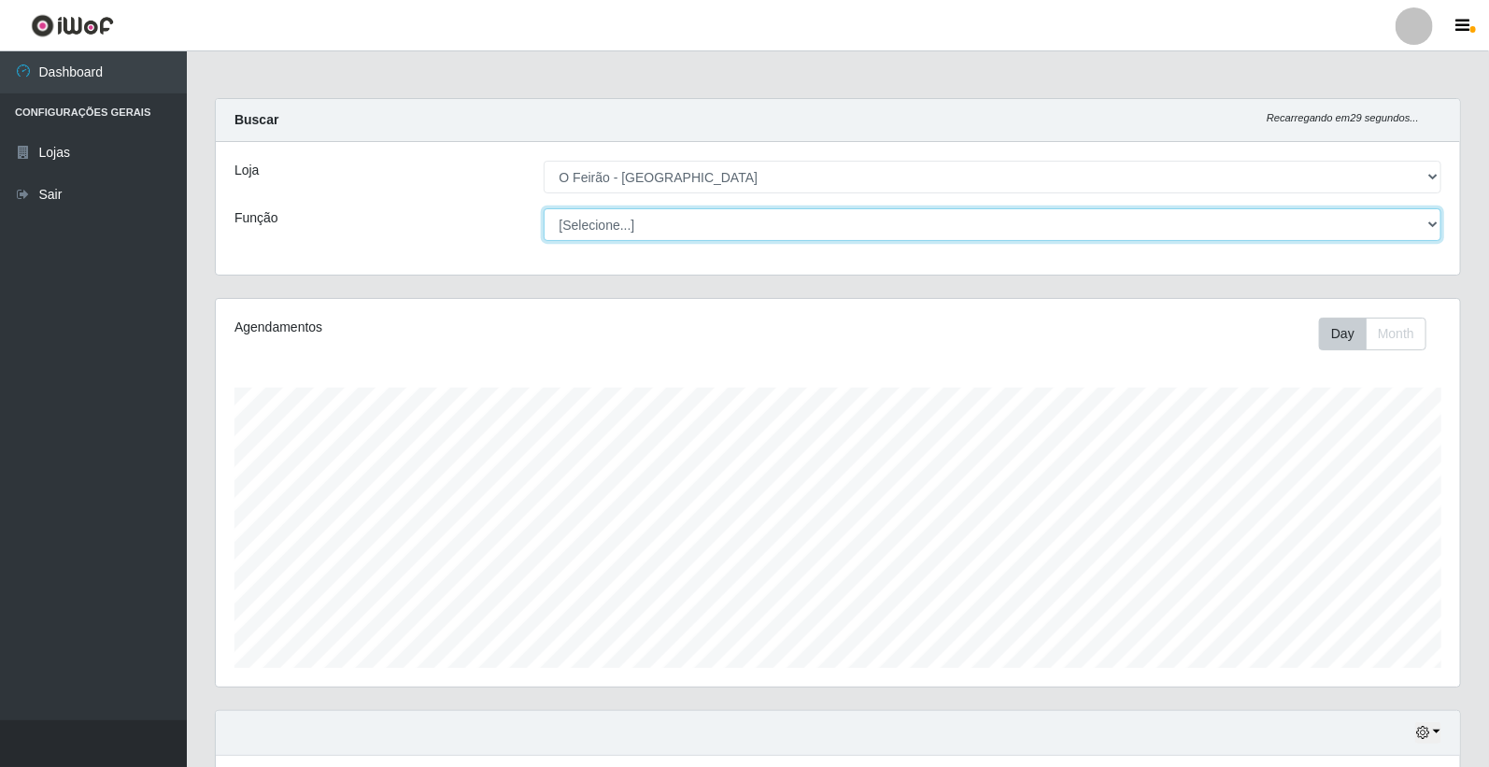
drag, startPoint x: 639, startPoint y: 190, endPoint x: 626, endPoint y: 217, distance: 30.1
click at [626, 217] on select "[Selecione...] ASG ASG + ASG ++ Embalador Embalador + Embalador ++ Operador de …" at bounding box center [993, 224] width 898 height 33
select select "1"
click at [544, 208] on select "[Selecione...] ASG ASG + ASG ++ Embalador Embalador + Embalador ++ Operador de …" at bounding box center [993, 224] width 898 height 33
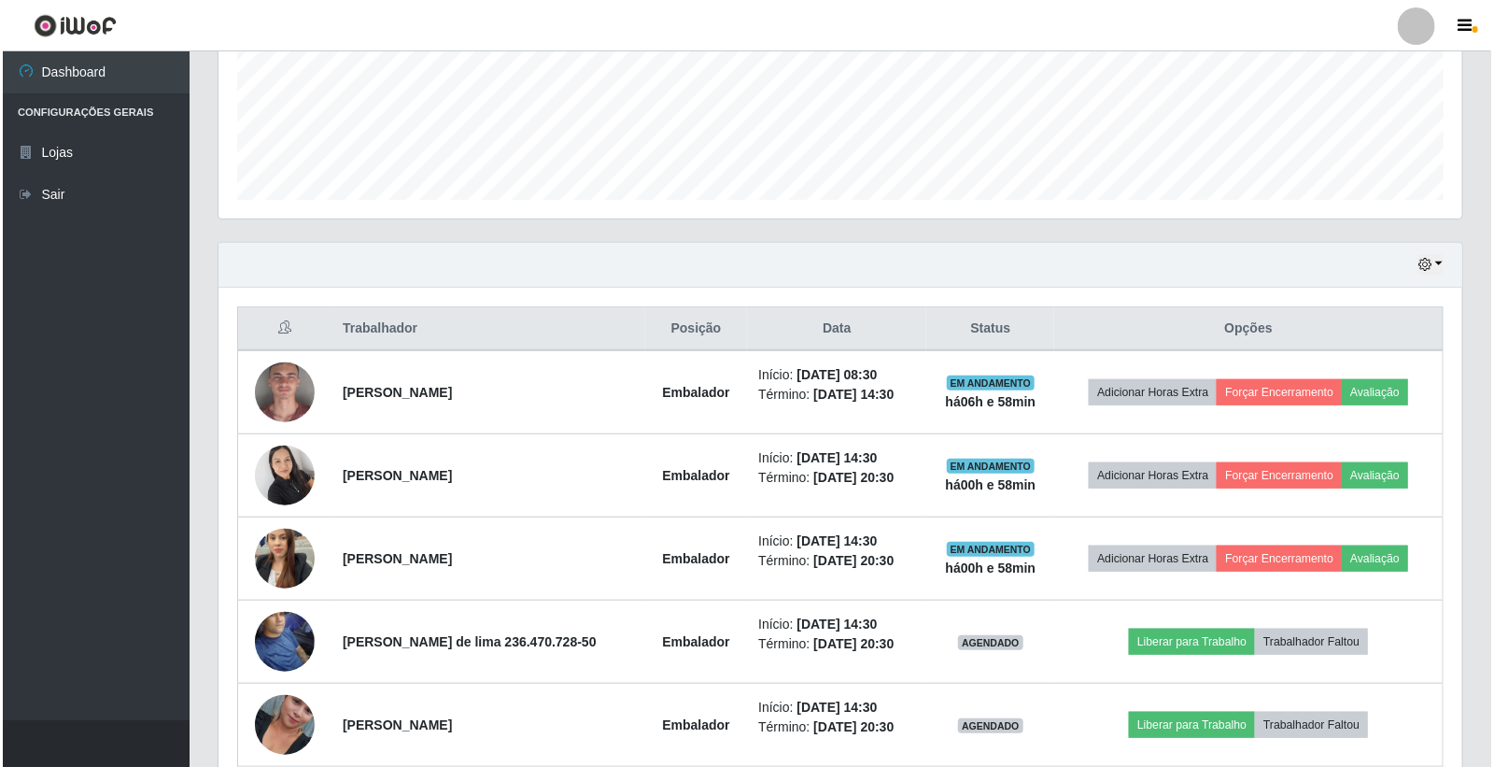
scroll to position [518, 0]
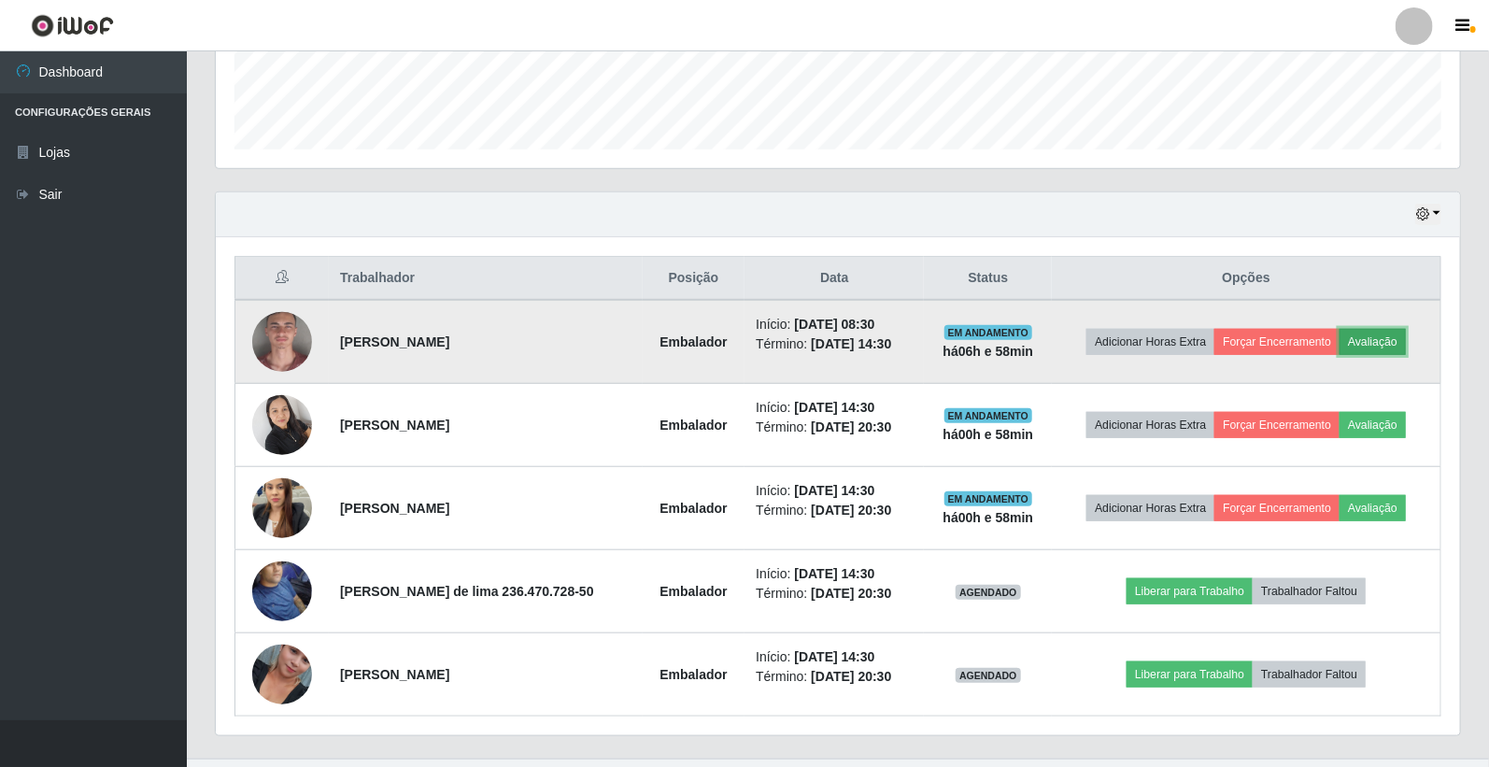
click at [1371, 344] on button "Avaliação" at bounding box center [1372, 342] width 66 height 26
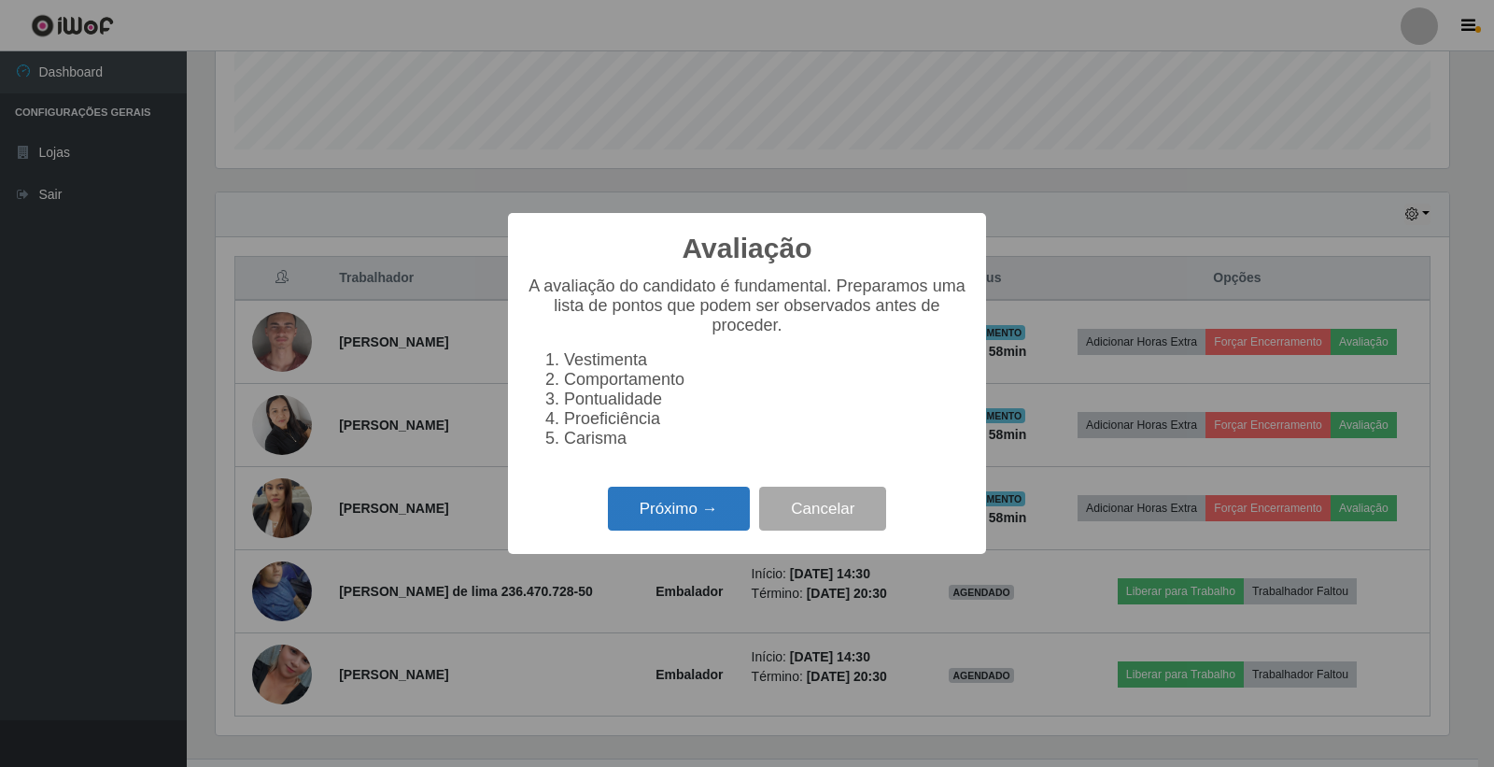
click at [734, 502] on button "Próximo →" at bounding box center [679, 509] width 142 height 44
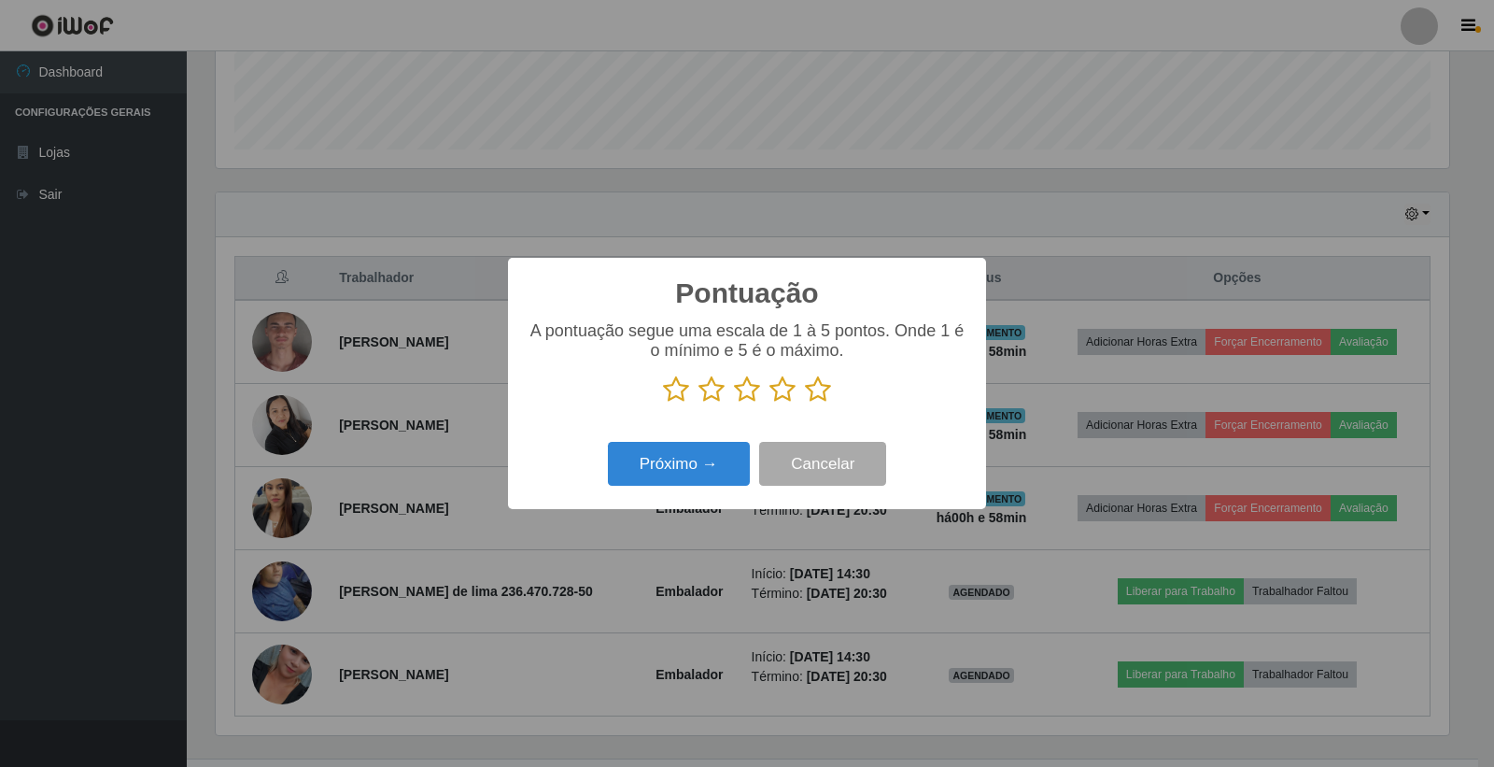
scroll to position [933532, 932686]
click at [785, 385] on icon at bounding box center [783, 389] width 26 height 28
click at [770, 403] on input "radio" at bounding box center [770, 403] width 0 height 0
click at [694, 446] on button "Próximo →" at bounding box center [679, 464] width 142 height 44
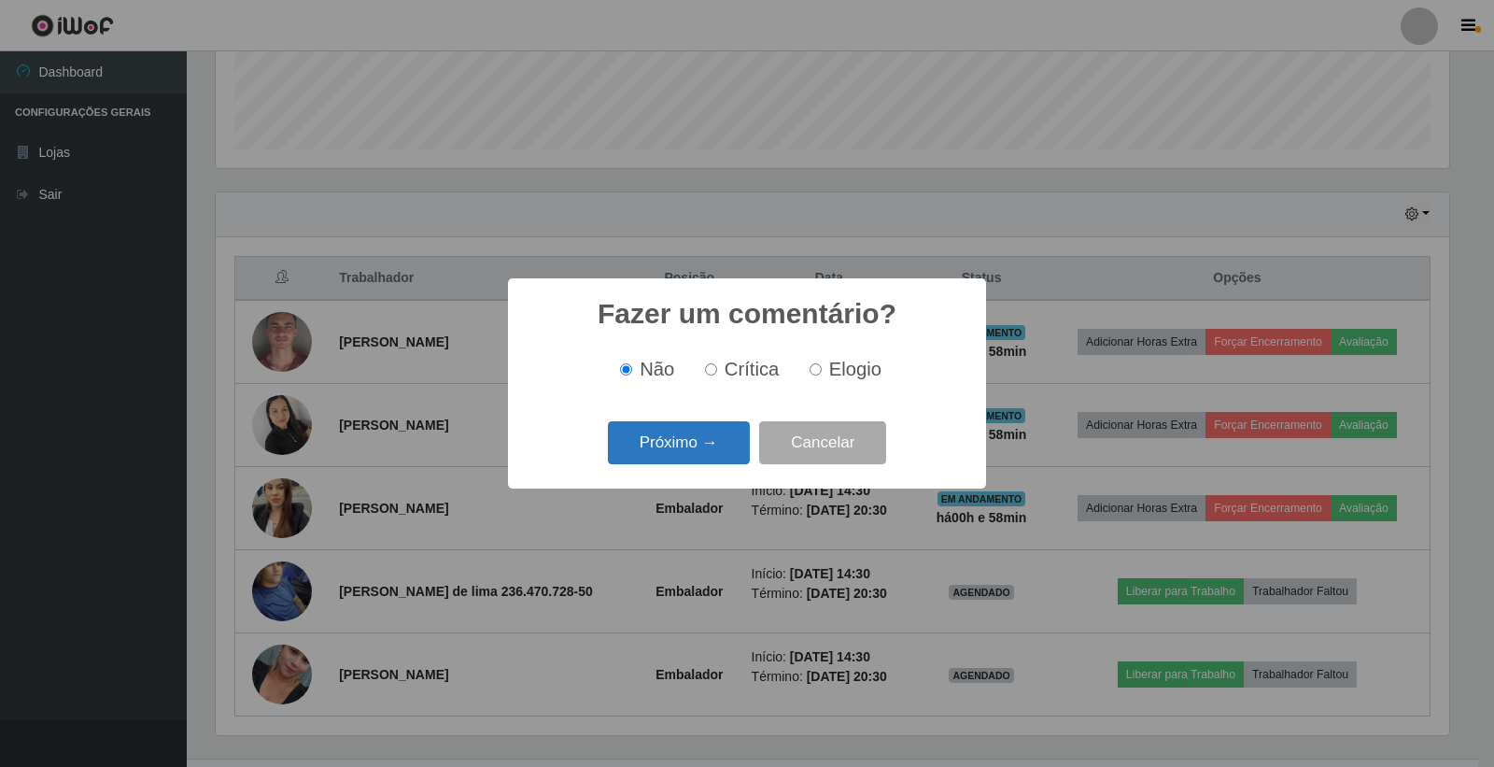
click at [705, 462] on button "Próximo →" at bounding box center [679, 443] width 142 height 44
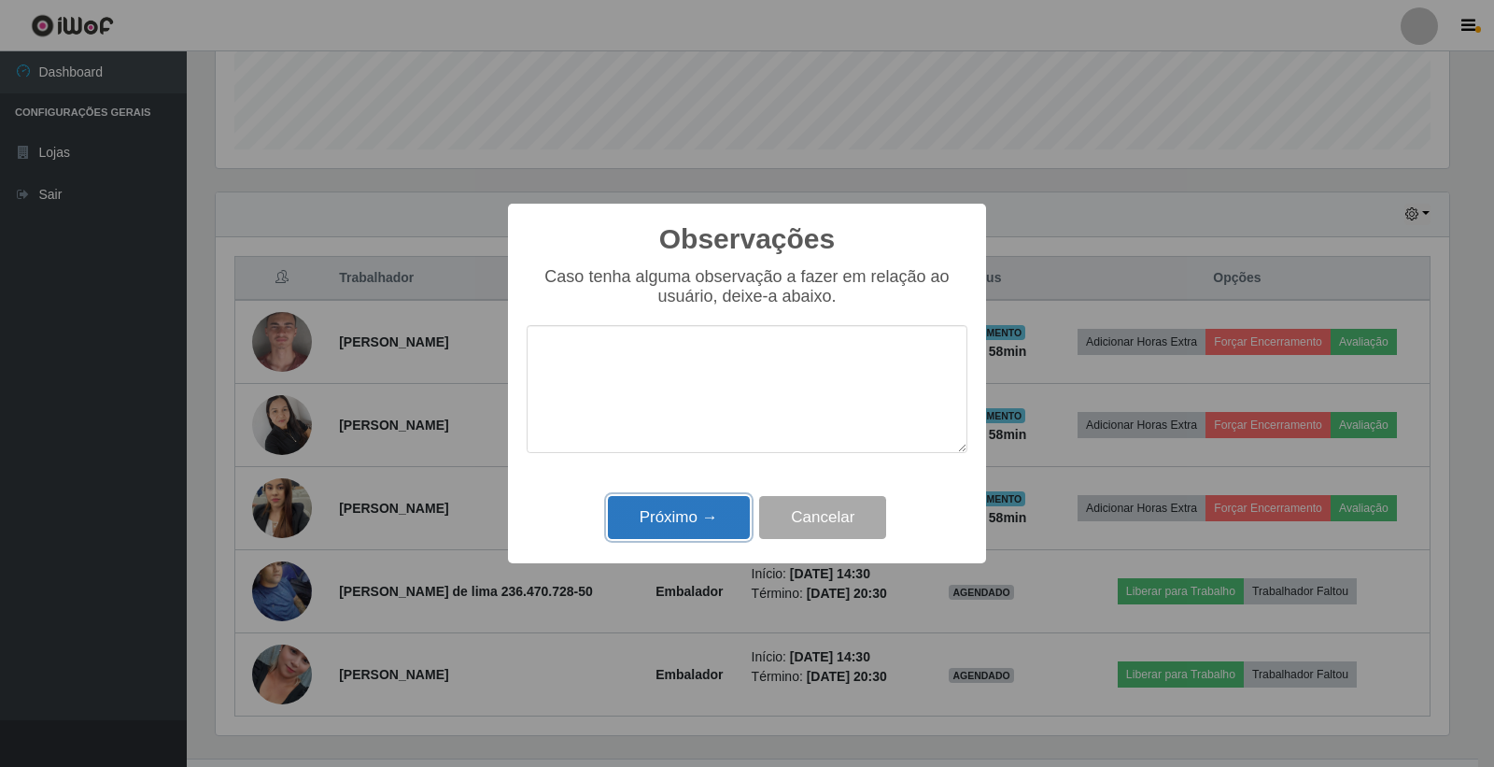
click at [725, 538] on button "Próximo →" at bounding box center [679, 518] width 142 height 44
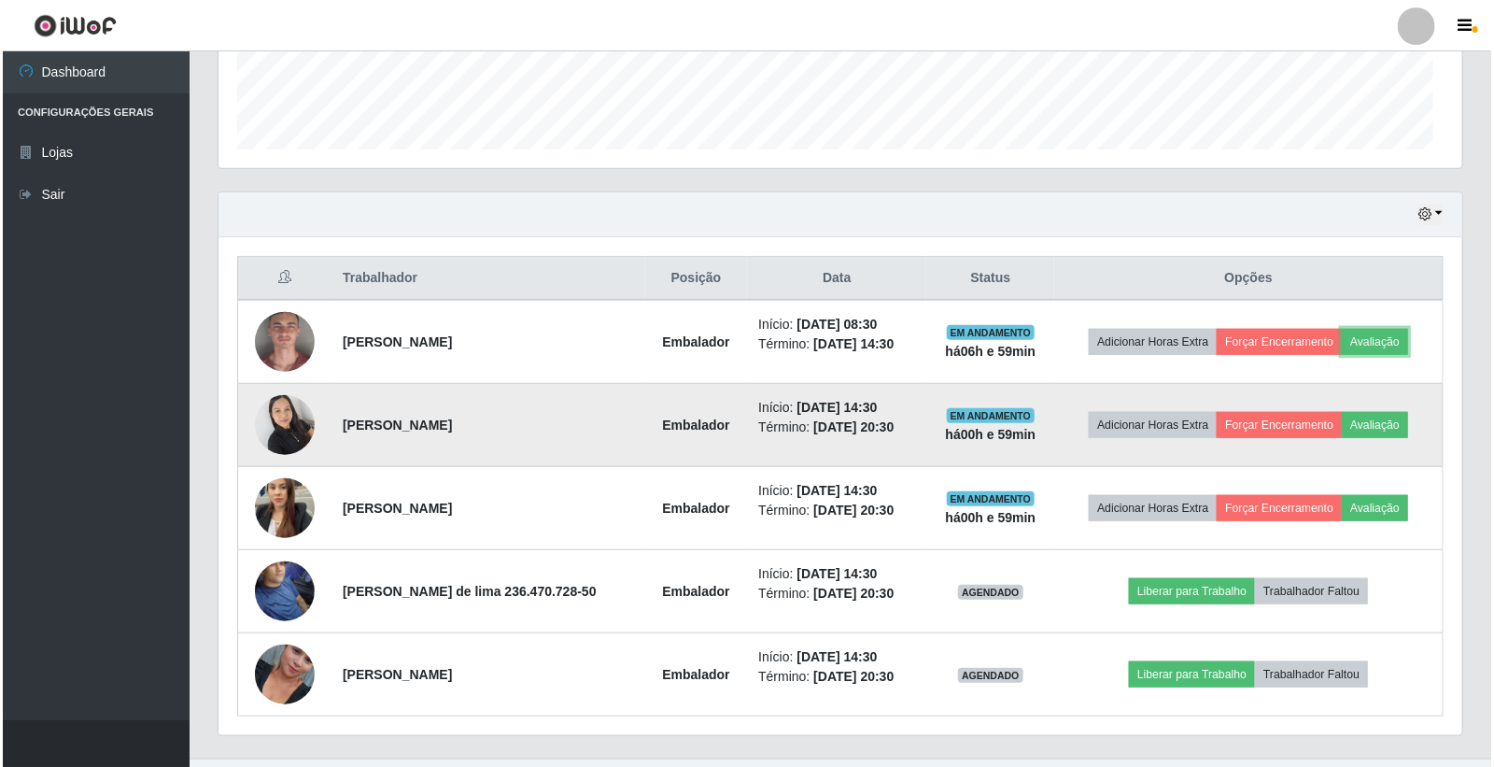
scroll to position [387, 1244]
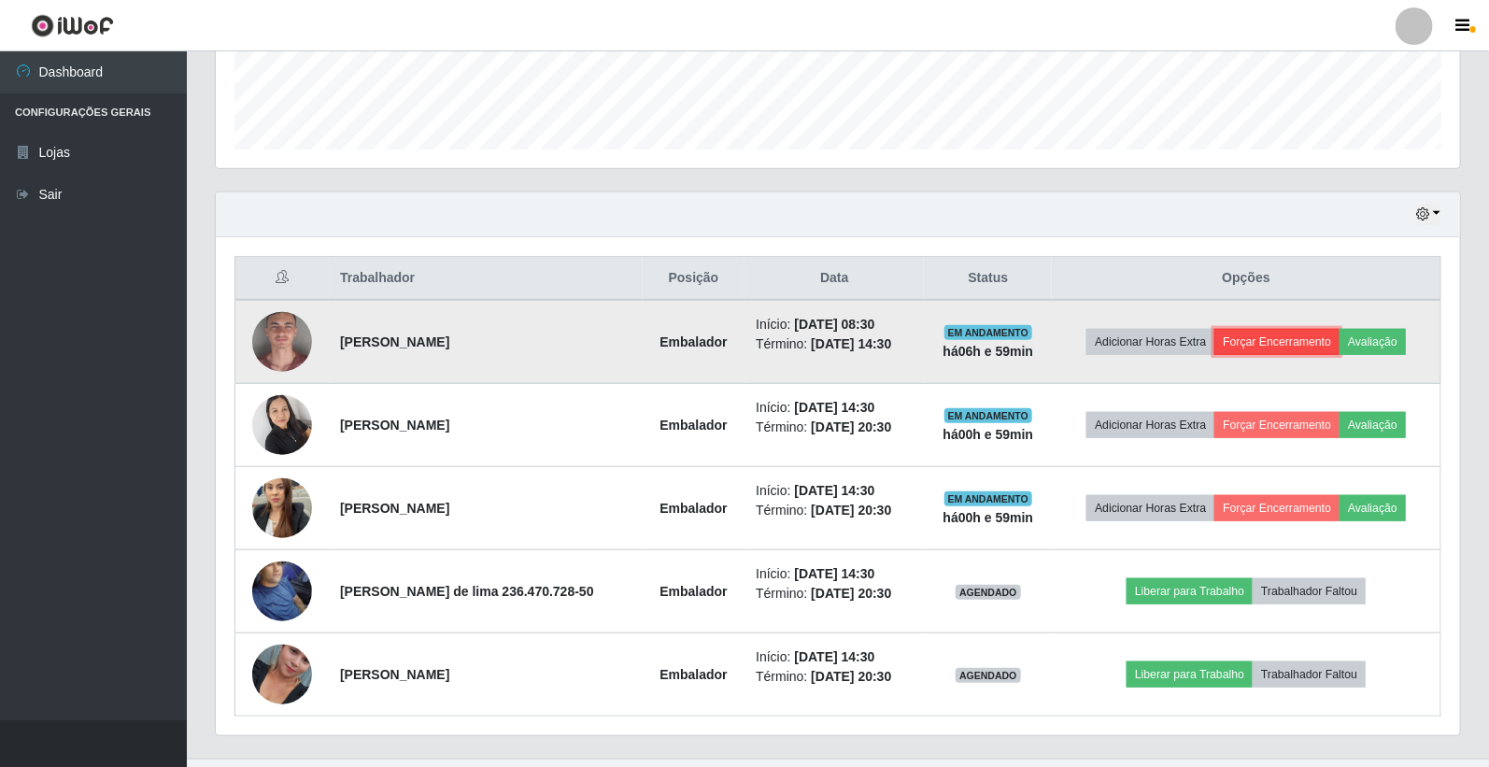
click at [1287, 337] on button "Forçar Encerramento" at bounding box center [1276, 342] width 125 height 26
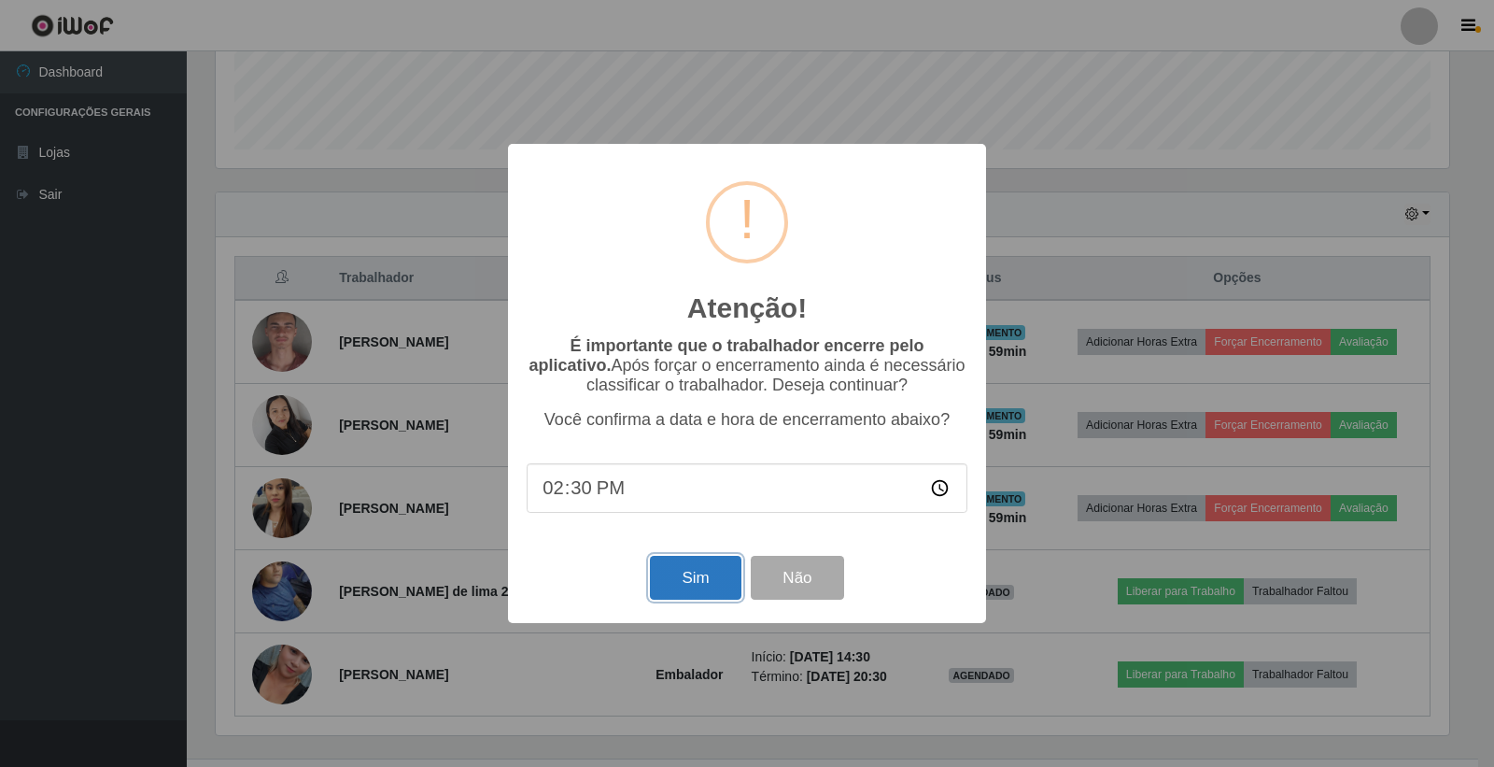
click at [720, 574] on button "Sim" at bounding box center [695, 578] width 91 height 44
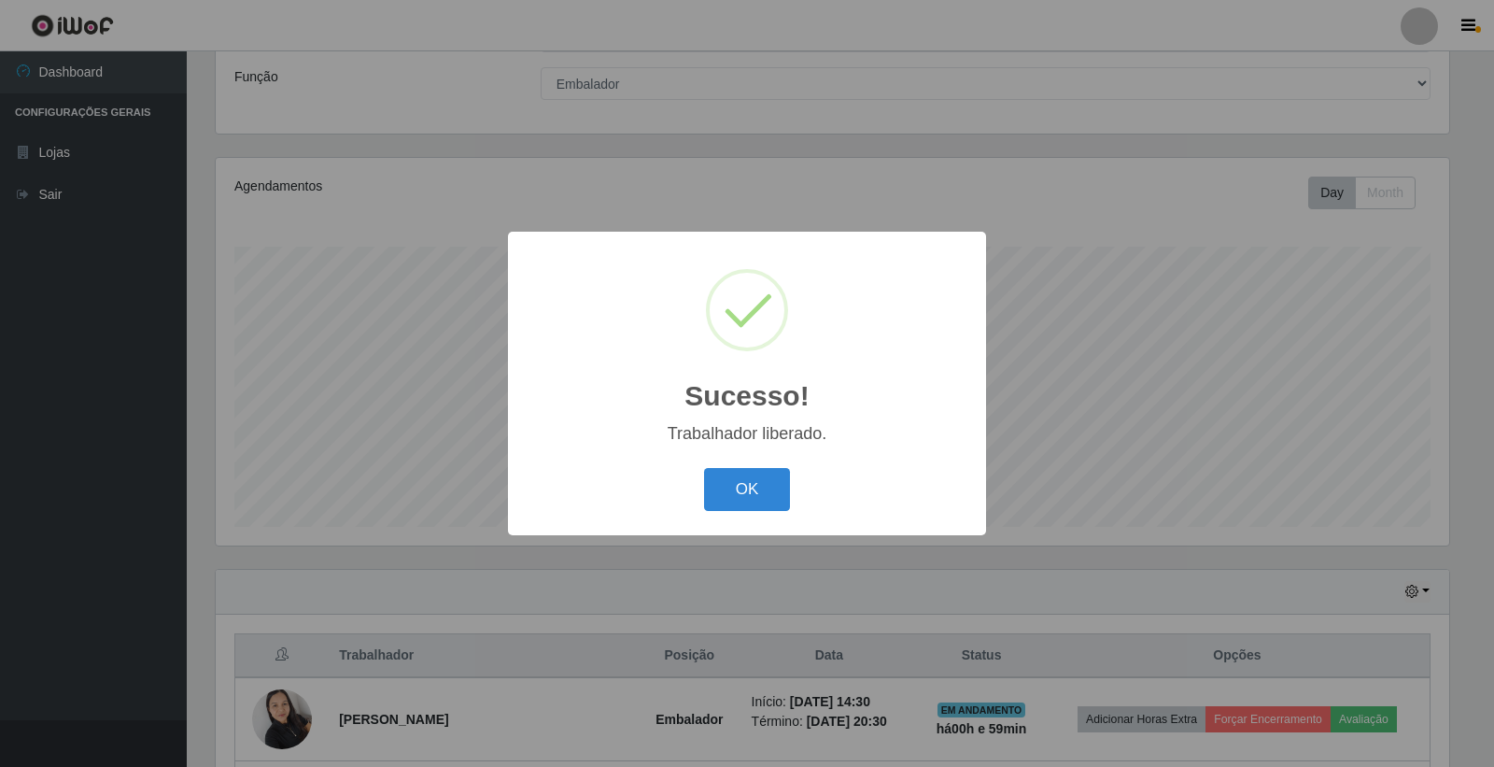
click at [797, 463] on div "OK Cancel" at bounding box center [747, 488] width 441 height 53
click at [768, 487] on button "OK" at bounding box center [747, 490] width 87 height 44
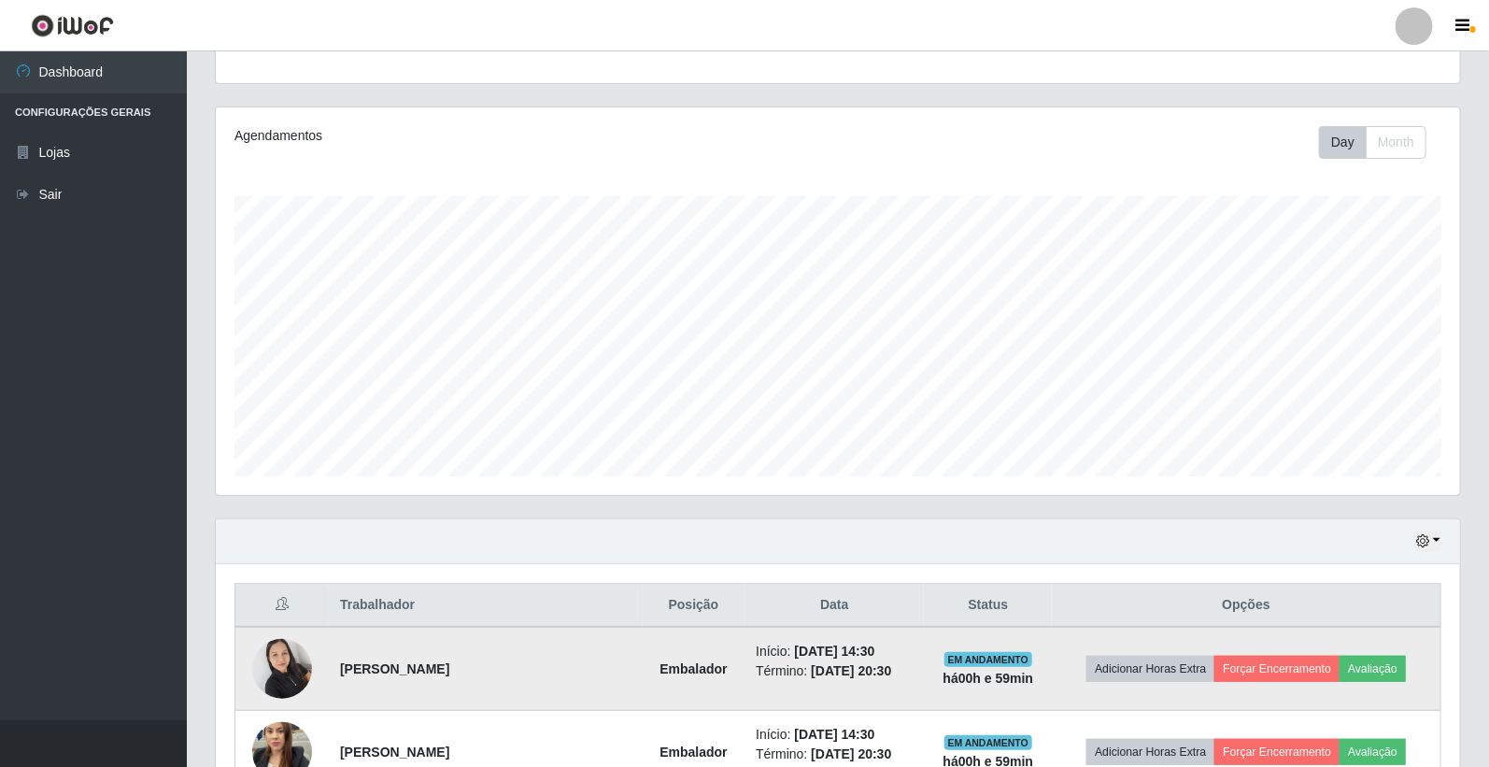
scroll to position [473, 0]
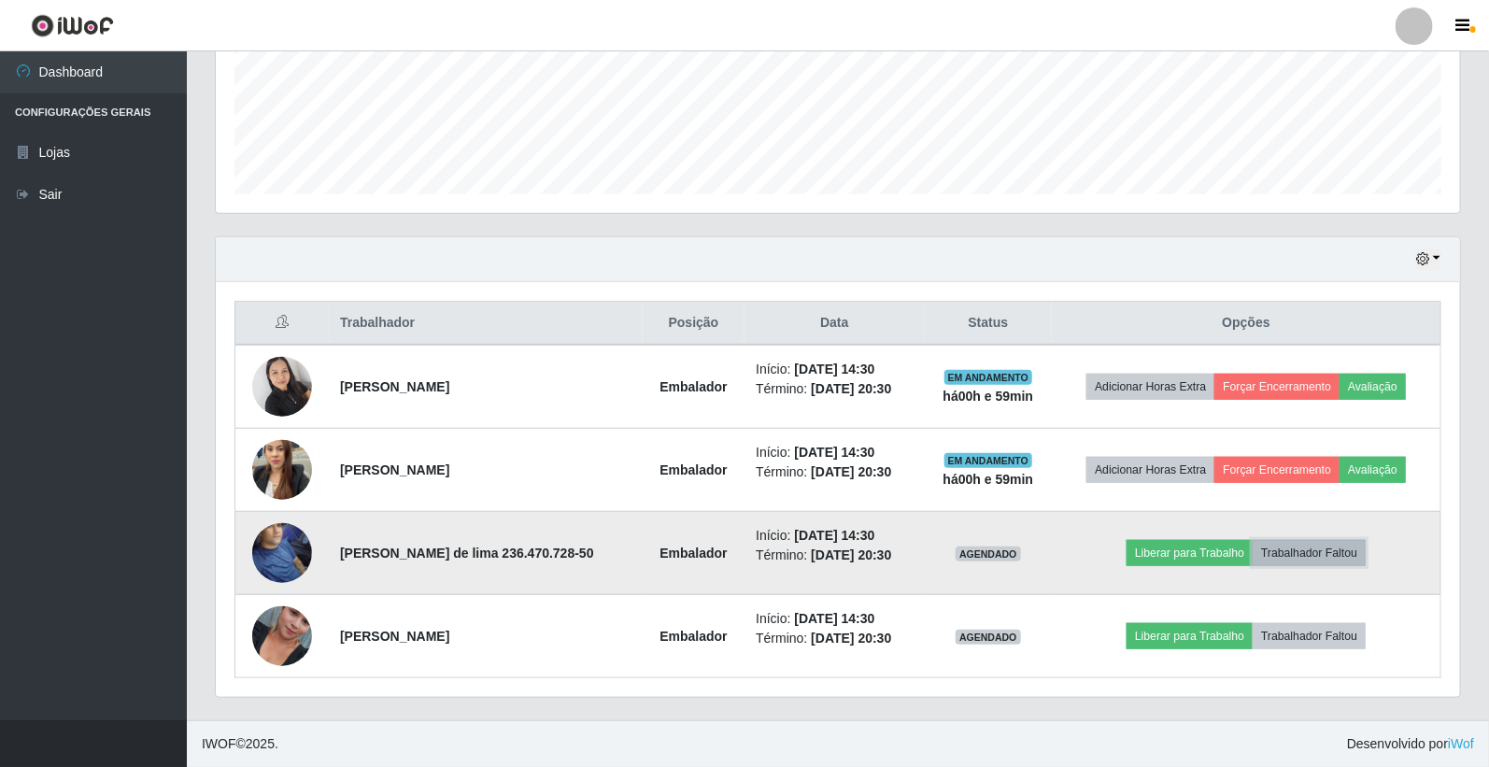
click at [1351, 558] on button "Trabalhador Faltou" at bounding box center [1308, 553] width 113 height 26
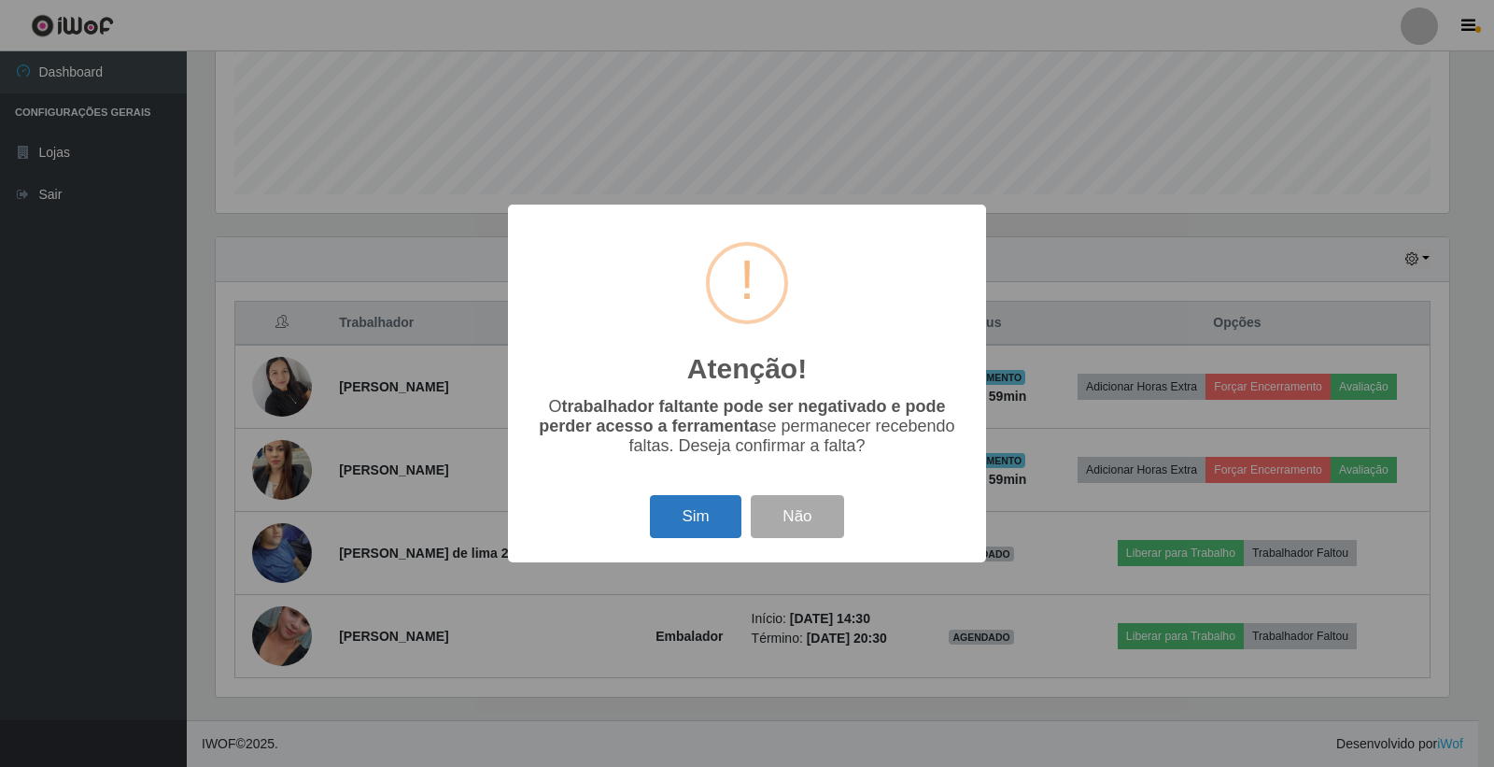
click at [688, 525] on button "Sim" at bounding box center [695, 517] width 91 height 44
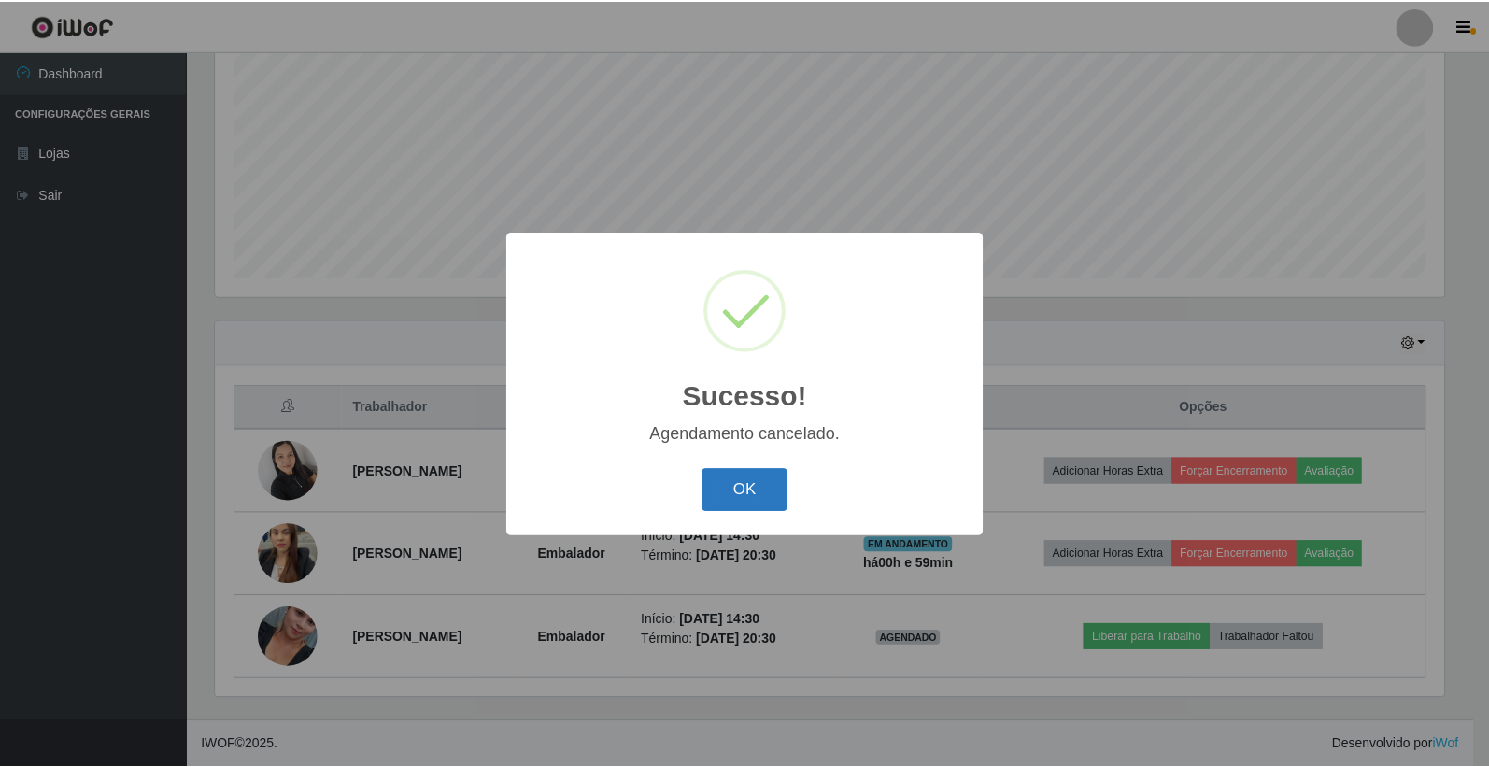
scroll to position [390, 0]
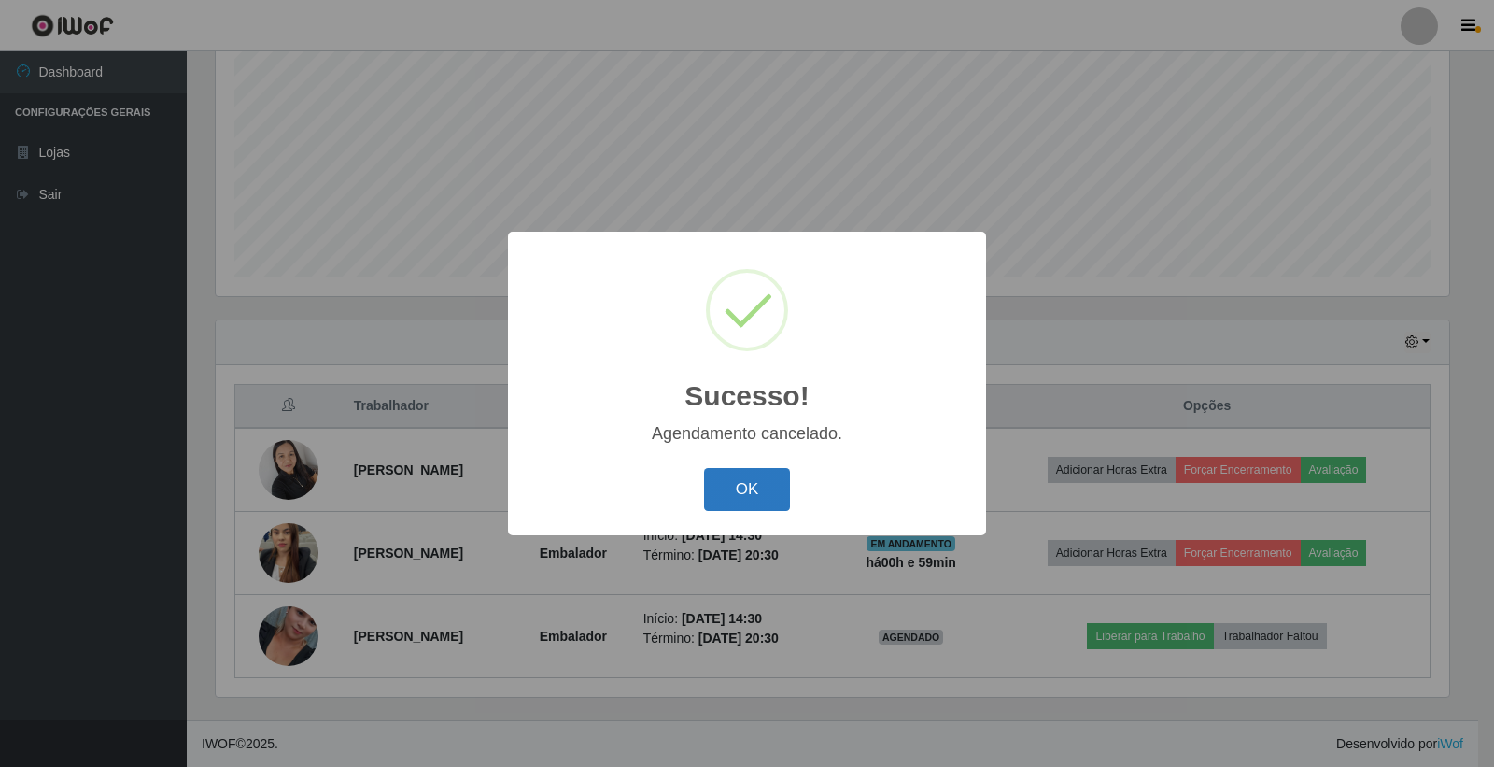
click at [735, 502] on button "OK" at bounding box center [747, 490] width 87 height 44
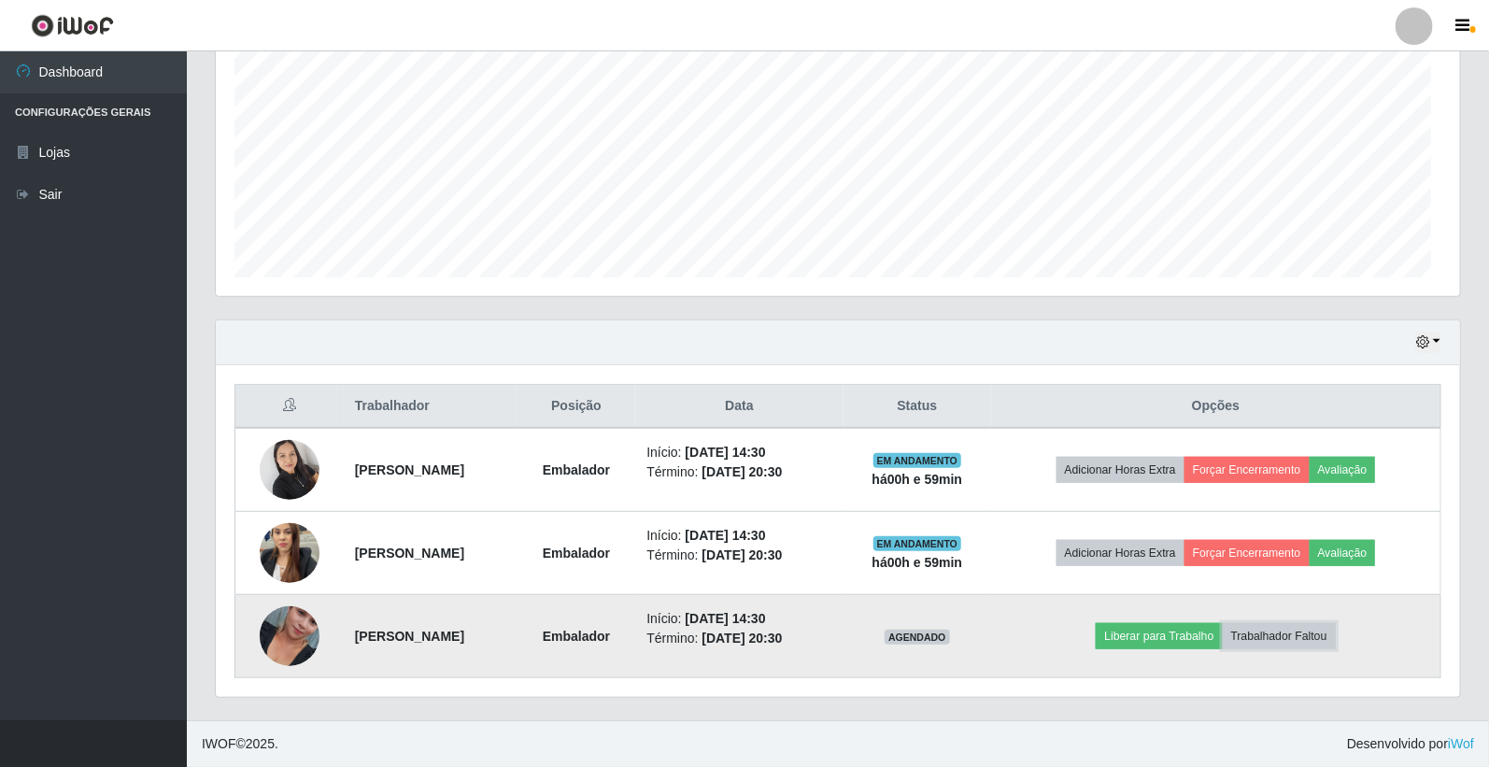
scroll to position [387, 1244]
click at [1327, 632] on button "Trabalhador Faltou" at bounding box center [1279, 636] width 113 height 26
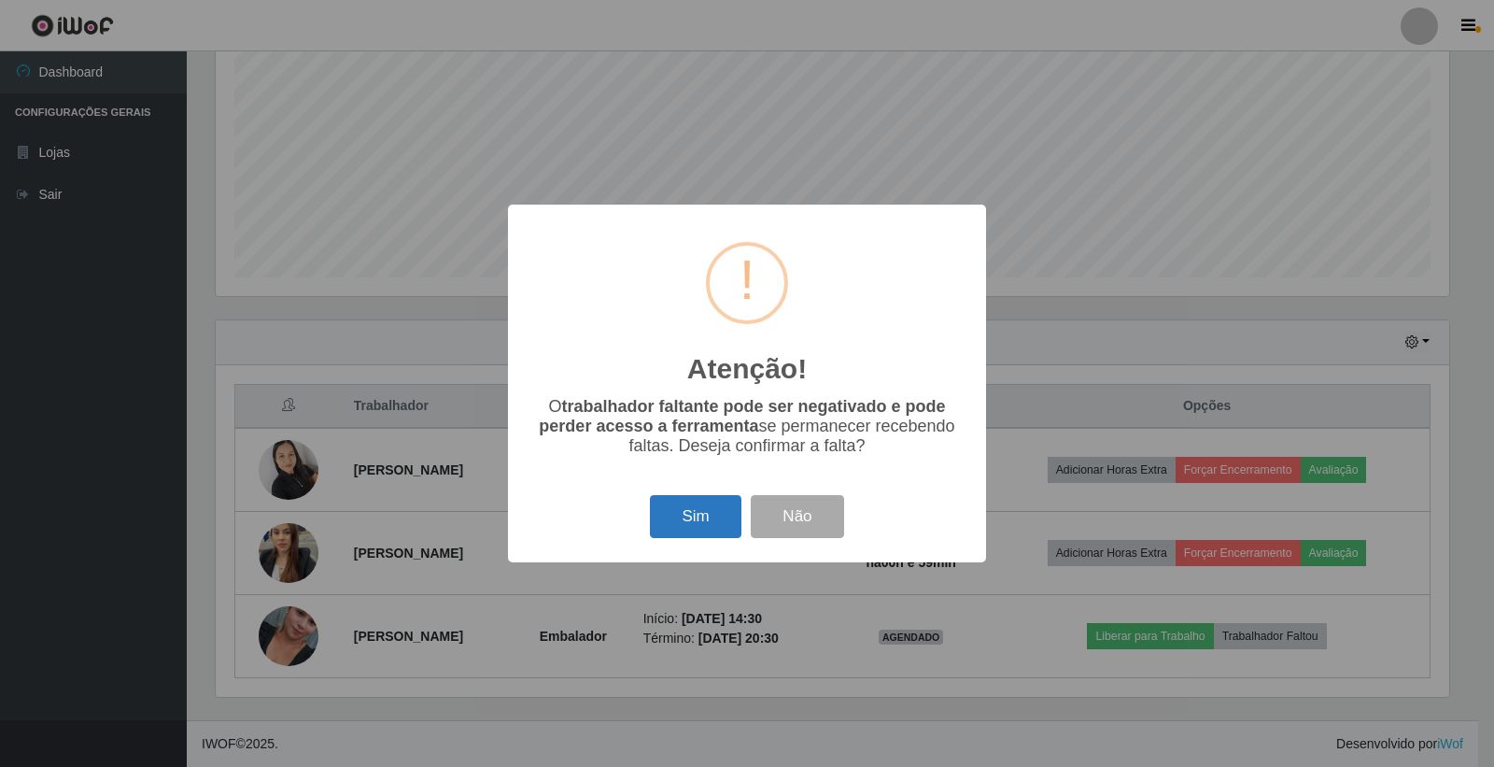
click at [695, 509] on button "Sim" at bounding box center [695, 517] width 91 height 44
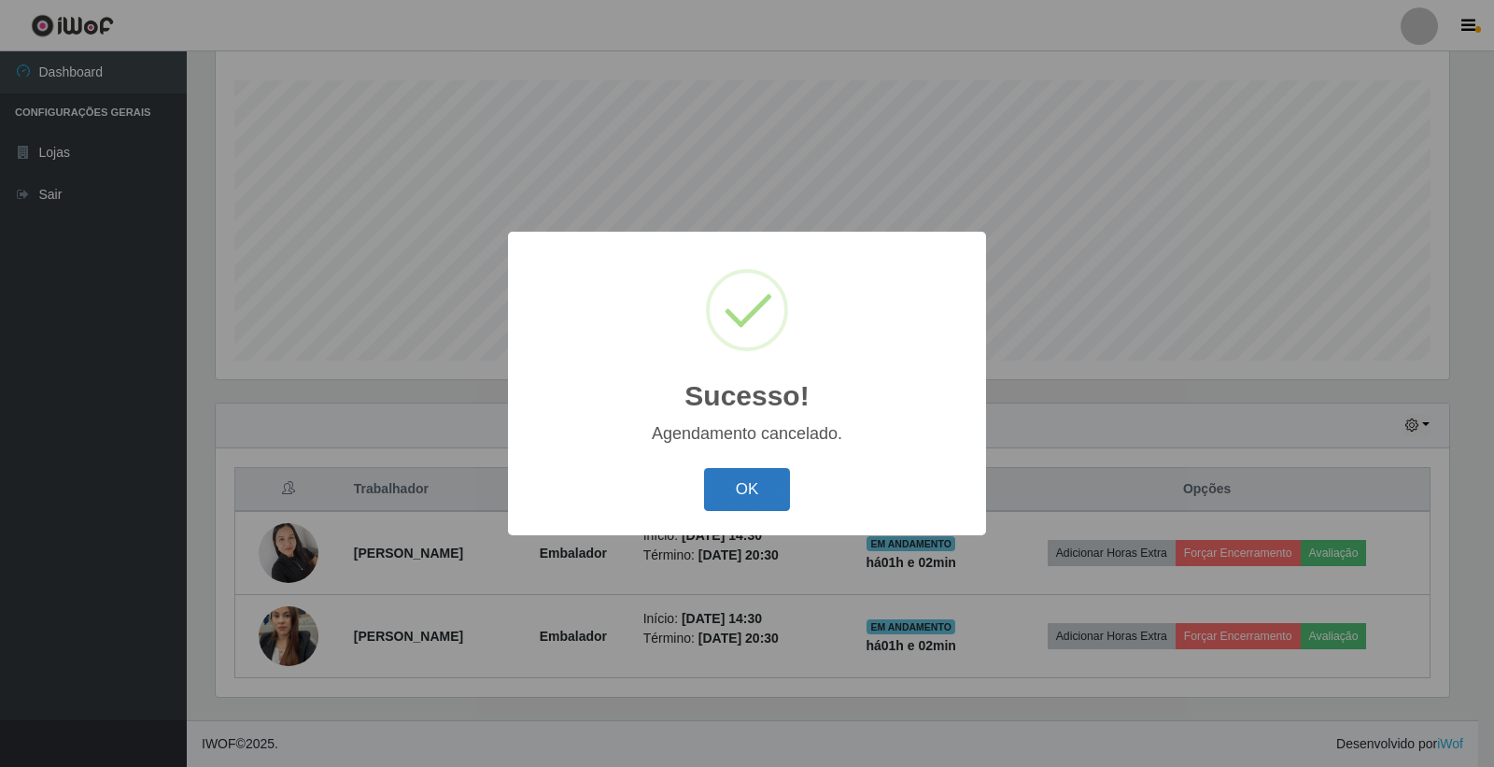
click at [771, 469] on button "OK" at bounding box center [747, 490] width 87 height 44
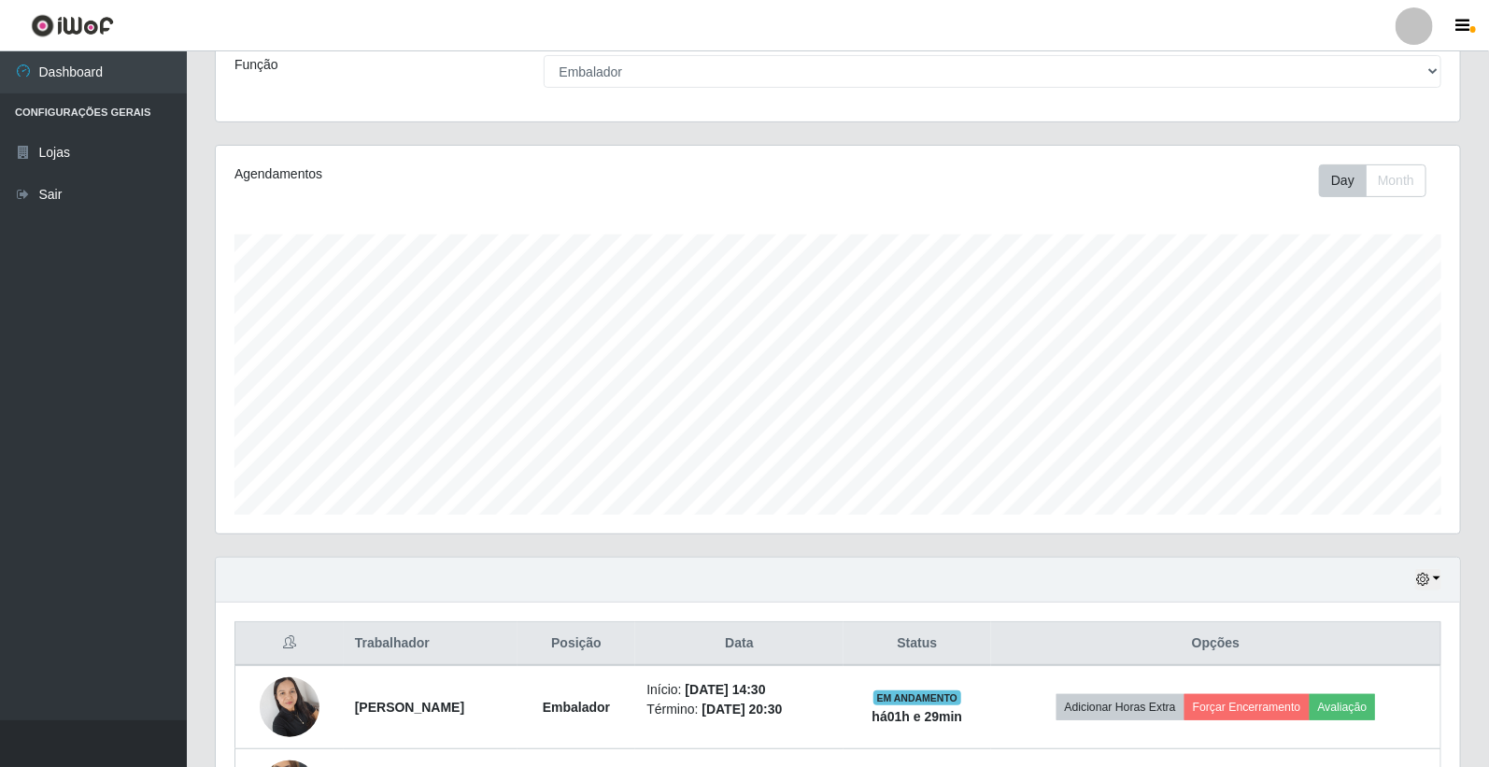
scroll to position [308, 0]
